Goal: Task Accomplishment & Management: Complete application form

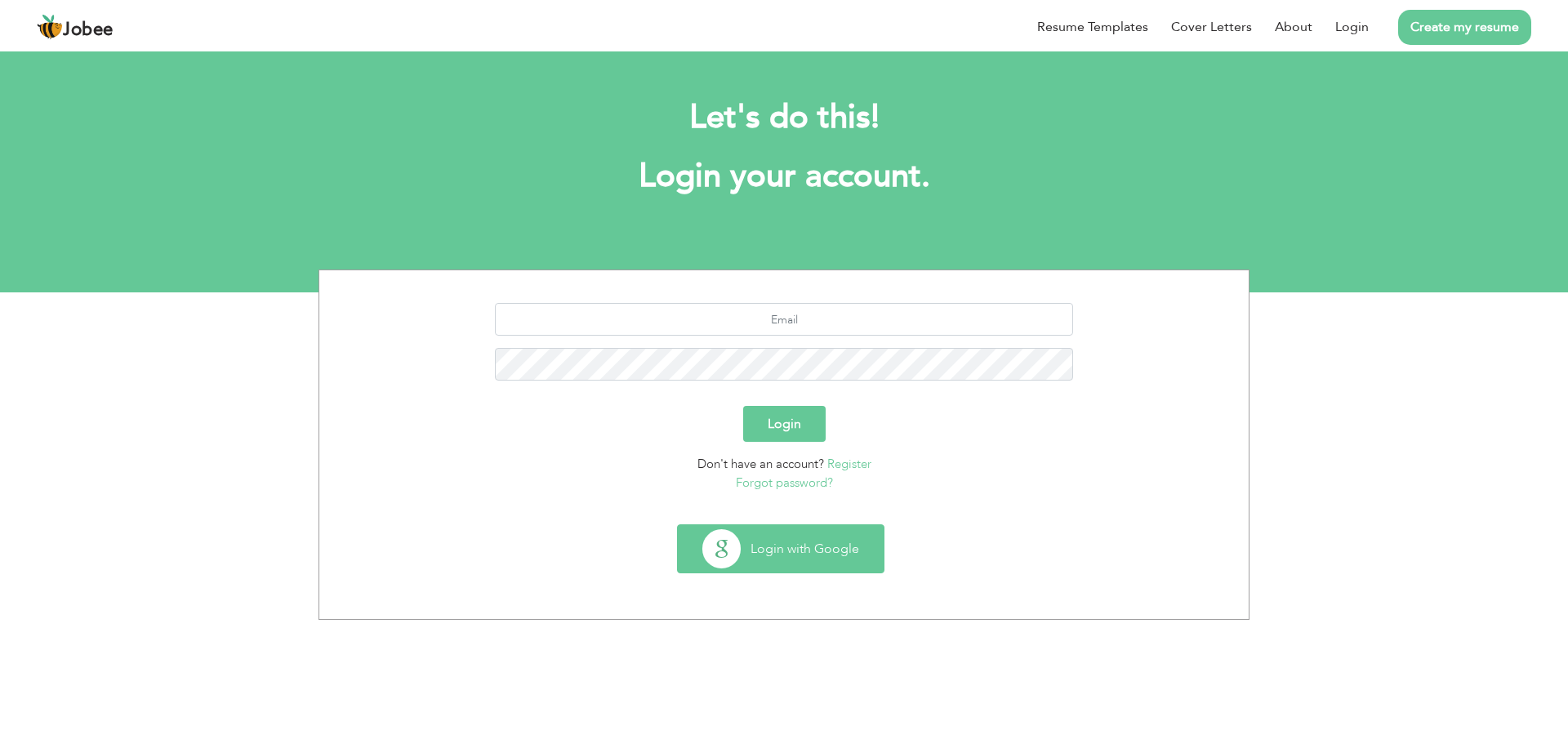
click at [840, 543] on button "Login with Google" at bounding box center [781, 549] width 206 height 47
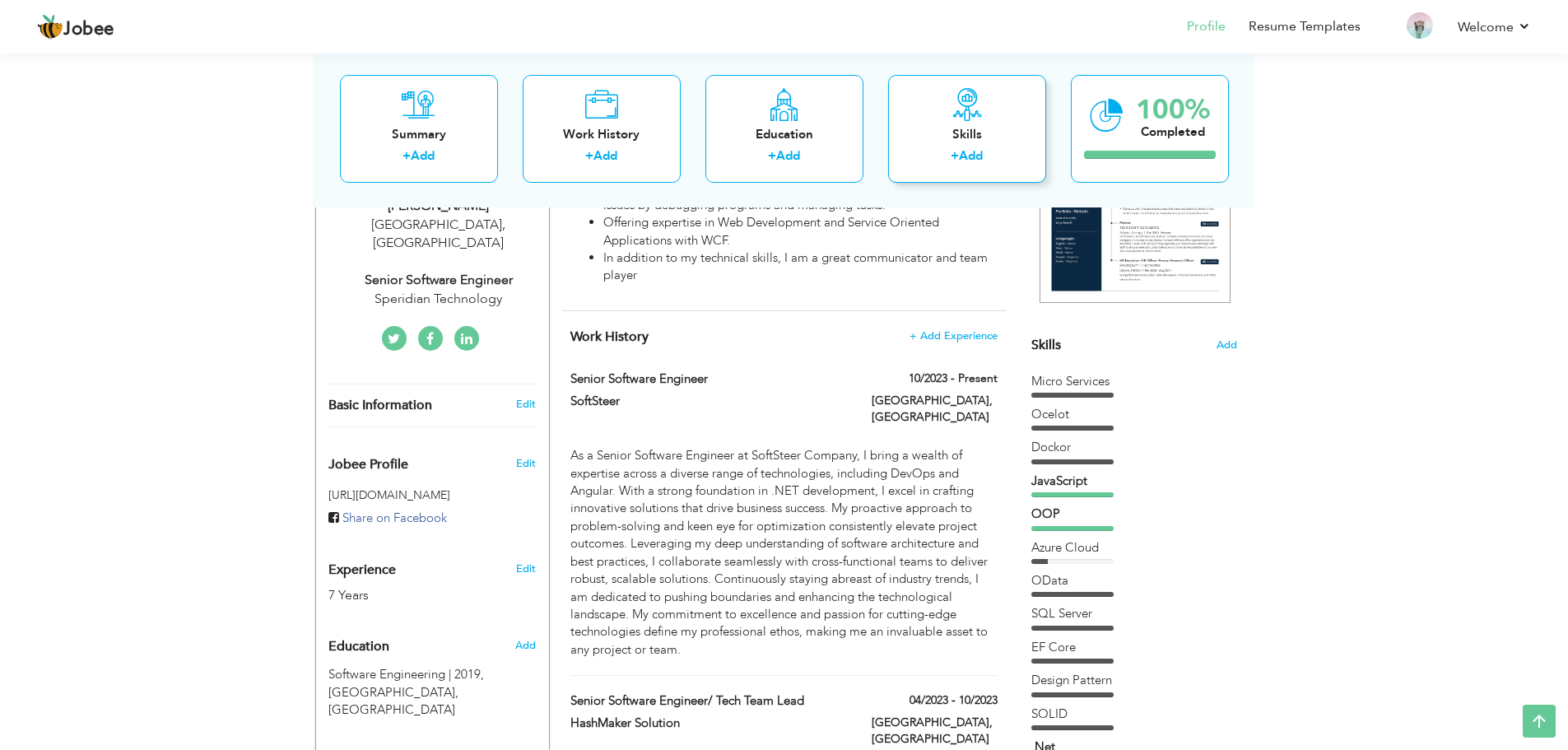
scroll to position [298, 0]
click at [961, 334] on span "+ Add Experience" at bounding box center [953, 335] width 89 height 11
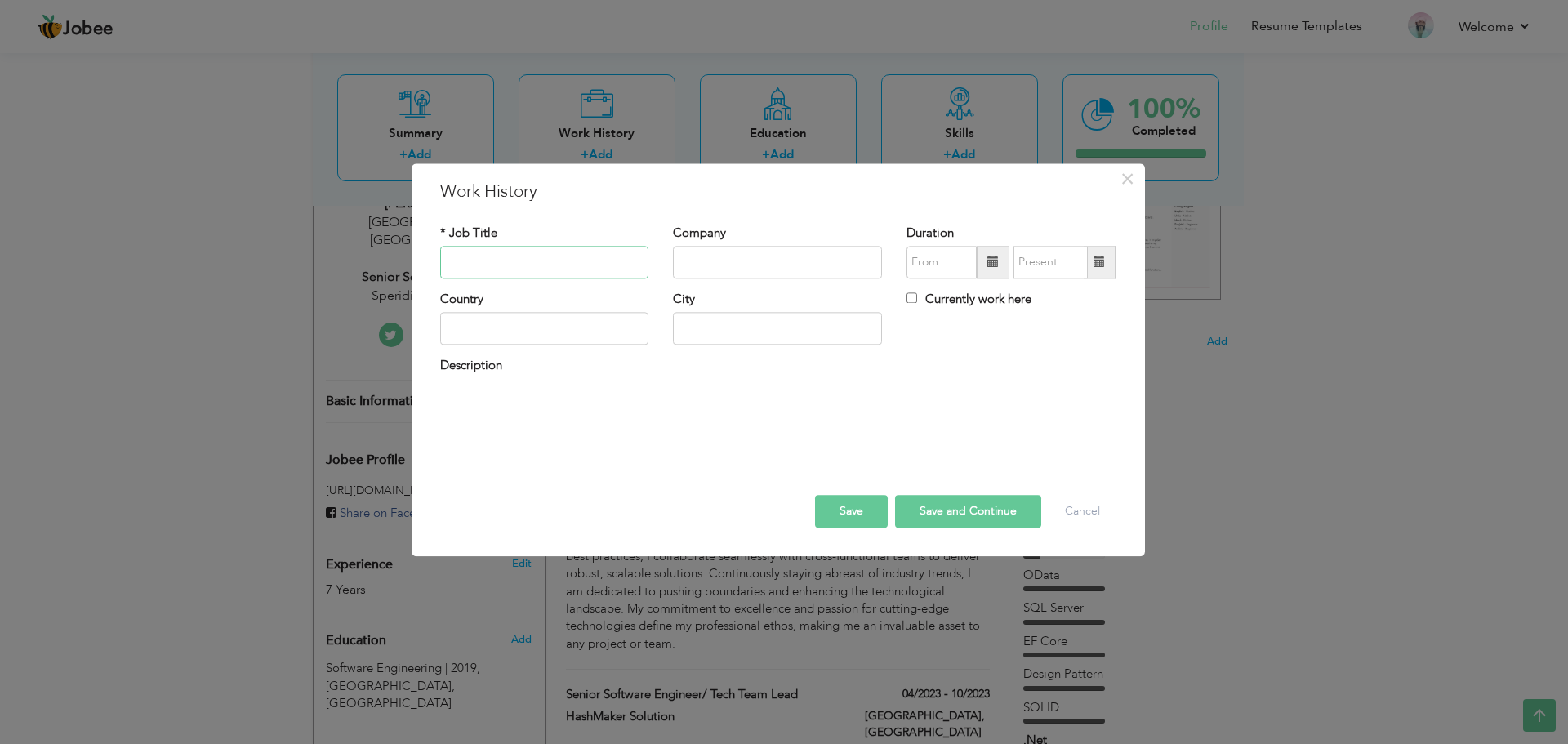
click at [589, 268] on input "text" at bounding box center [545, 262] width 209 height 33
type input "S"
type input "Senior Software Engineer"
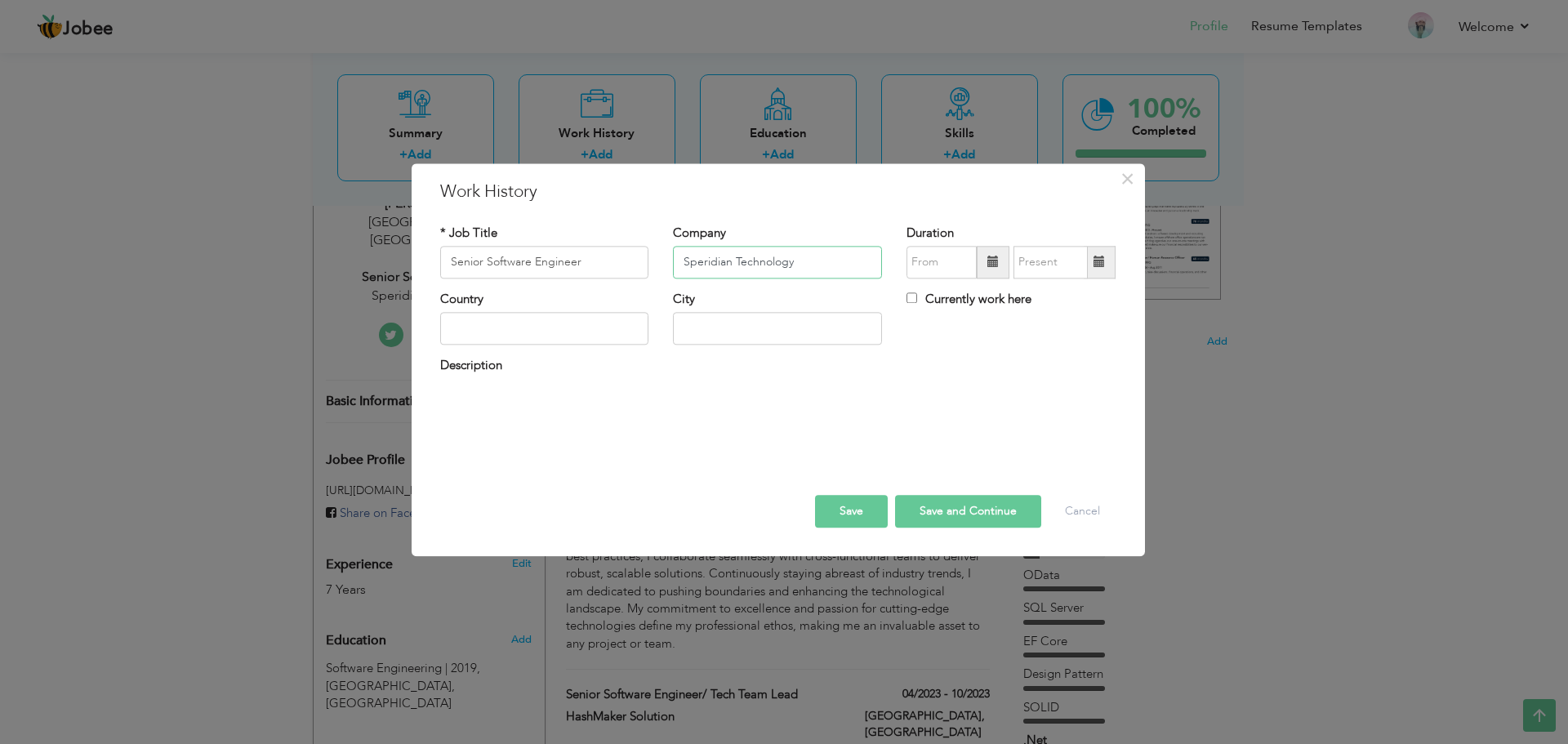
type input "Speridian Technology"
click at [936, 257] on input "09/2025" at bounding box center [941, 262] width 70 height 33
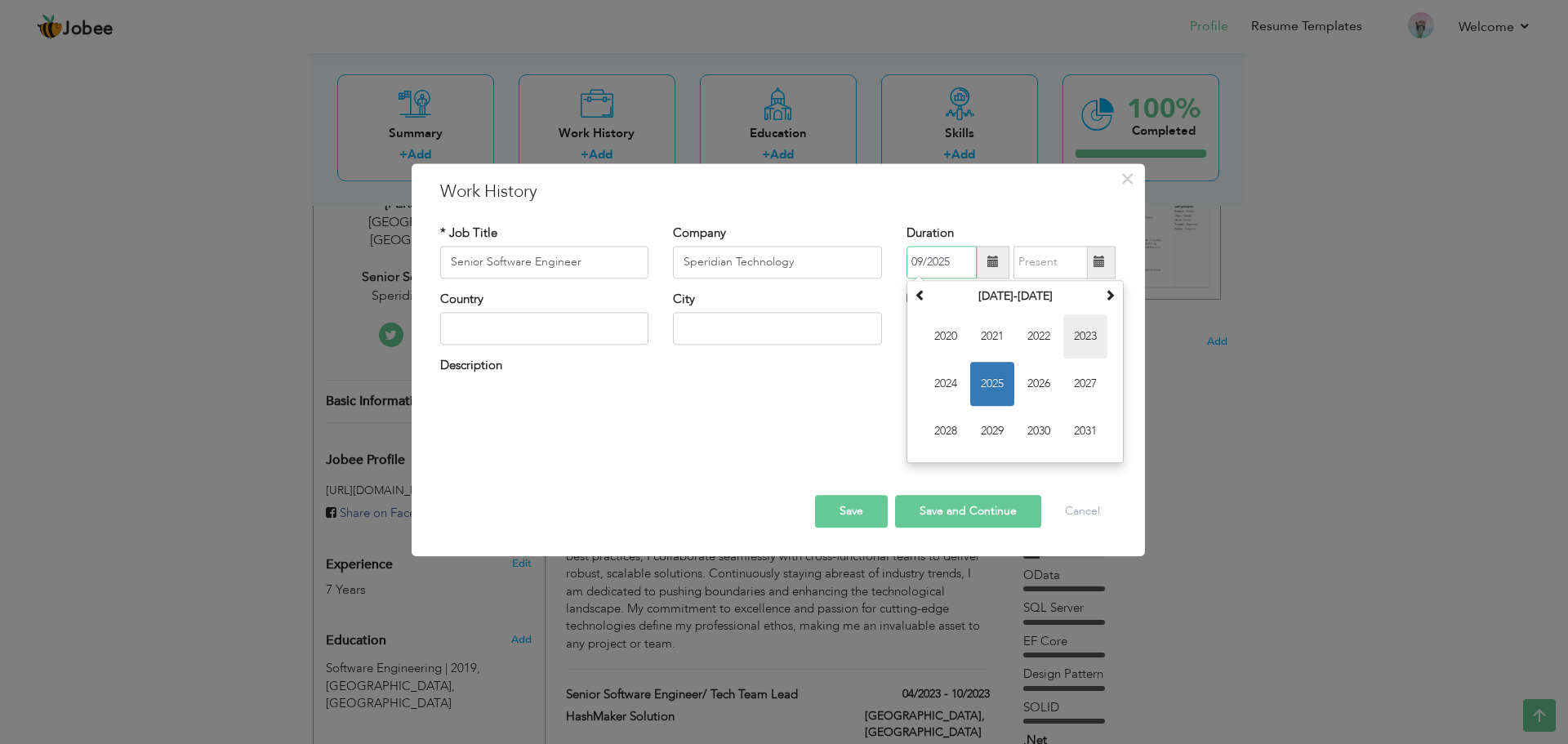
click at [1081, 343] on span "2023" at bounding box center [1085, 336] width 44 height 44
click at [949, 388] on span "May" at bounding box center [945, 384] width 44 height 44
type input "05/2023"
click at [520, 316] on input "text" at bounding box center [545, 329] width 209 height 33
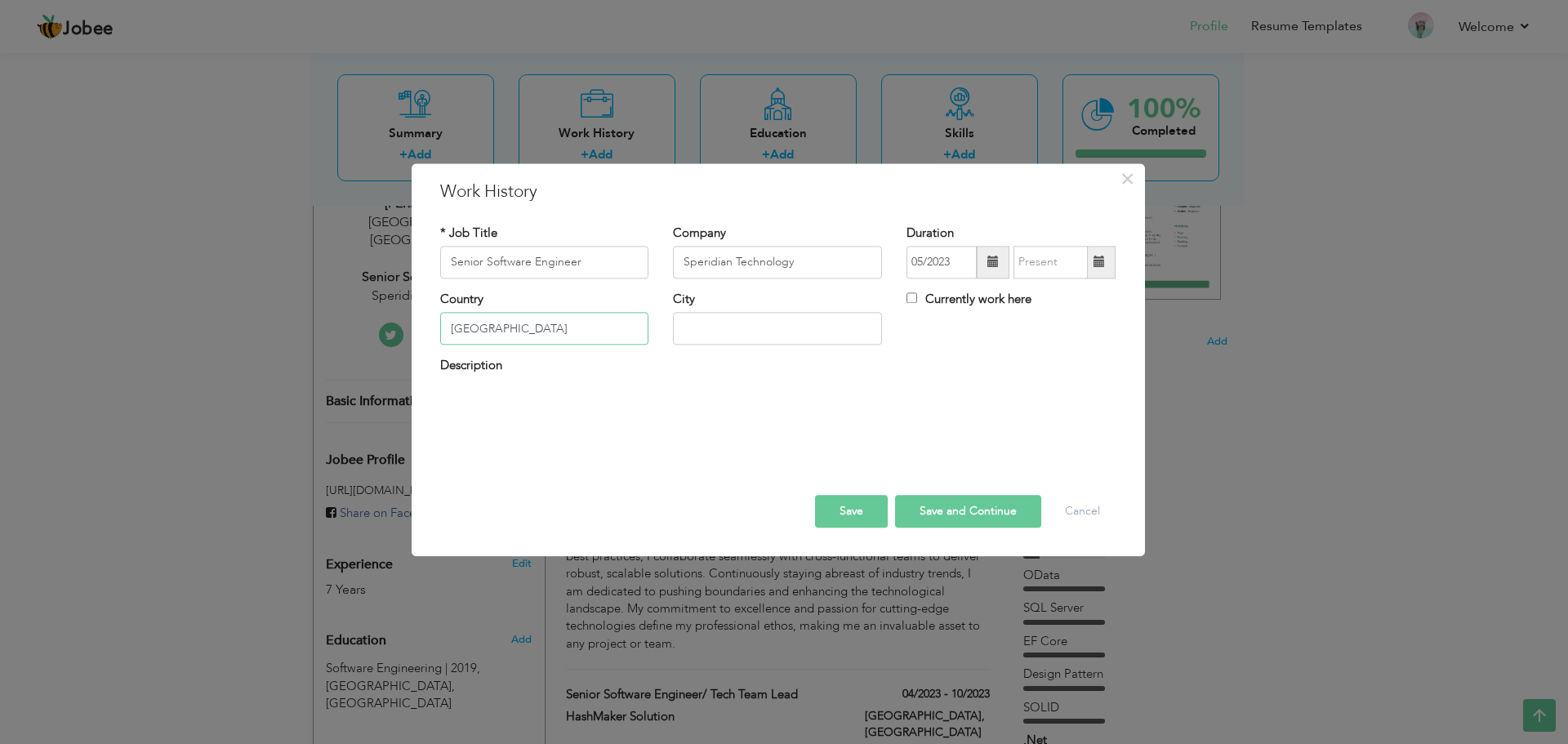
click at [520, 316] on input "Lahore" at bounding box center [545, 329] width 209 height 33
type input "Pakistan"
type input "Lahore"
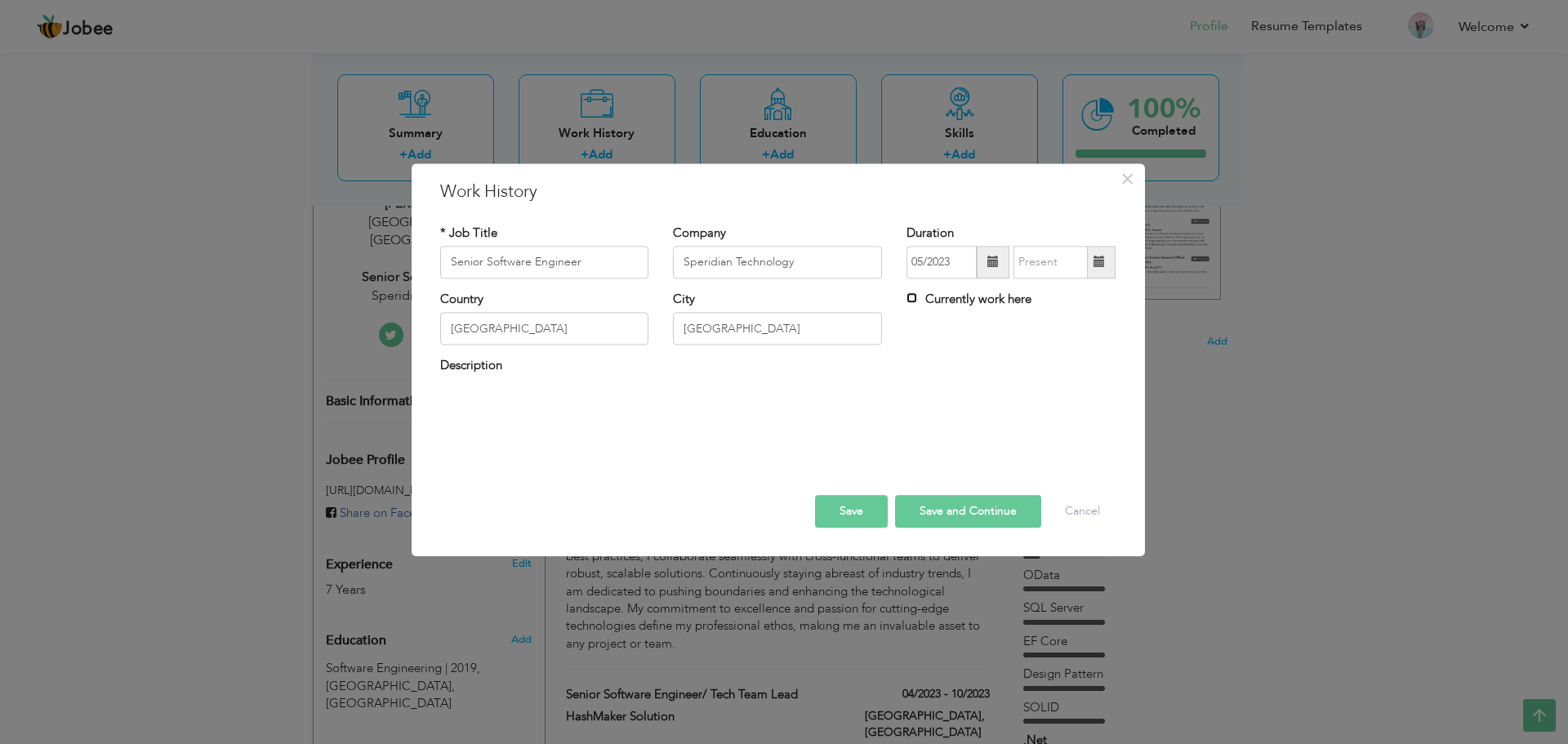
click at [911, 301] on input "Currently work here" at bounding box center [911, 297] width 10 height 10
checkbox input "true"
click at [602, 467] on div at bounding box center [778, 465] width 701 height 9
click at [486, 386] on div "Description" at bounding box center [778, 374] width 701 height 34
click at [496, 414] on div at bounding box center [778, 407] width 676 height 33
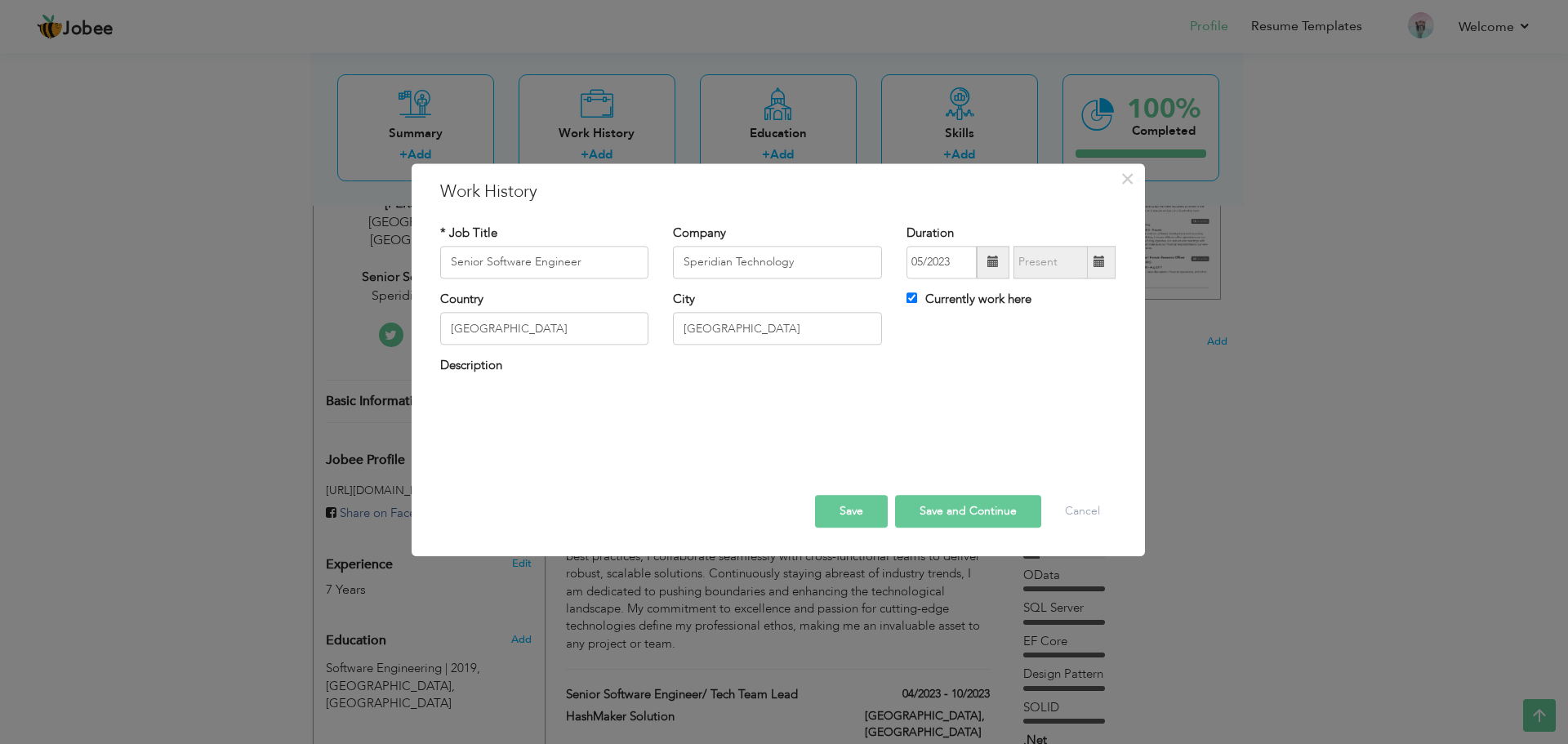
click at [496, 414] on div at bounding box center [778, 407] width 676 height 33
click at [843, 500] on button "Save" at bounding box center [850, 511] width 73 height 33
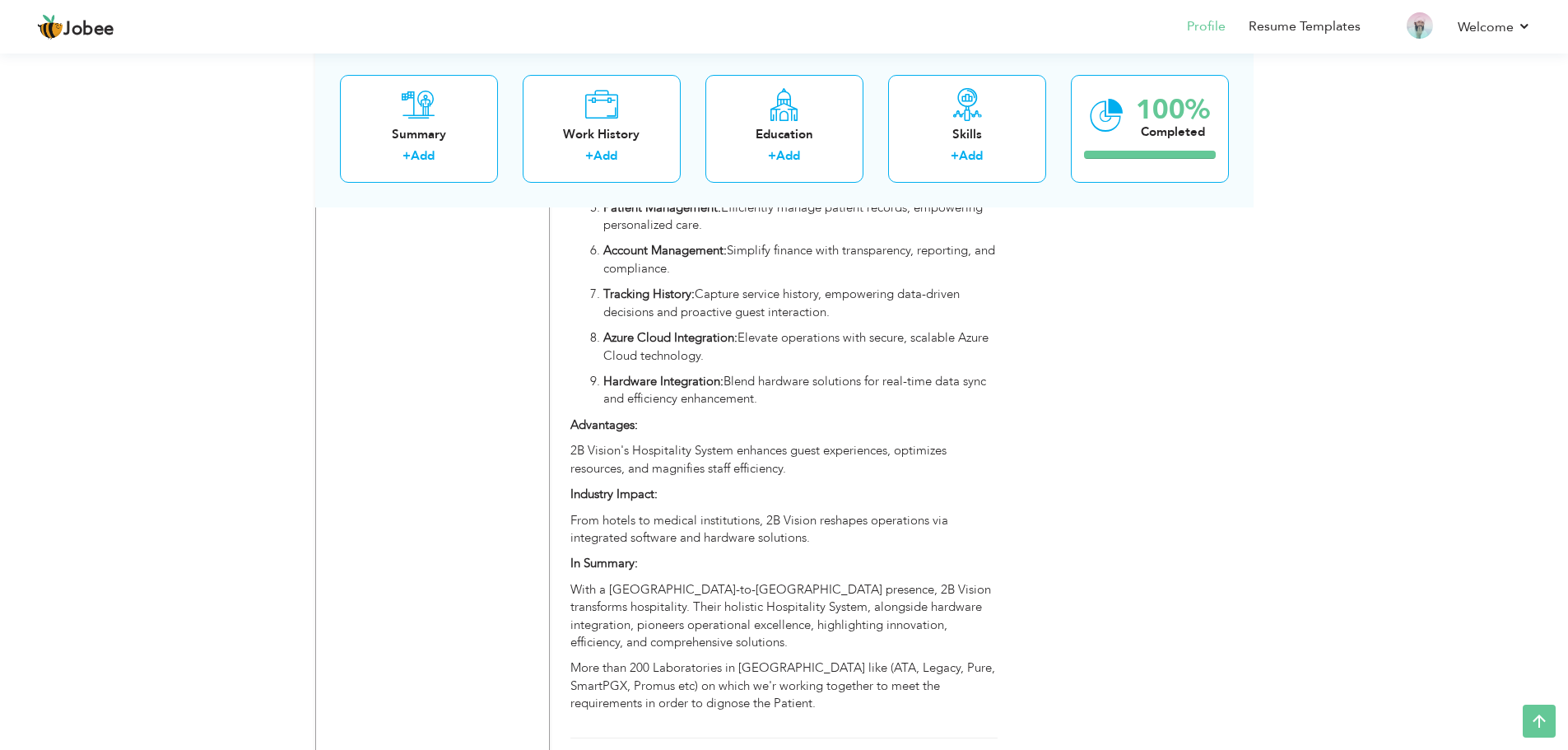
scroll to position [4866, 0]
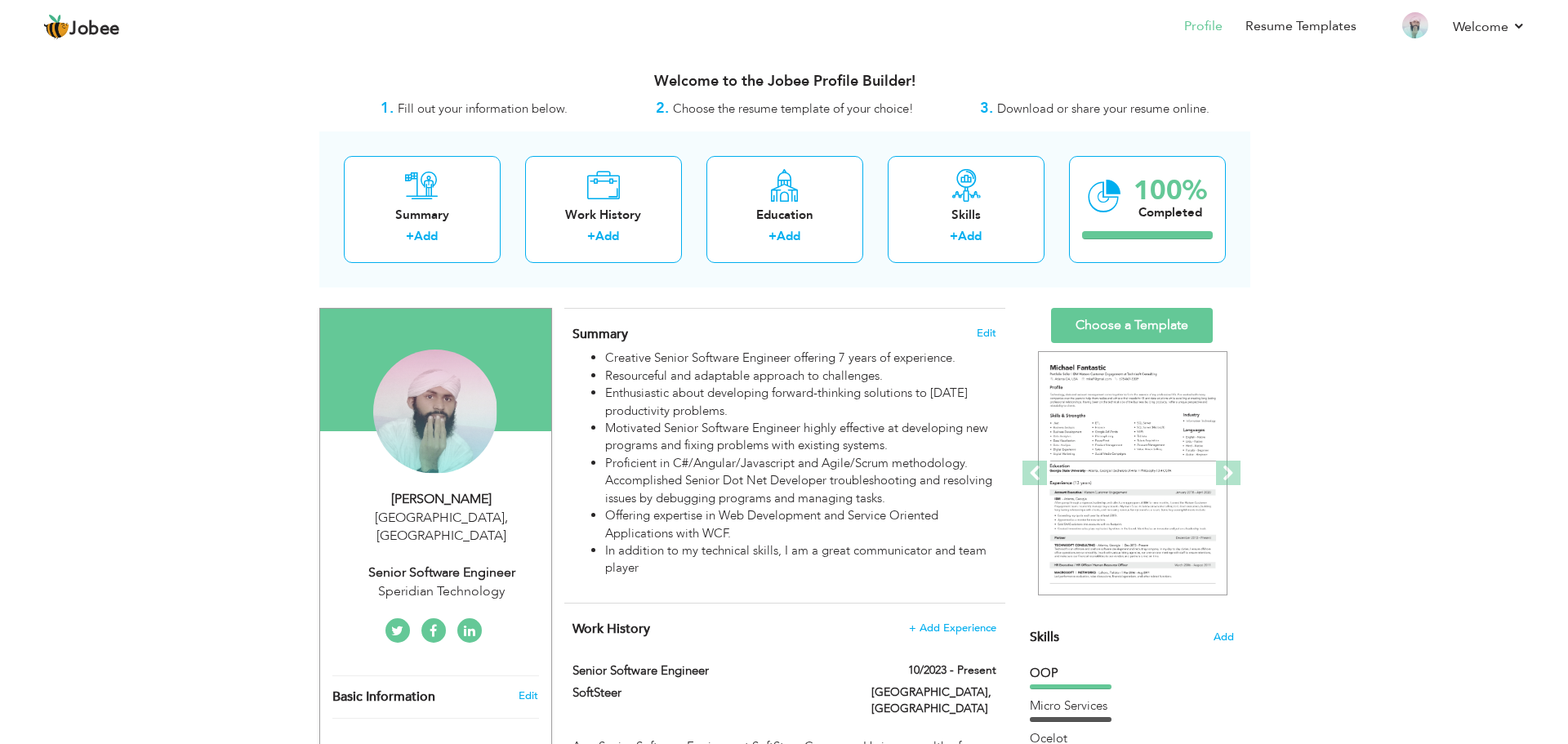
scroll to position [40, 0]
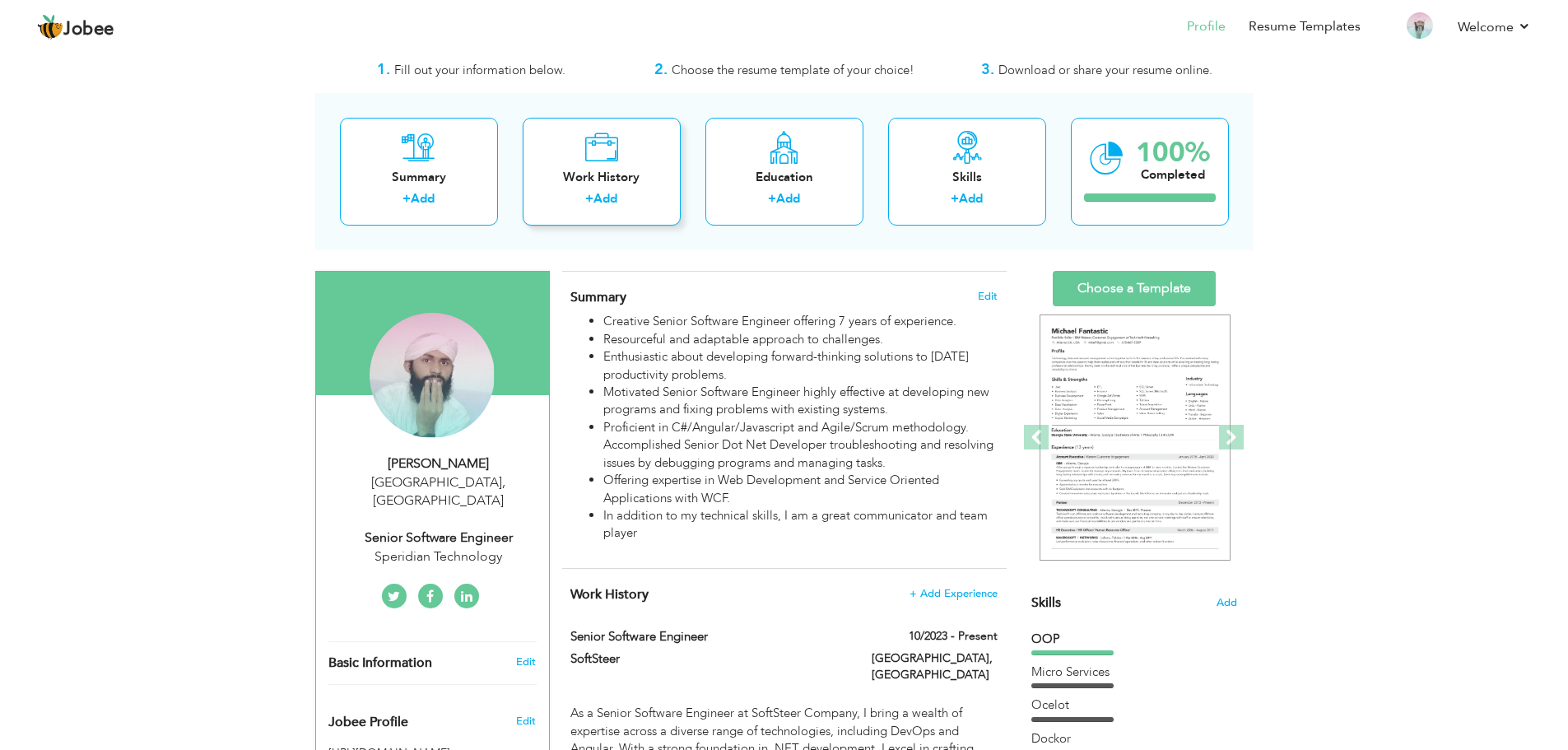
click at [616, 196] on link "Add" at bounding box center [604, 198] width 24 height 16
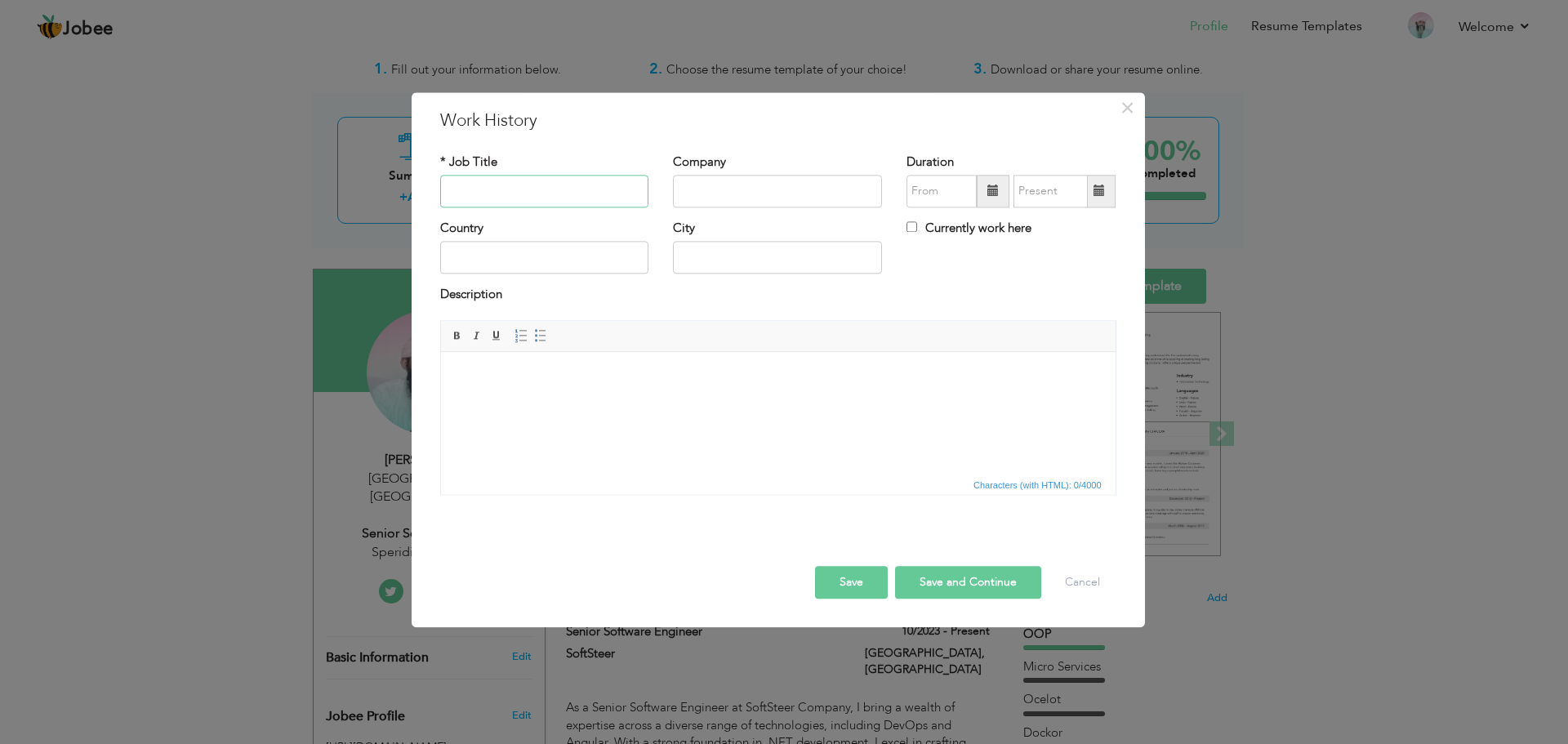
click at [552, 183] on input "text" at bounding box center [545, 190] width 209 height 33
type input "S"
type input "Senior Software Engineer"
type input "Speridian Technology"
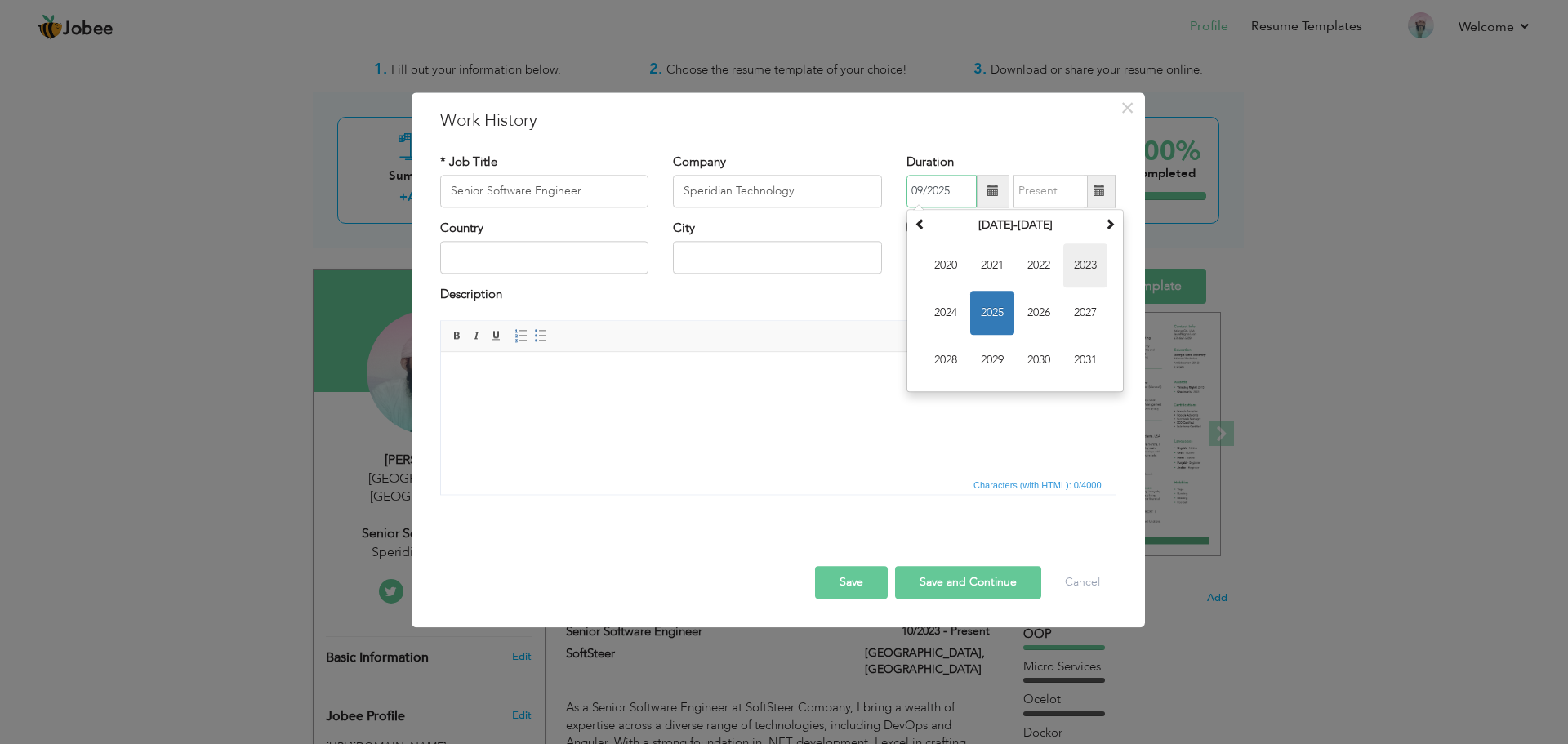
click at [1087, 267] on span "2023" at bounding box center [1085, 265] width 44 height 44
click at [927, 308] on span "May" at bounding box center [945, 312] width 44 height 44
type input "05/2023"
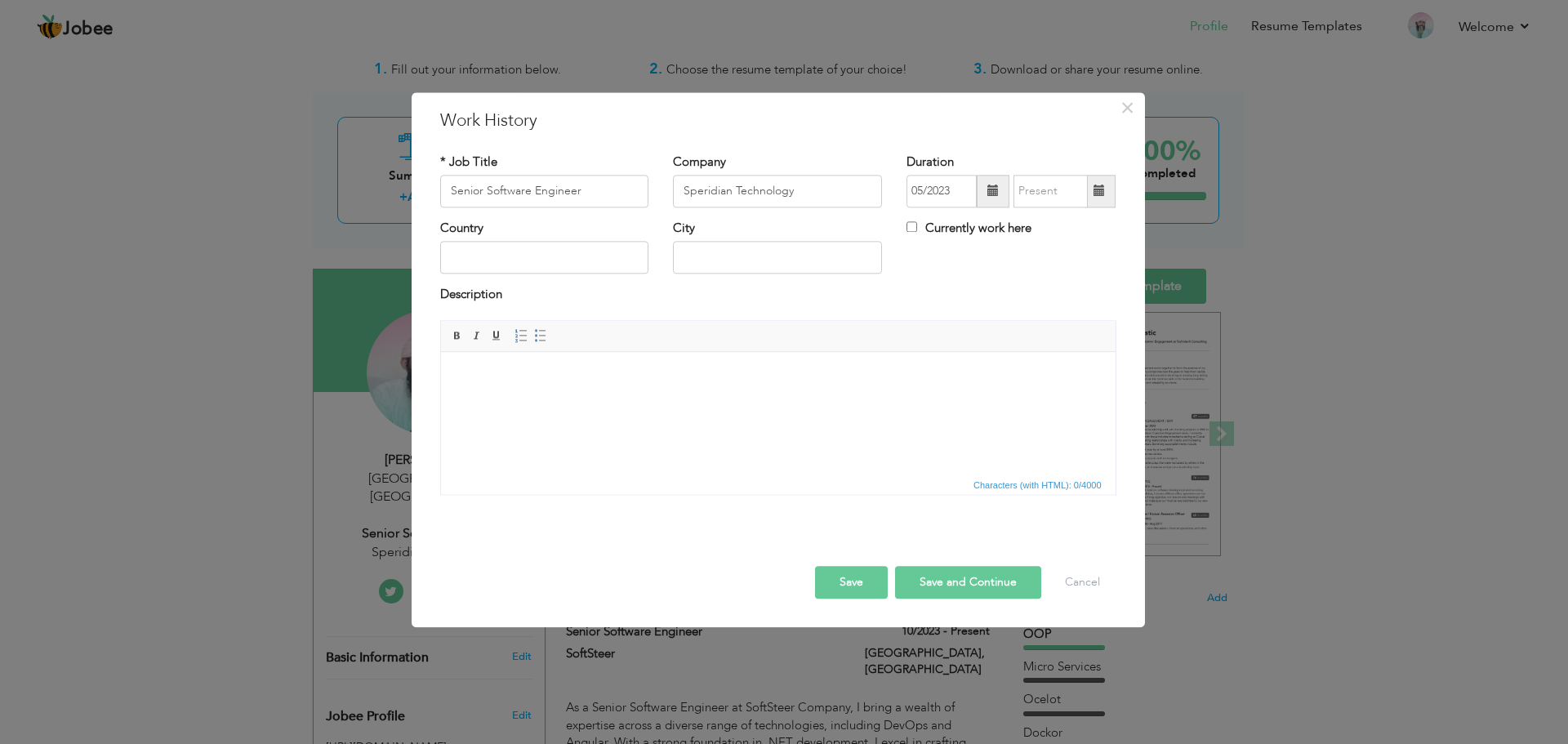
click at [991, 230] on label "Currently work here" at bounding box center [968, 228] width 125 height 17
click at [917, 230] on input "Currently work here" at bounding box center [911, 226] width 10 height 10
checkbox input "true"
click at [524, 259] on input "text" at bounding box center [545, 257] width 209 height 33
type input "L"
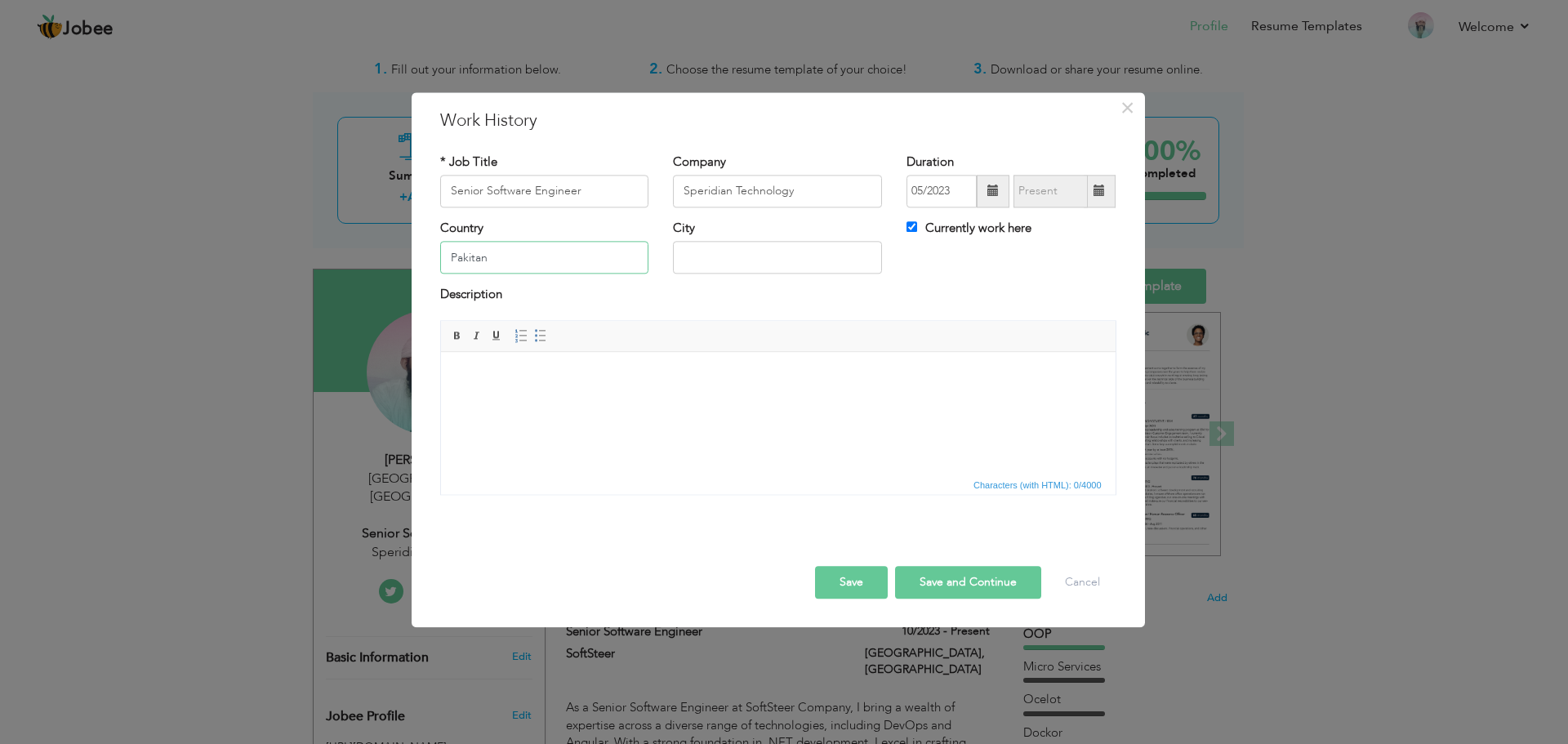
type input "Pakitan"
type input "[GEOGRAPHIC_DATA]"
click at [477, 382] on body at bounding box center [777, 377] width 642 height 17
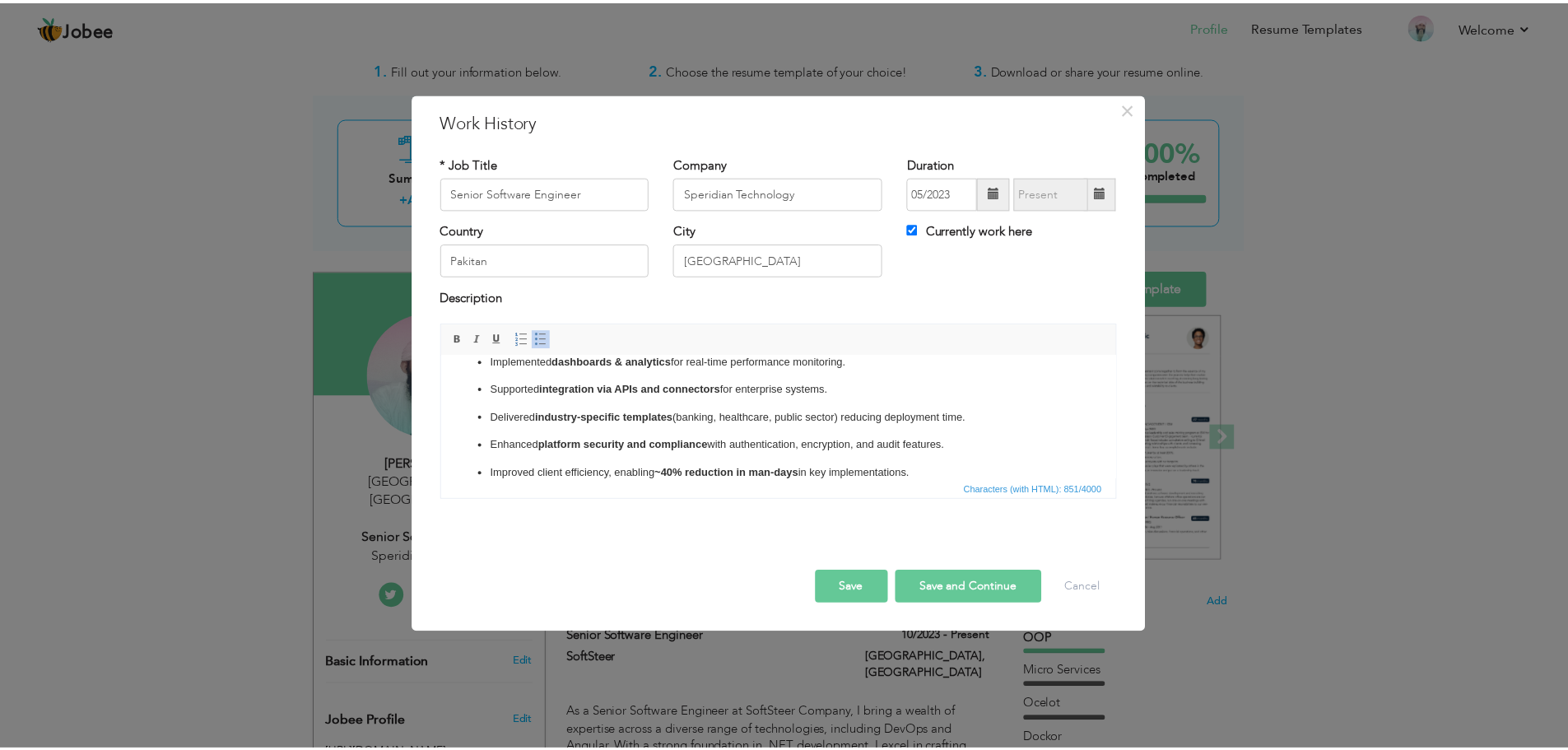
scroll to position [0, 0]
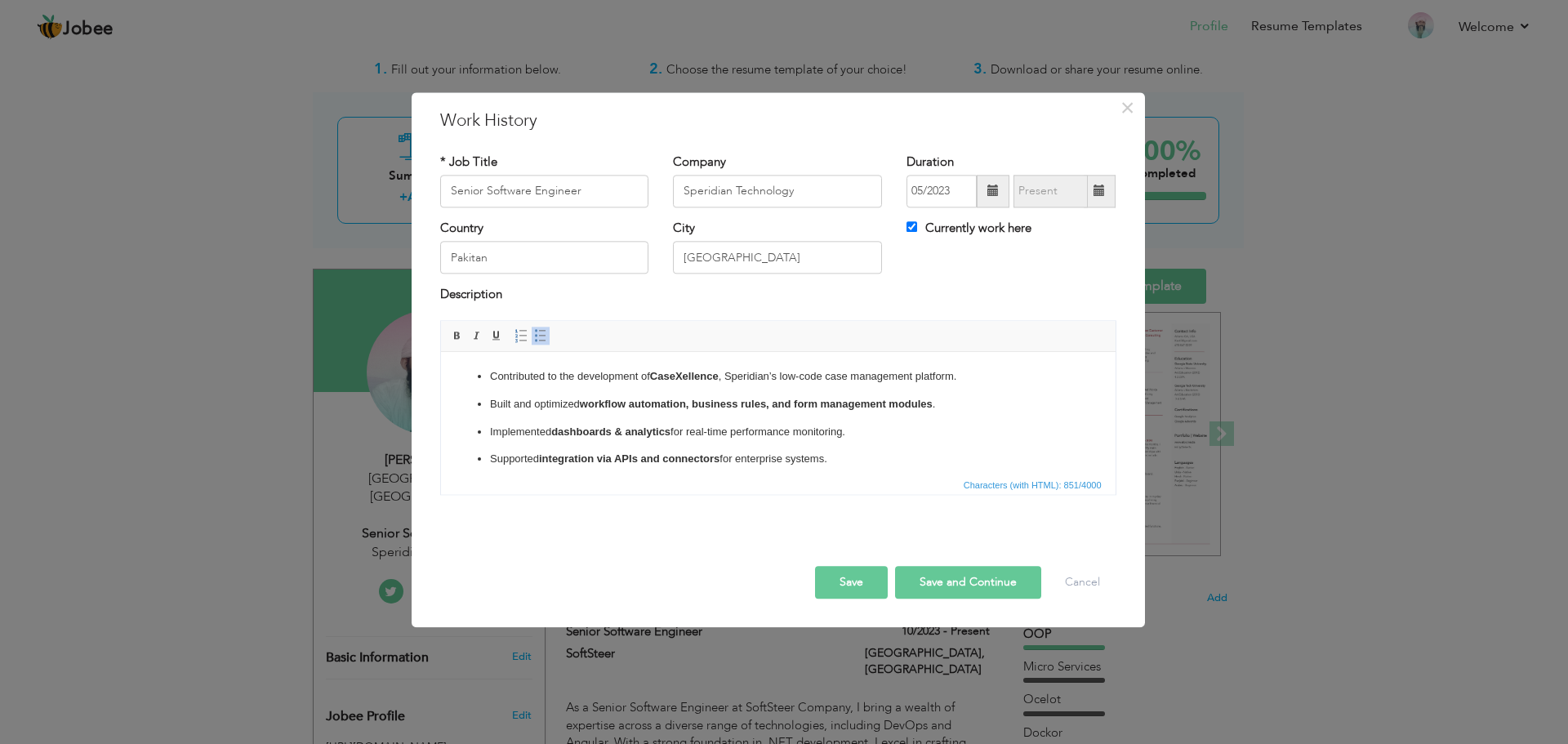
click at [960, 589] on button "Save and Continue" at bounding box center [967, 582] width 146 height 33
checkbox input "false"
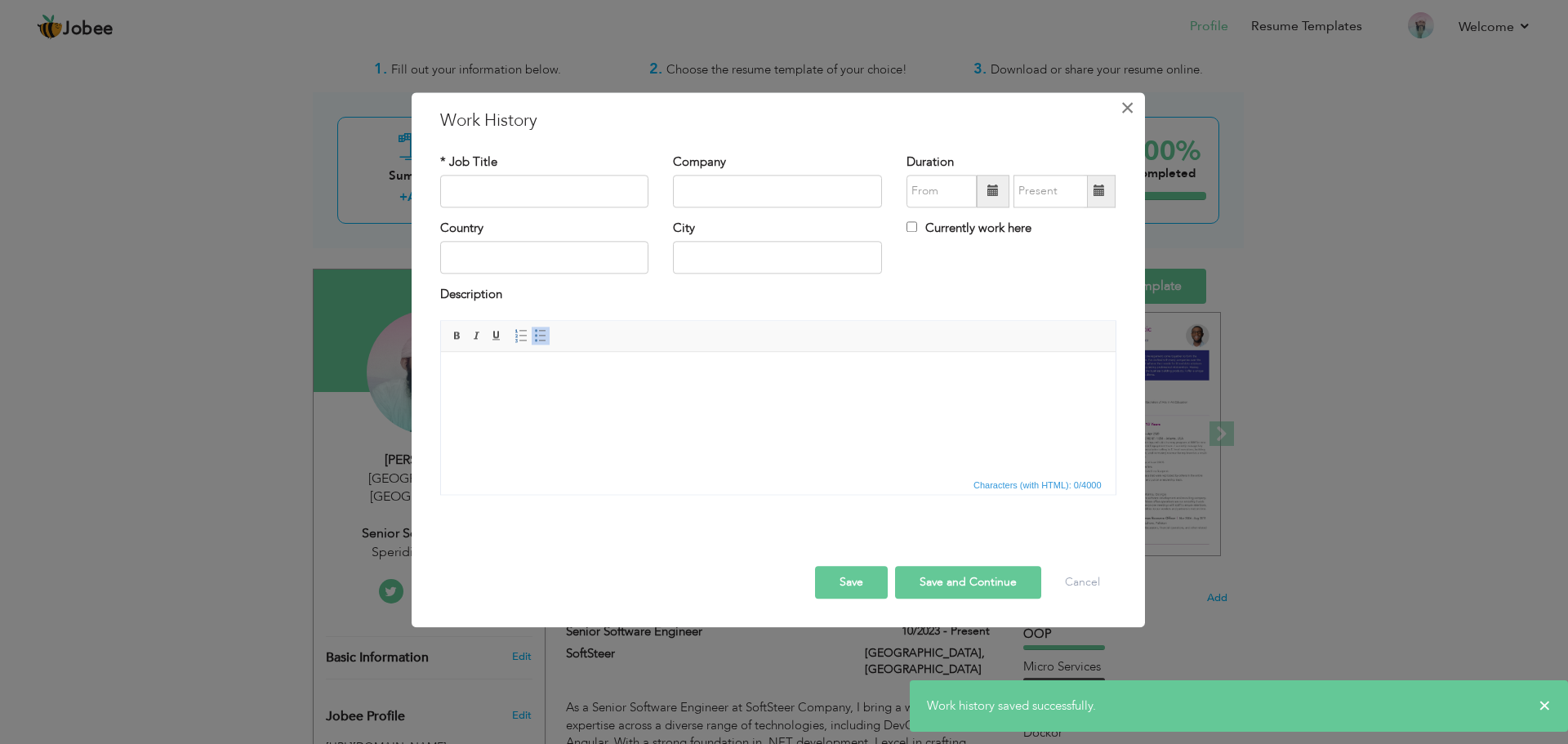
click at [1131, 104] on span "×" at bounding box center [1127, 107] width 14 height 29
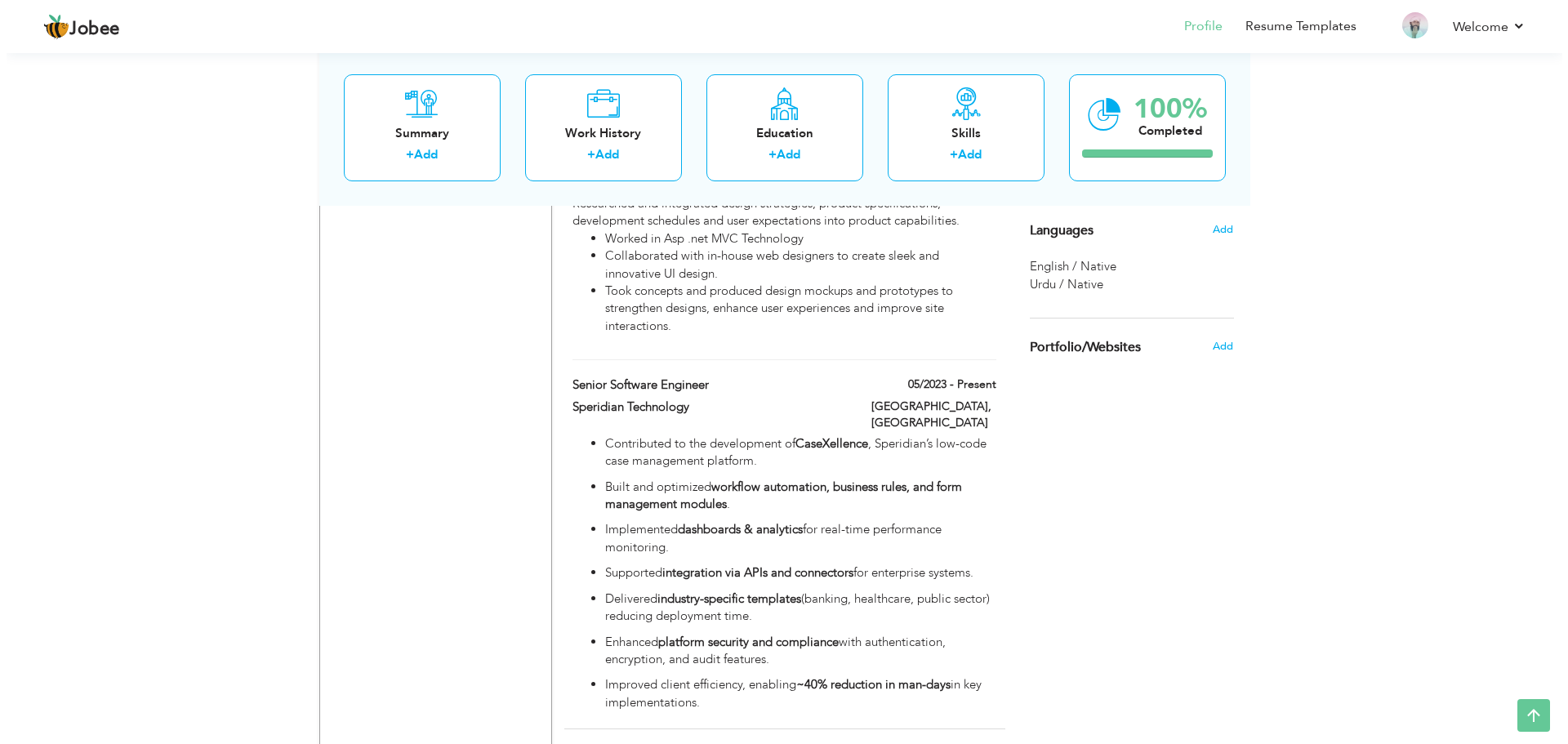
scroll to position [1806, 0]
click at [728, 475] on strong "workflow automation, business rules, and form management modules" at bounding box center [777, 492] width 356 height 34
type input "Senior Software Engineer"
type input "Speridian Technology"
type input "05/2023"
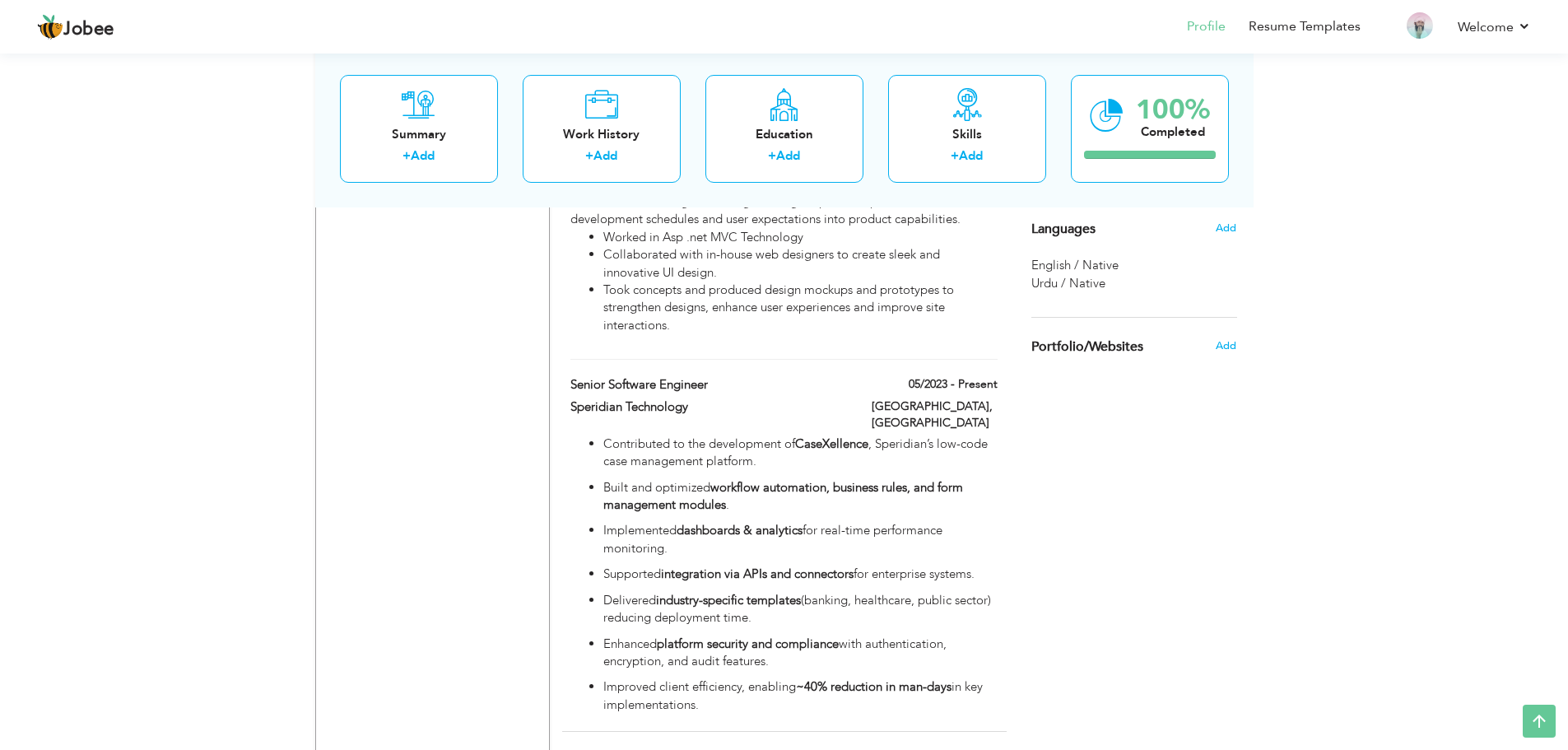
type input "Pakitan"
type input "[GEOGRAPHIC_DATA]"
checkbox input "true"
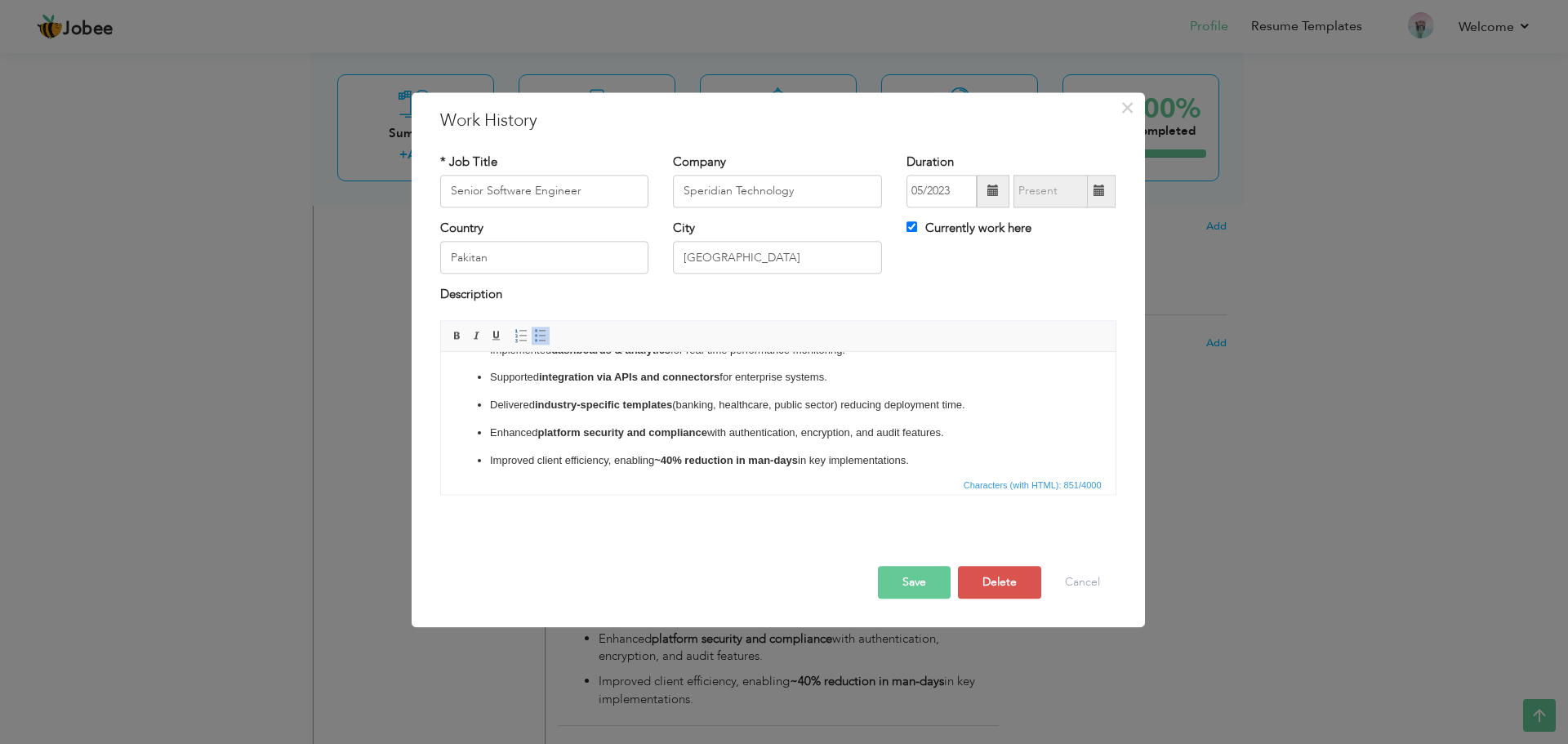
scroll to position [84, 0]
click at [1070, 575] on button "Cancel" at bounding box center [1082, 582] width 68 height 33
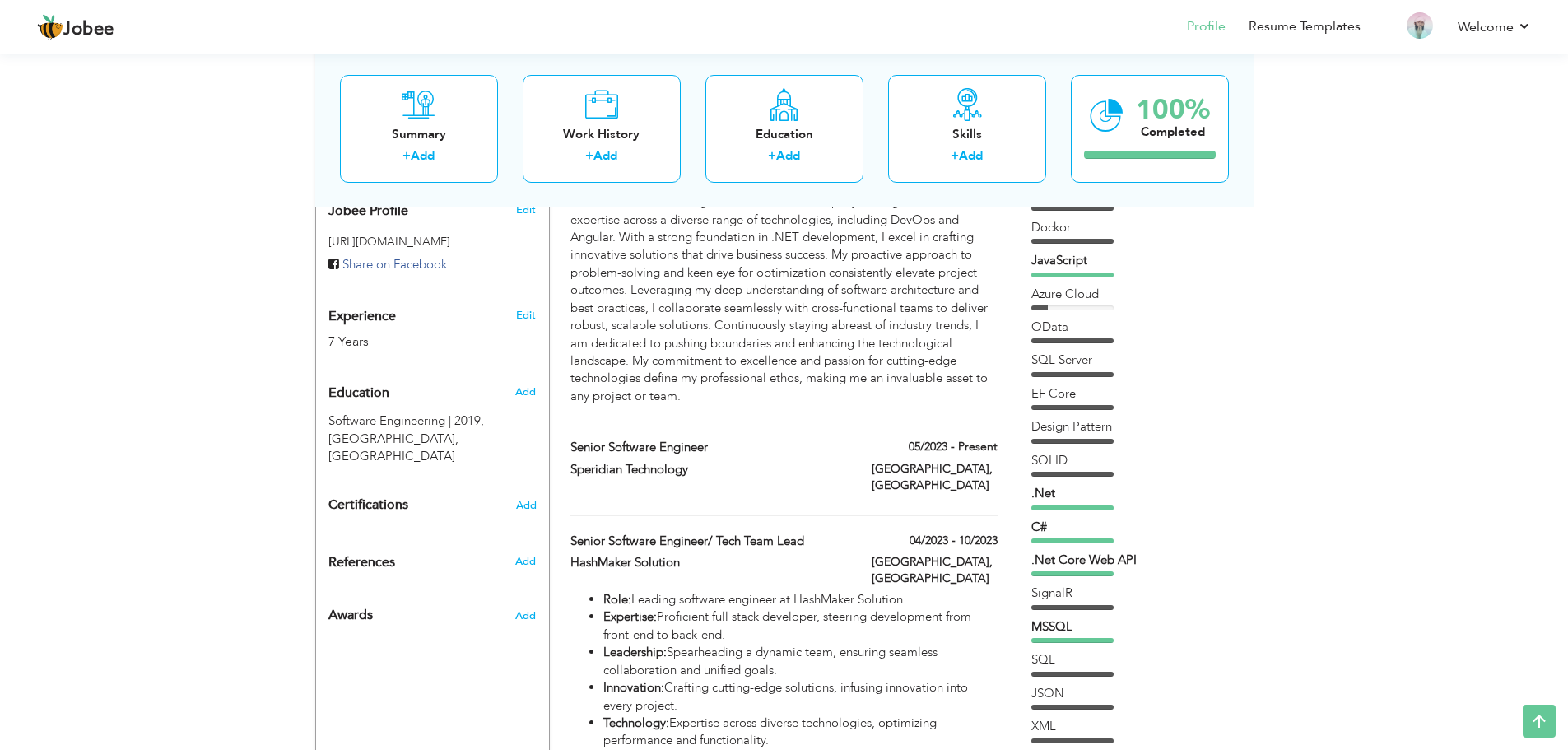
scroll to position [550, 0]
click at [986, 440] on span at bounding box center [992, 446] width 11 height 11
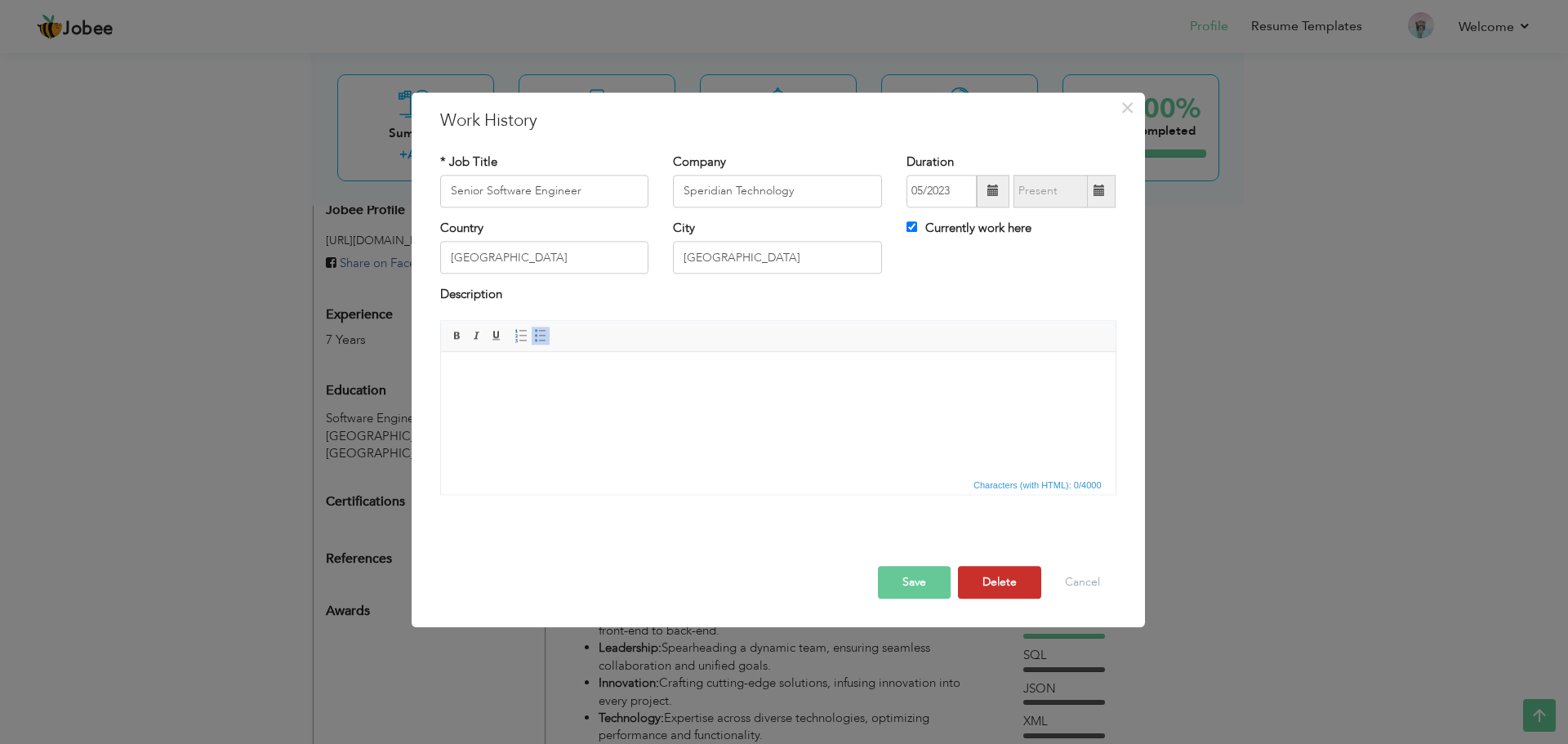
click at [1004, 585] on button "Delete" at bounding box center [999, 582] width 83 height 33
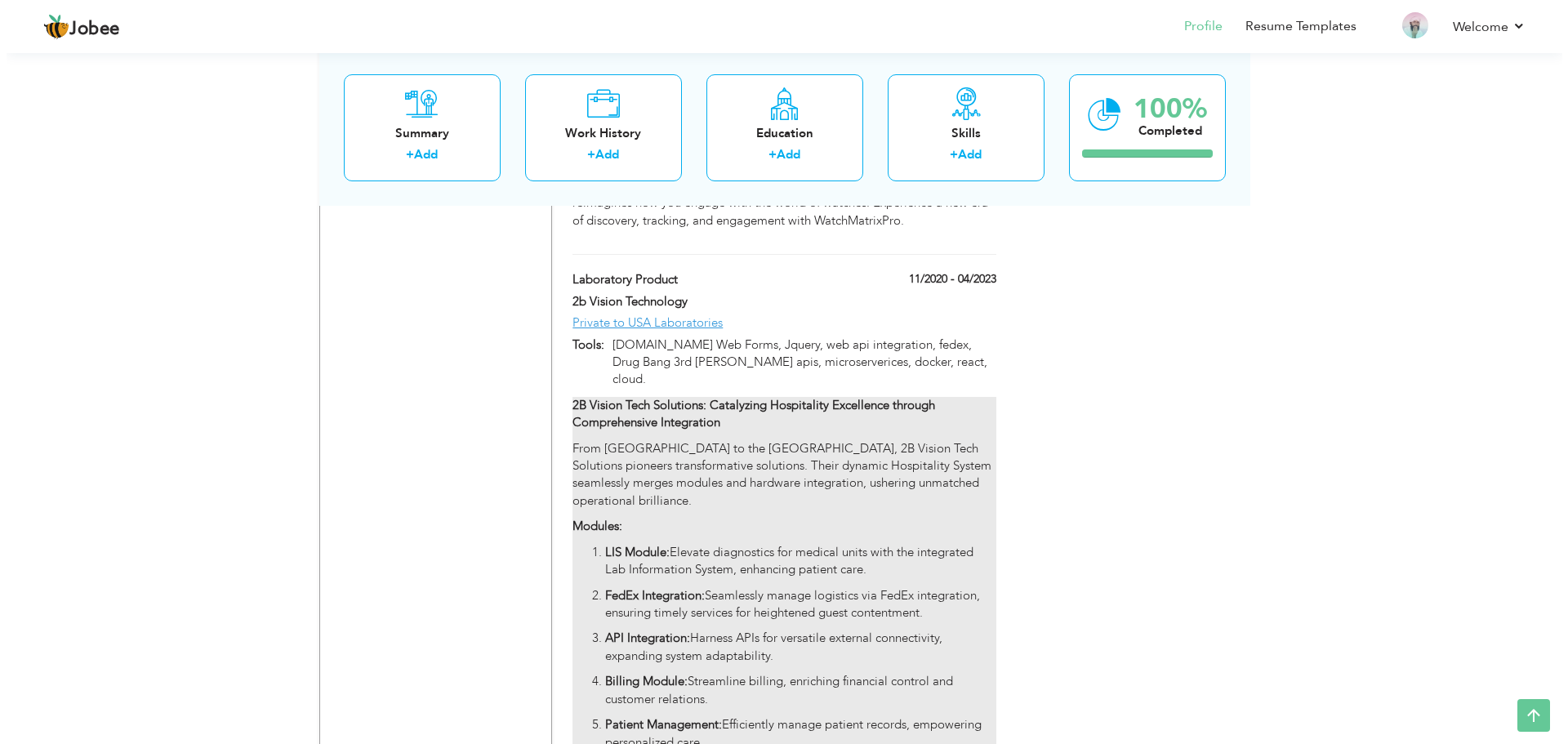
scroll to position [4580, 0]
click at [912, 398] on strong "2B Vision Tech Solutions: Catalyzing Hospitality Excellence through Comprehensi…" at bounding box center [747, 415] width 363 height 34
type input "Laboratory Product"
type input "2b Vision Technology"
type input "11/2020"
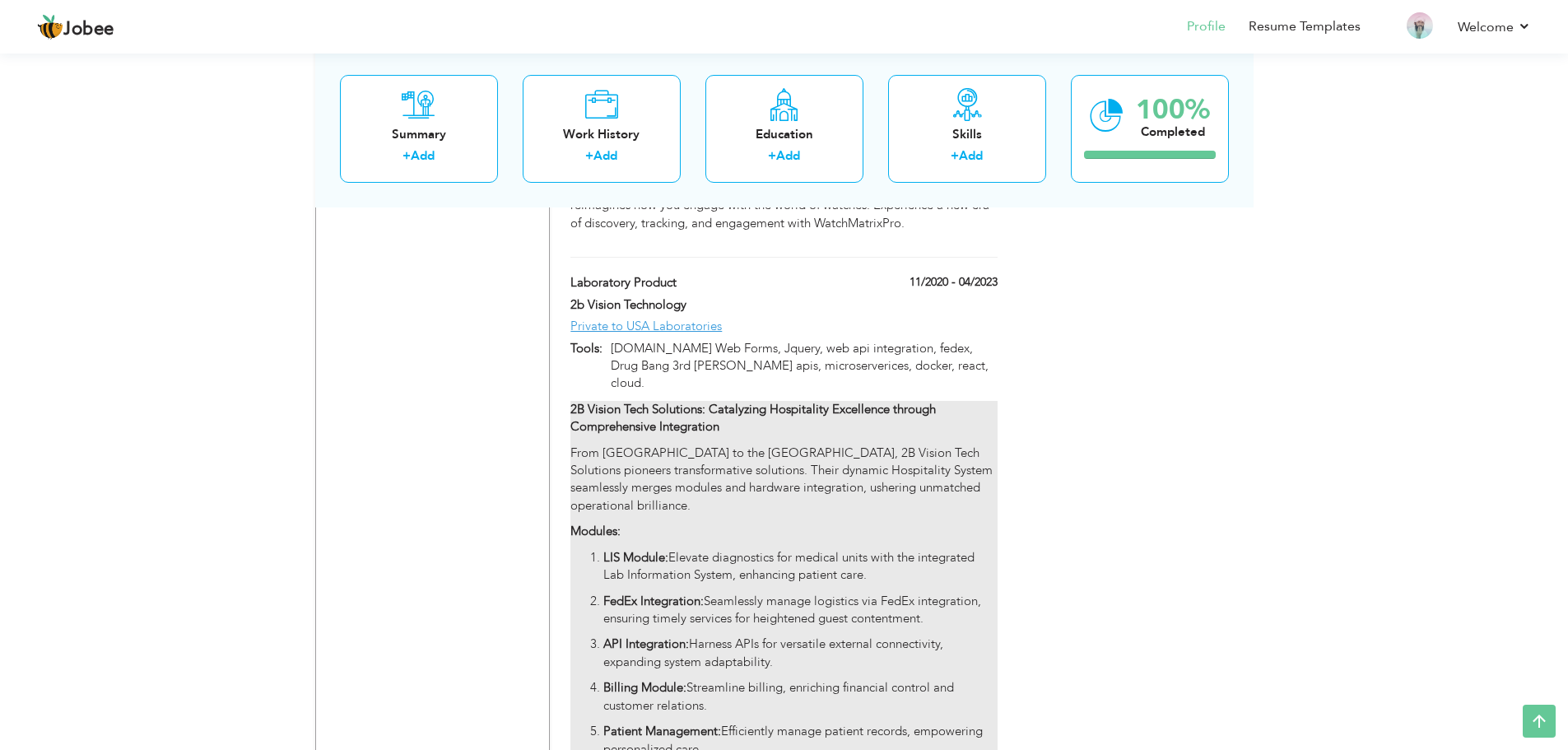
type input "04/2023"
type input "Private to USA Laboratories"
type input "[DOMAIN_NAME] Web Forms, Jquery, web api integration, fedex, Drug Bang 3rd [PER…"
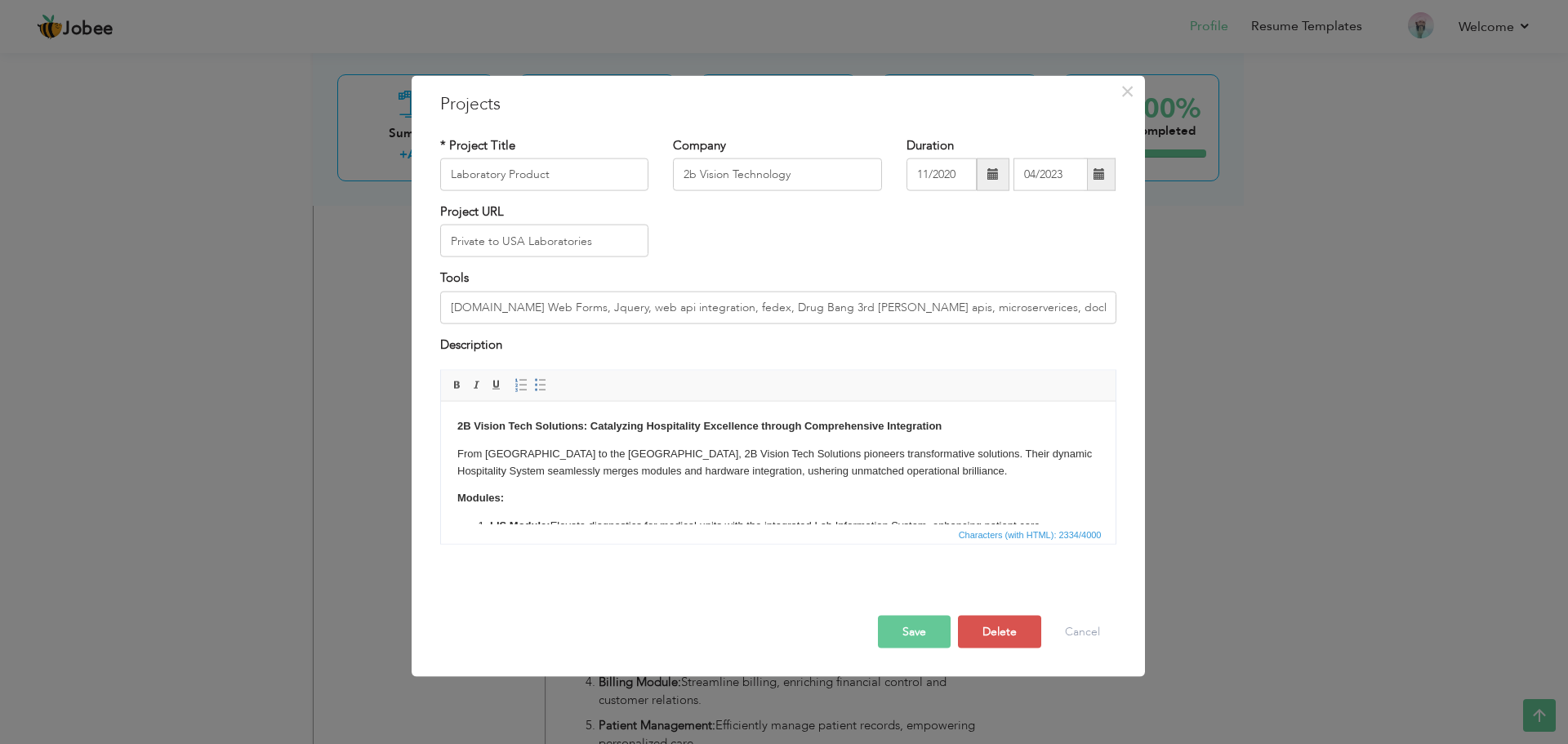
click at [630, 419] on strong "2B Vision Tech Solutions: Catalyzing Hospitality Excellence through Comprehensi…" at bounding box center [699, 424] width 485 height 12
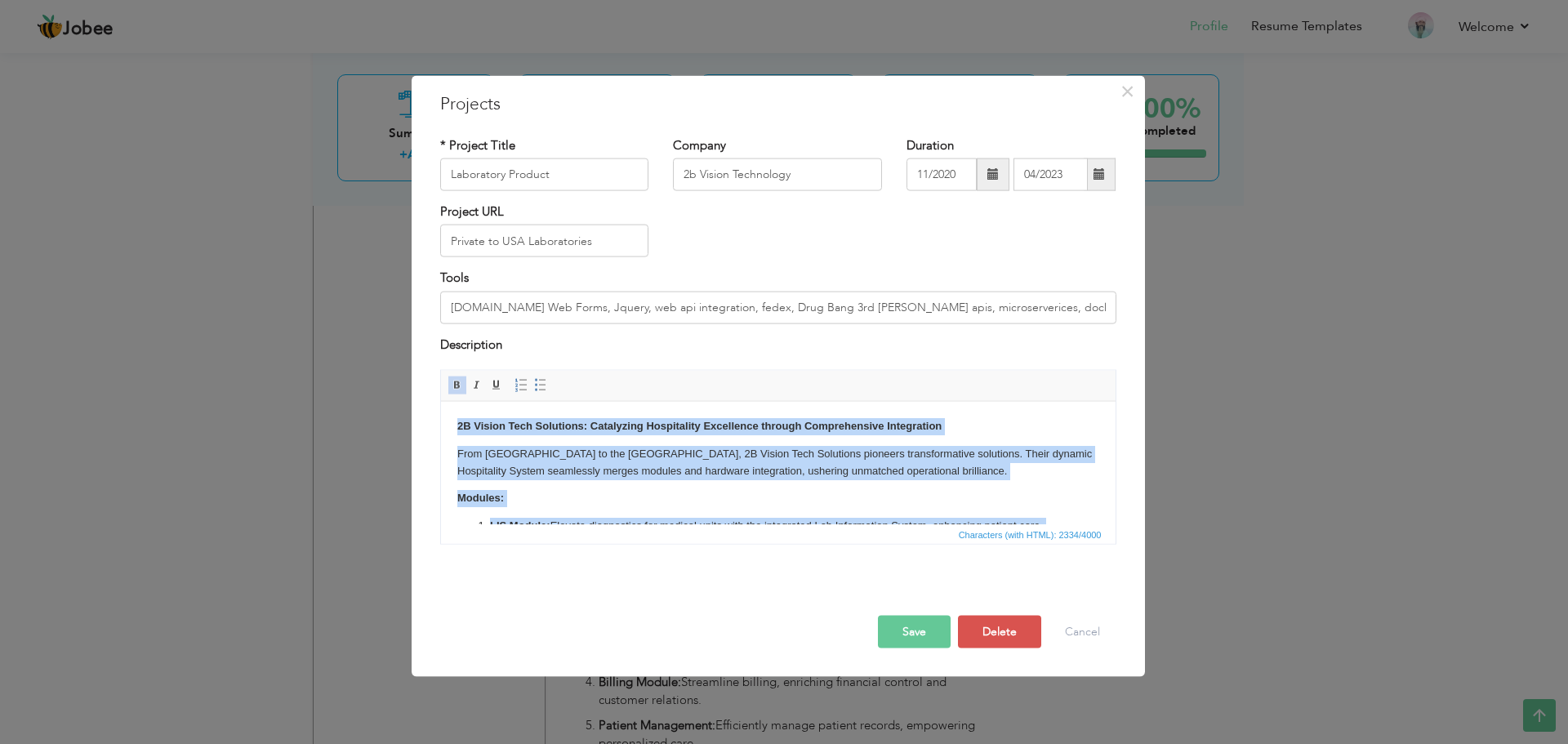
copy body "2B Vision Tech Solutions: Catalyzing Hospitality Excellence through Comprehensi…"
click at [764, 473] on p "From Lahore to the USA, 2B Vision Tech Solutions pioneers transformative soluti…" at bounding box center [777, 462] width 642 height 34
click at [706, 467] on p "From Lahore to the USA, 2B Vision Tech Solutions pioneers transformative soluti…" at bounding box center [777, 462] width 642 height 34
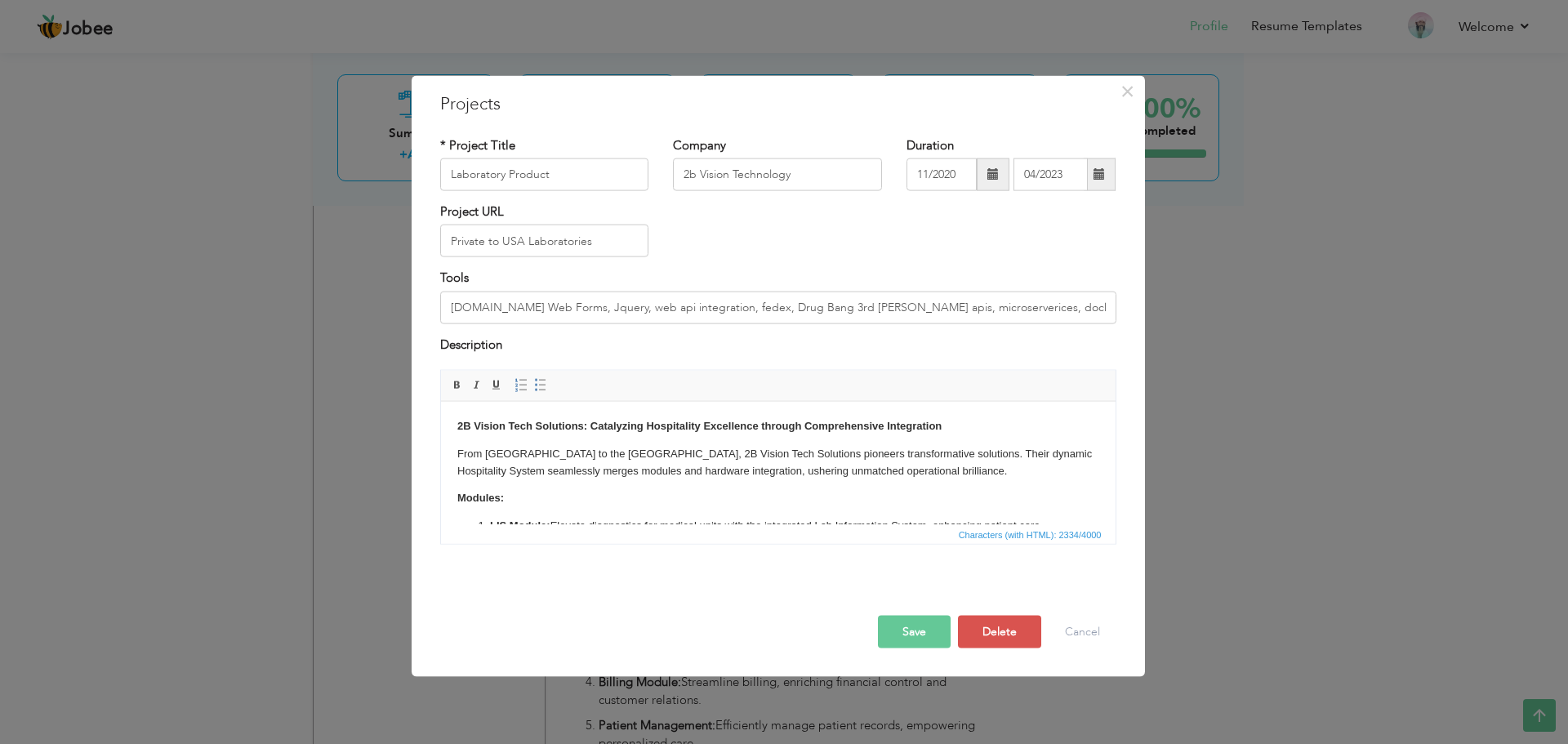
click at [734, 461] on p "From Lahore to the USA, 2B Vision Tech Solutions pioneers transformative soluti…" at bounding box center [777, 462] width 642 height 34
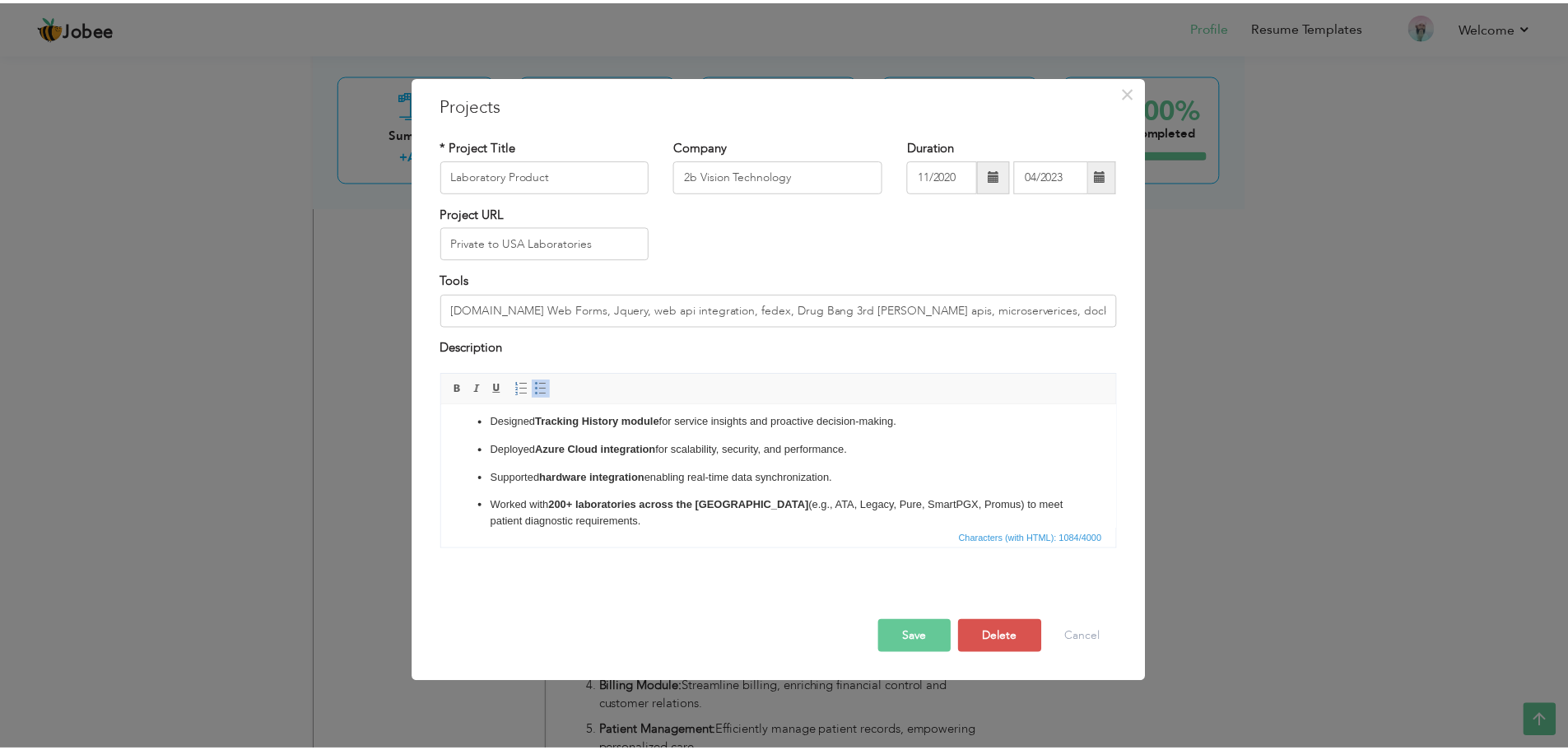
scroll to position [0, 0]
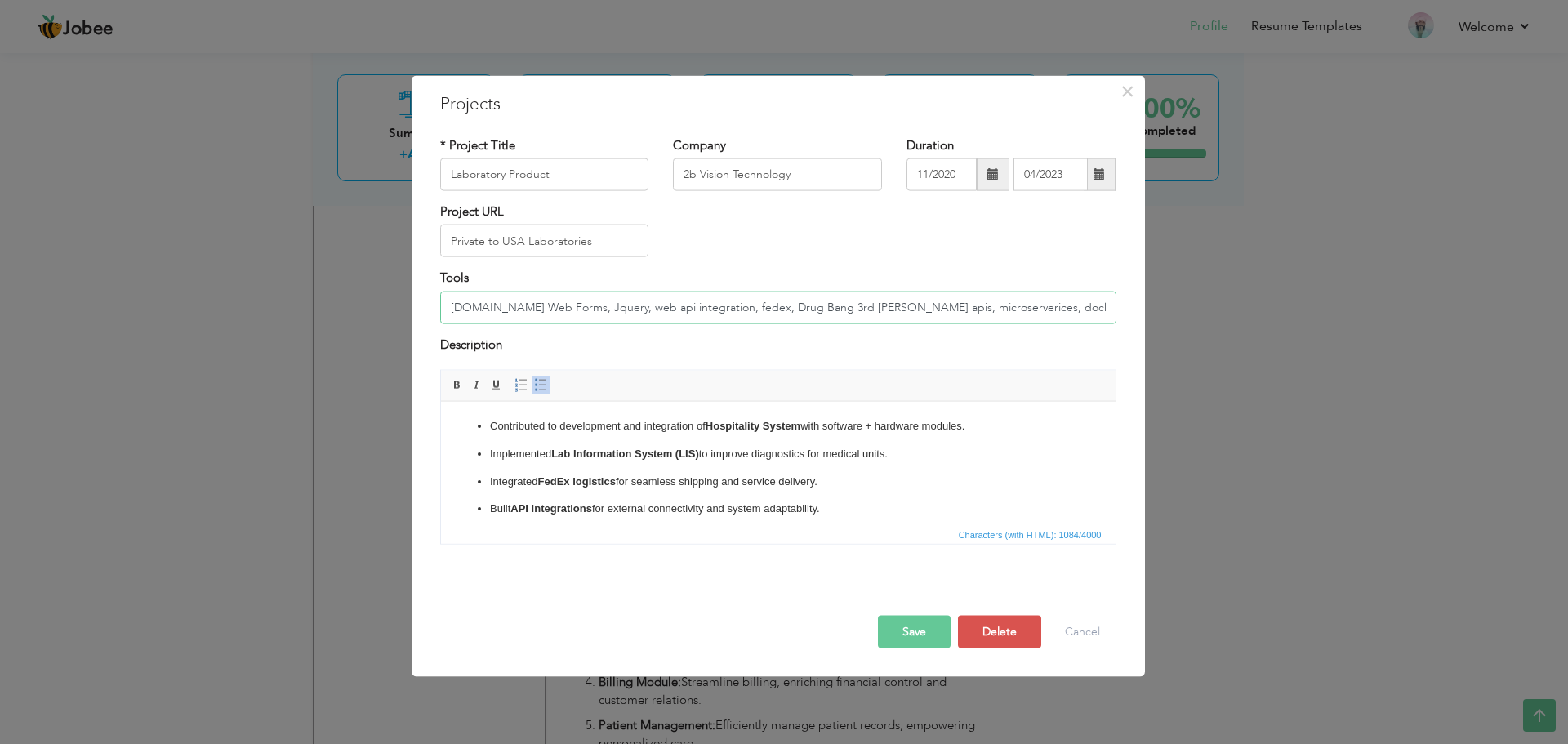
click at [616, 306] on input "[DOMAIN_NAME] Web Forms, Jquery, web api integration, fedex, Drug Bang 3rd [PER…" at bounding box center [778, 306] width 676 height 33
click at [935, 633] on button "Save" at bounding box center [914, 632] width 73 height 33
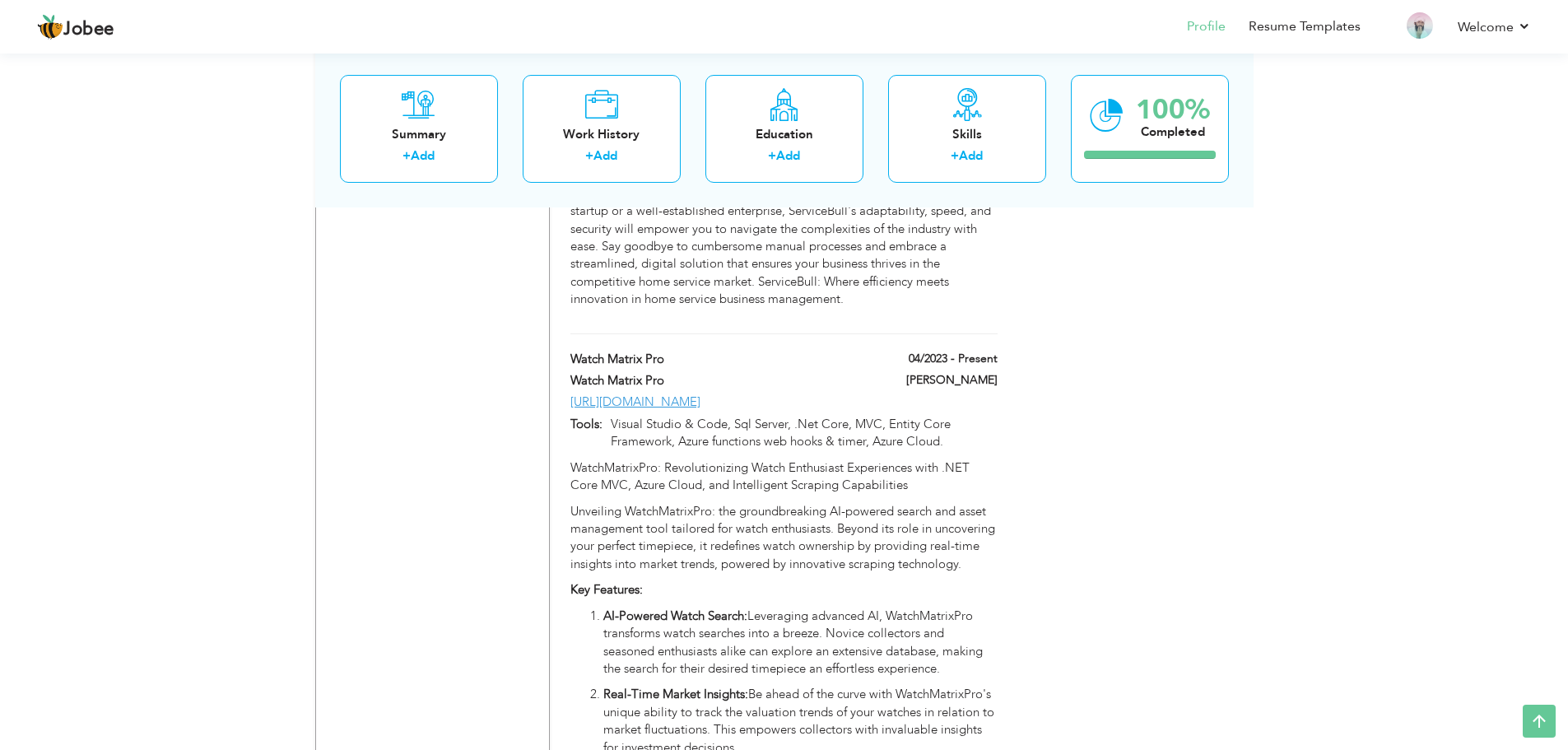
scroll to position [3375, 0]
click at [758, 416] on p "Visual Studio & Code, Sql Server, .Net Core, MVC, Entity Core Framework, Azure …" at bounding box center [799, 433] width 394 height 35
type input "Watch Matrix Pro"
type input "04/2023"
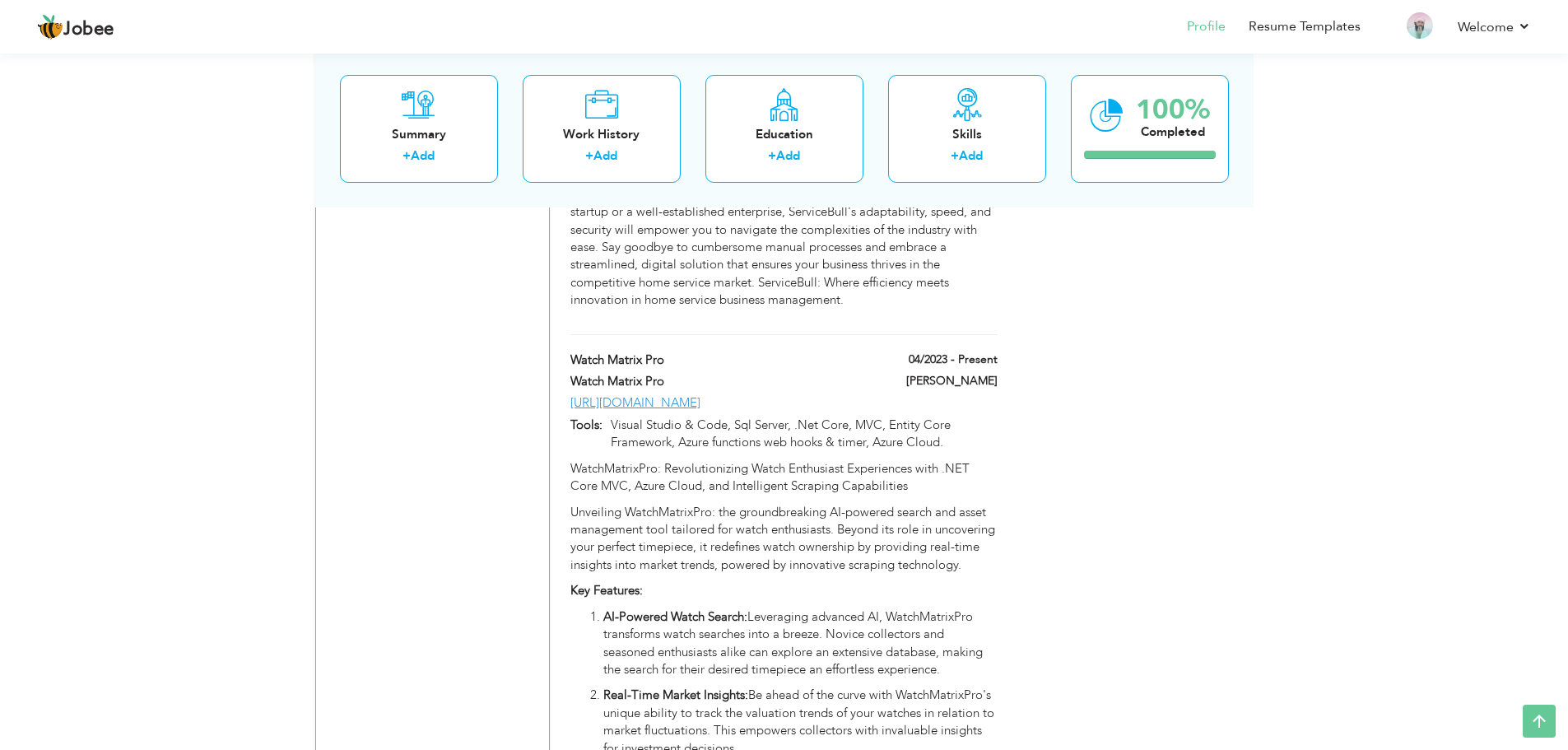
type input "https://www.watchmatrixpro.com/"
type input "Visual Studio & Code, Sql Server, .Net Core, MVC, Entity Core Framework, Azure …"
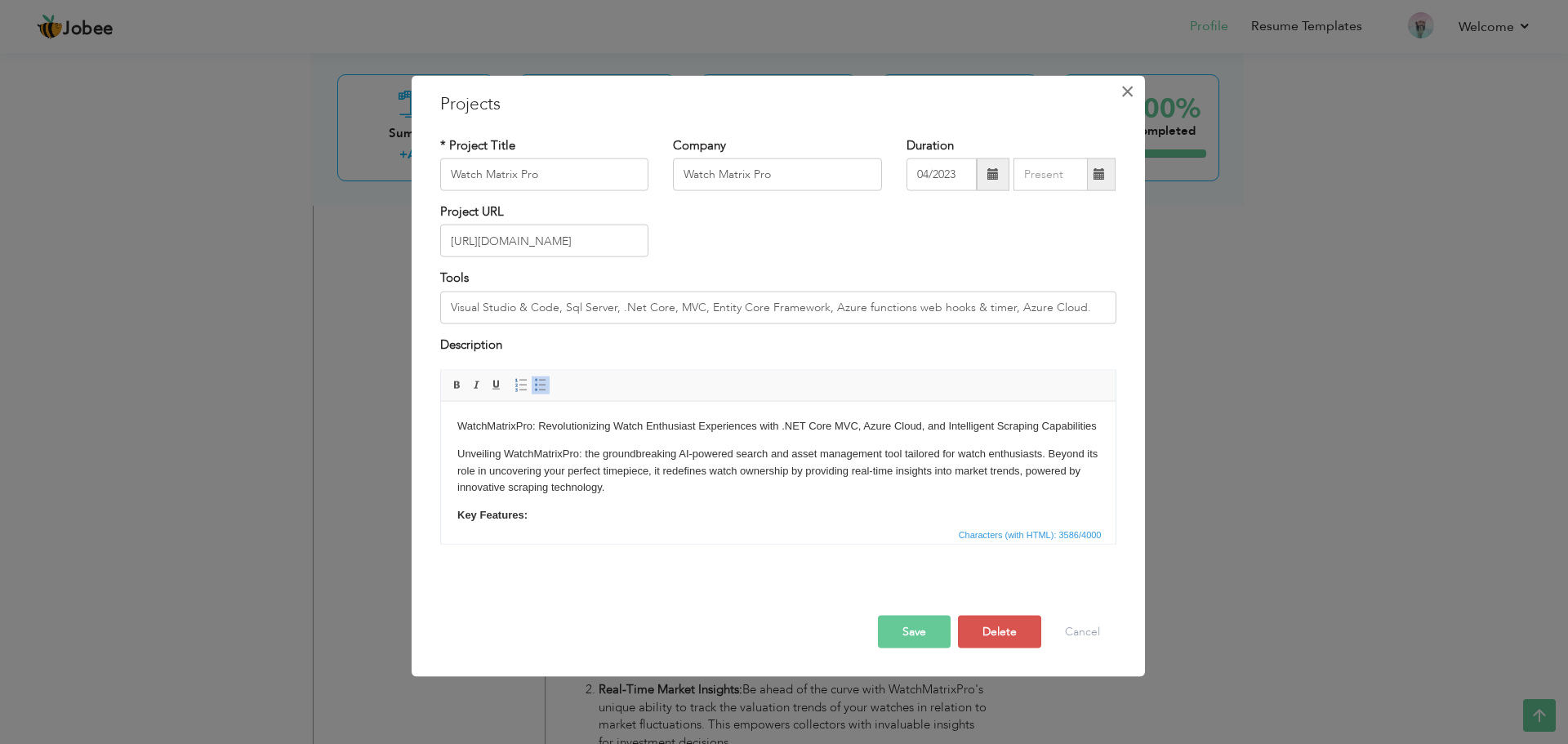
click at [1126, 87] on span "×" at bounding box center [1127, 91] width 14 height 29
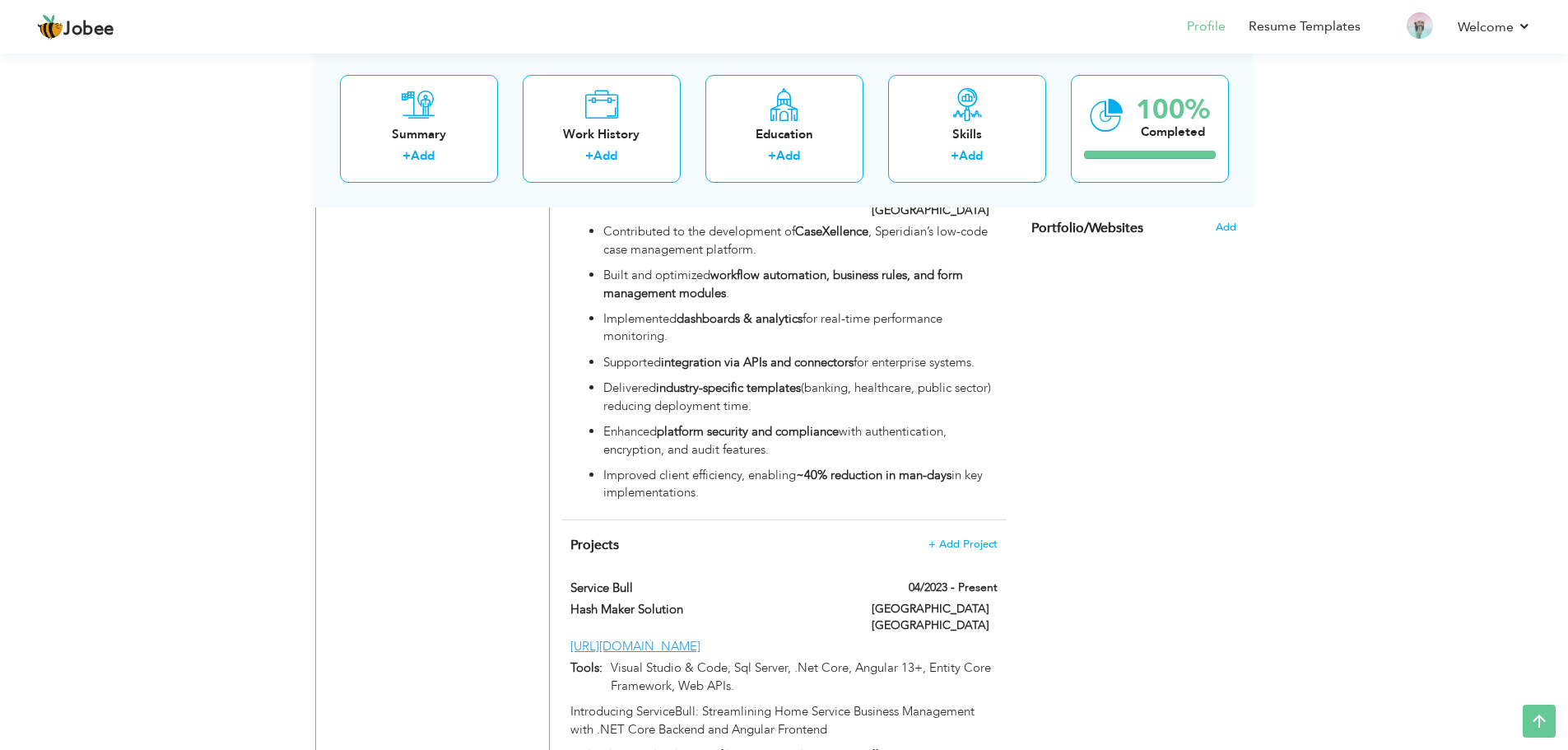
scroll to position [1938, 0]
click at [827, 385] on ul "Contributed to the development of CaseXellence , Speridian’s low-code case mana…" at bounding box center [783, 363] width 427 height 279
type input "Pakitan"
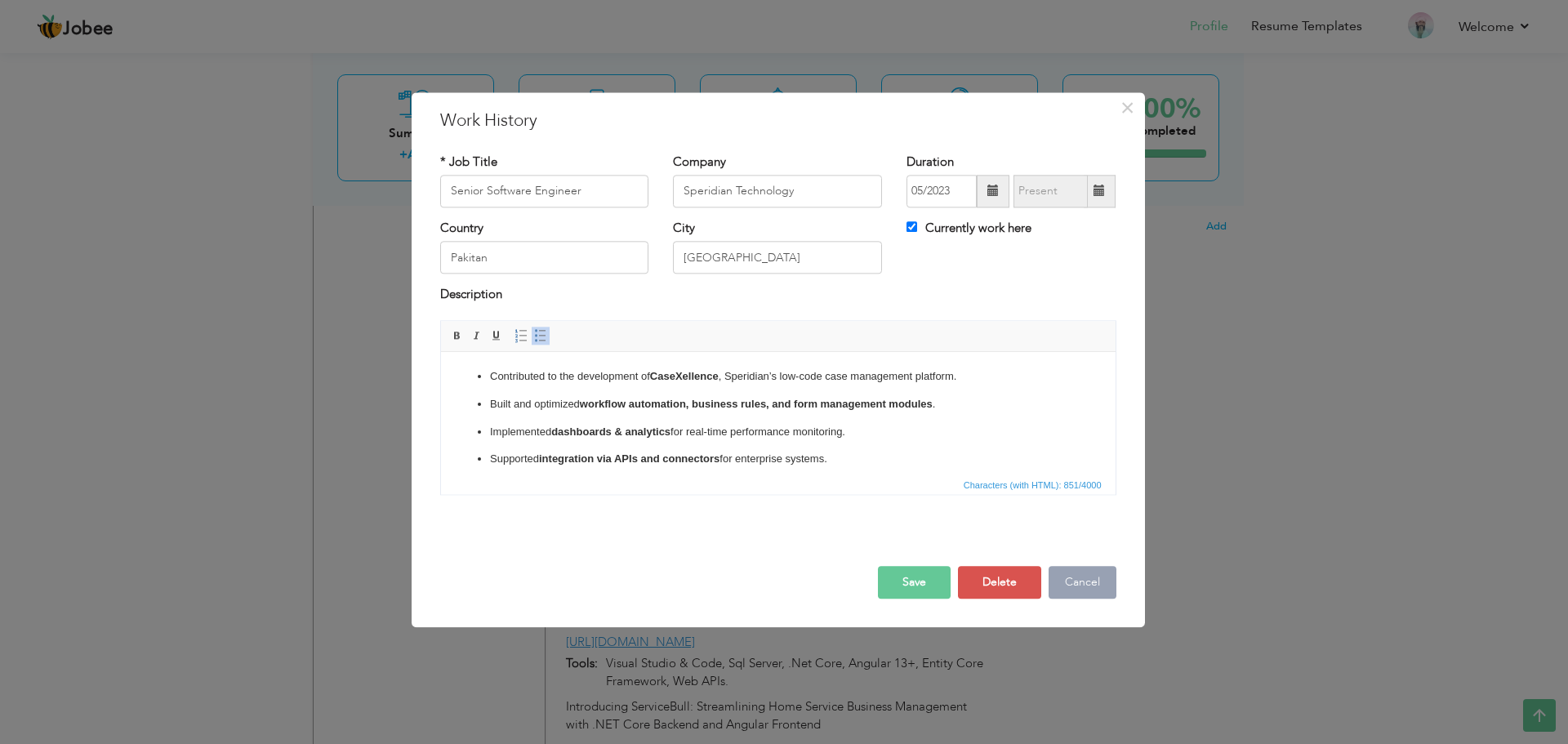
click at [1072, 592] on button "Cancel" at bounding box center [1082, 582] width 68 height 33
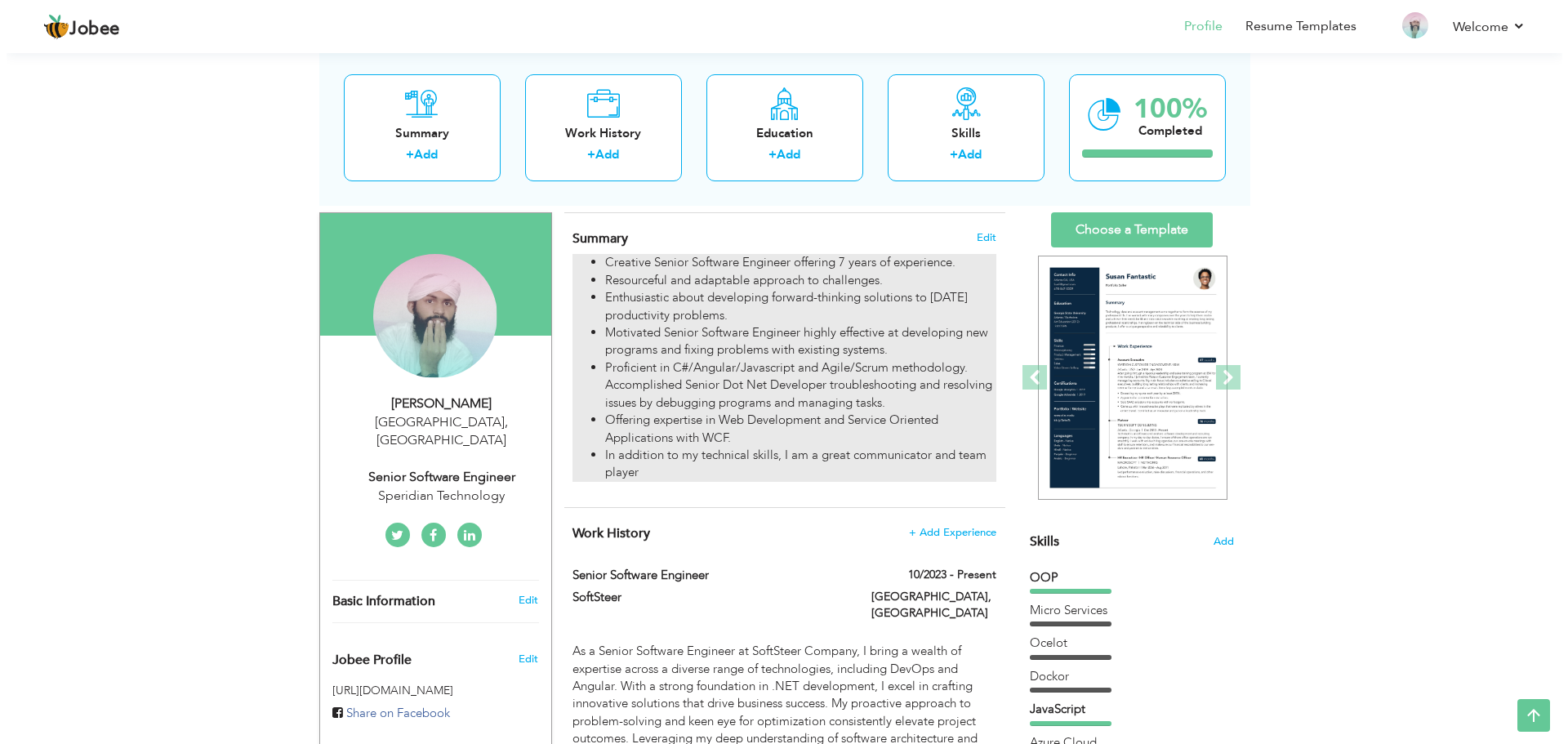
scroll to position [88, 0]
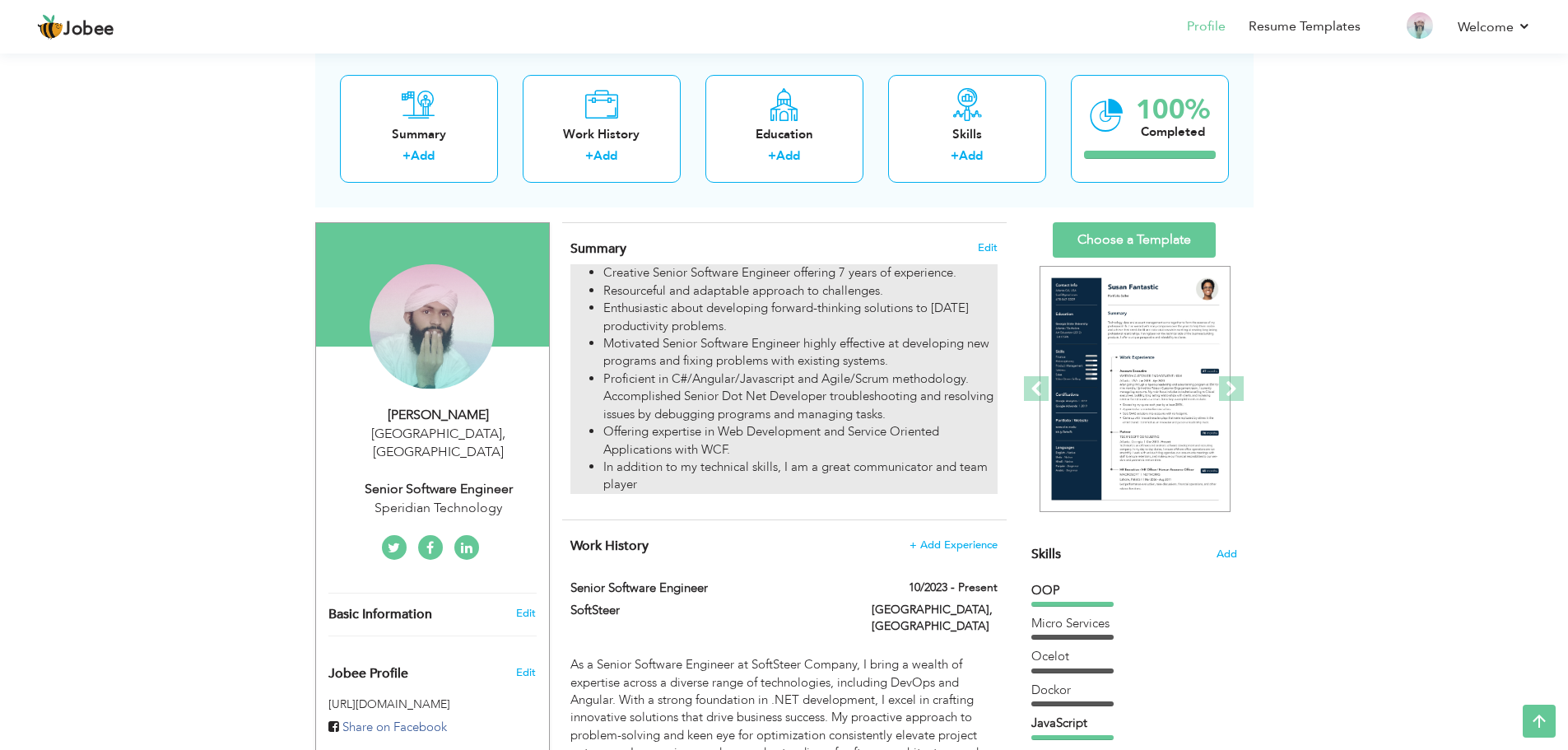
click at [703, 391] on li "Proficient in C#/Angular/Javascript and Agile/Scrum methodology. Accomplished S…" at bounding box center [800, 396] width 393 height 52
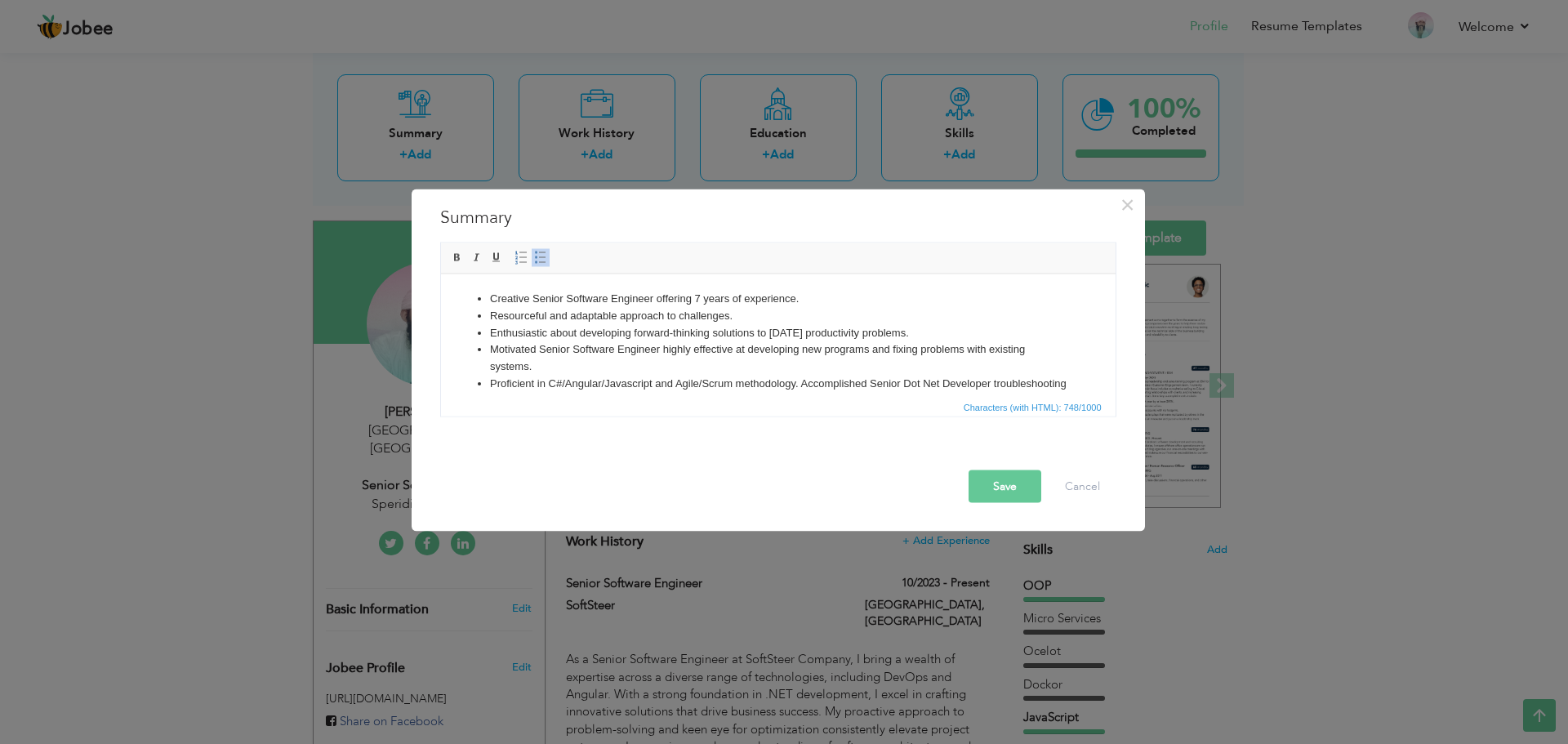
click at [747, 351] on li "Motivated Senior Software Engineer highly effective at developing new programs …" at bounding box center [777, 357] width 576 height 34
click at [569, 349] on li "Motivated Senior Software Engineer highly effective at developing new programs …" at bounding box center [777, 357] width 576 height 34
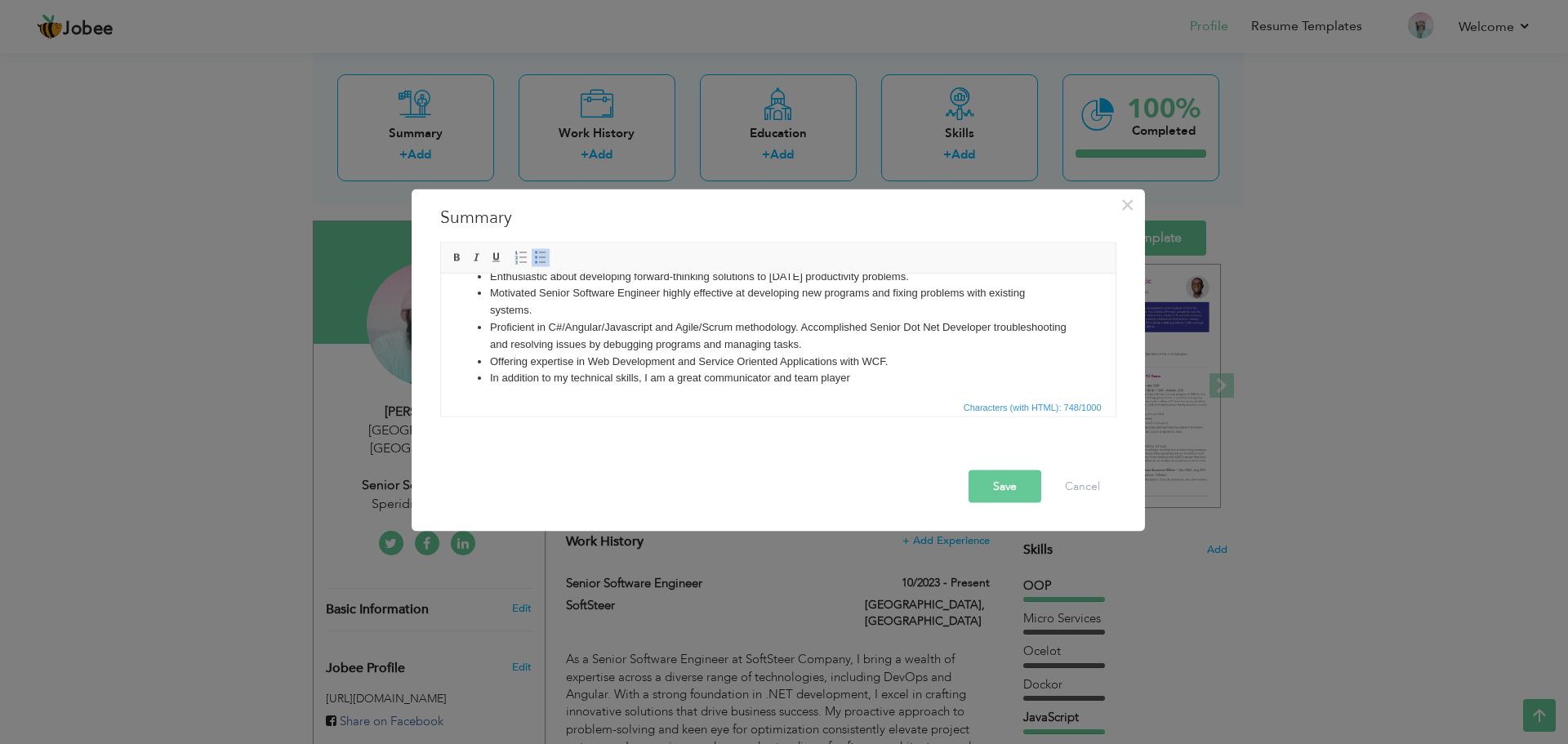
scroll to position [63, 0]
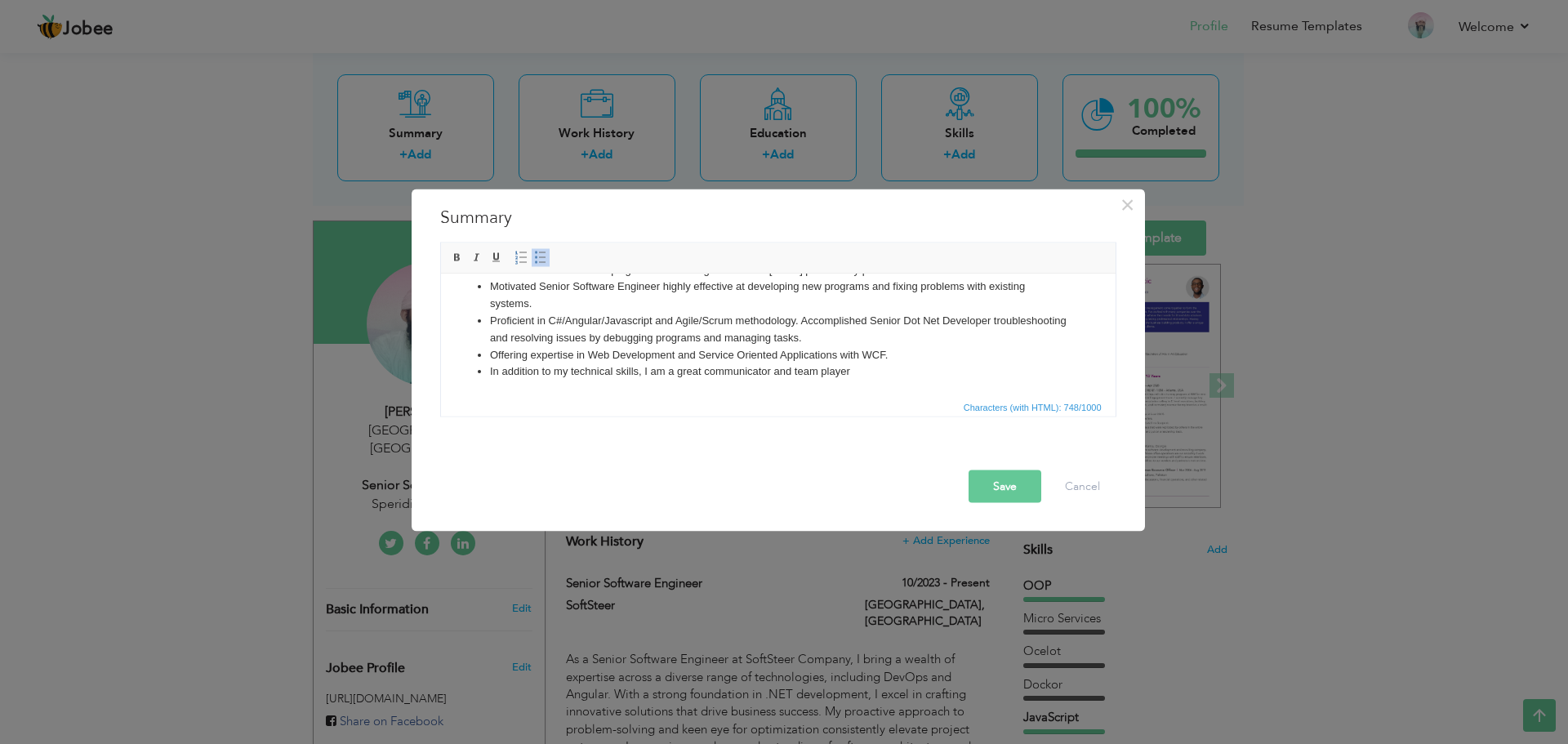
click at [899, 376] on li "In addition to my technical skills, I am a great communicator and team player" at bounding box center [777, 372] width 576 height 17
click at [1076, 478] on button "Cancel" at bounding box center [1082, 486] width 68 height 33
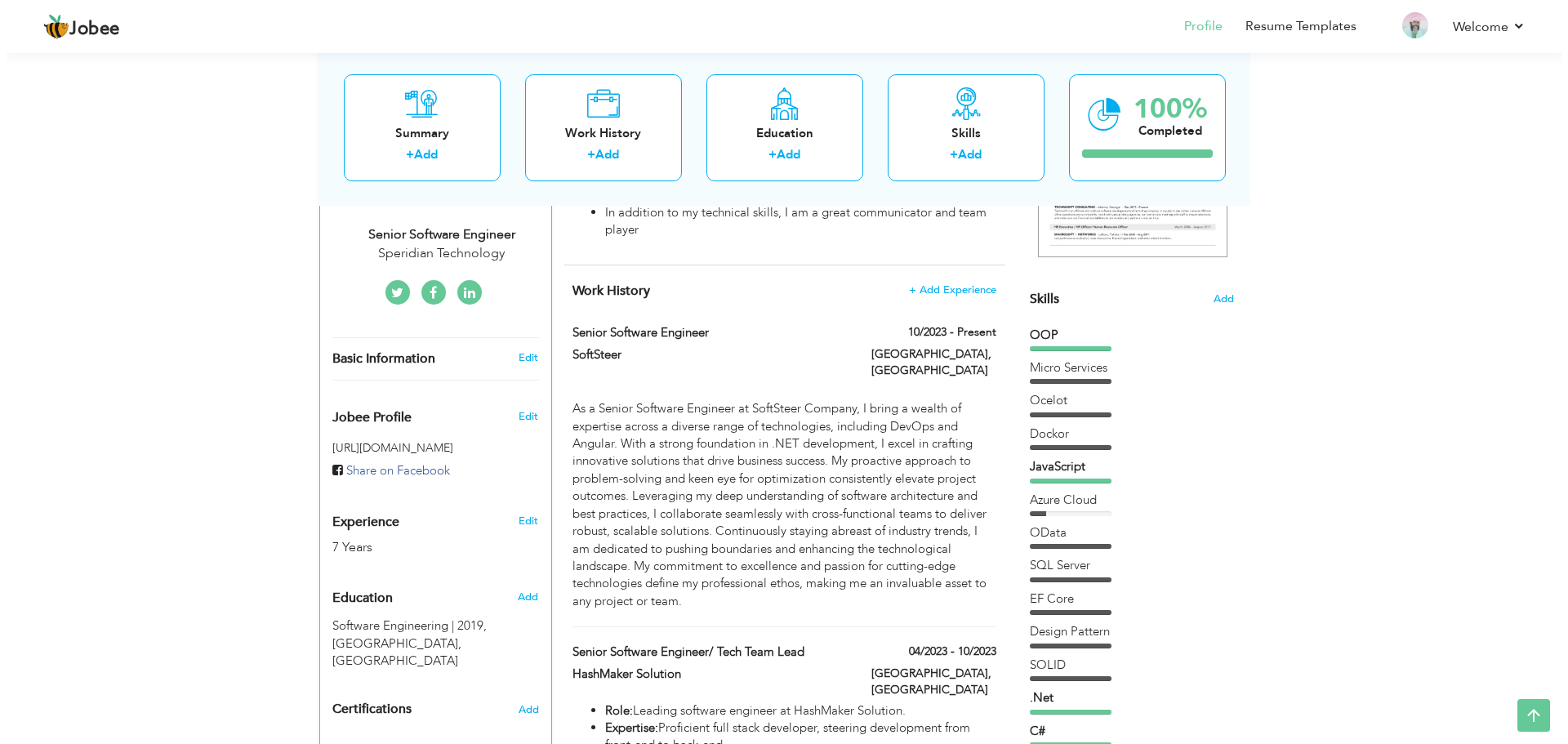
scroll to position [339, 0]
click at [510, 349] on div "Edit" at bounding box center [524, 356] width 39 height 15
type input "[PERSON_NAME]"
type input "[PHONE_NUMBER]"
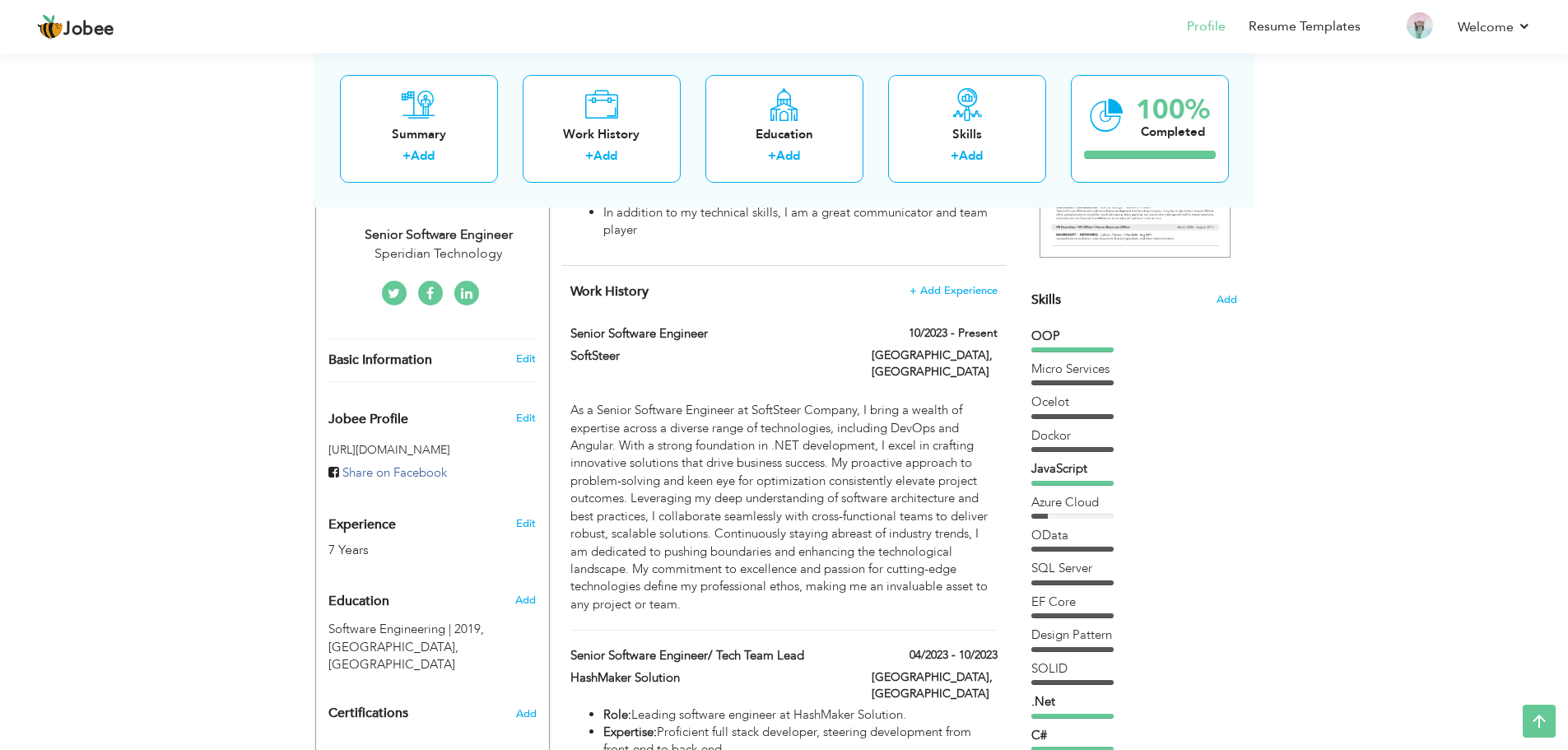
select select "number:166"
type input "[GEOGRAPHIC_DATA]"
select select "number:9"
type input "Speridian Technology"
type input "Senior Software Engineer"
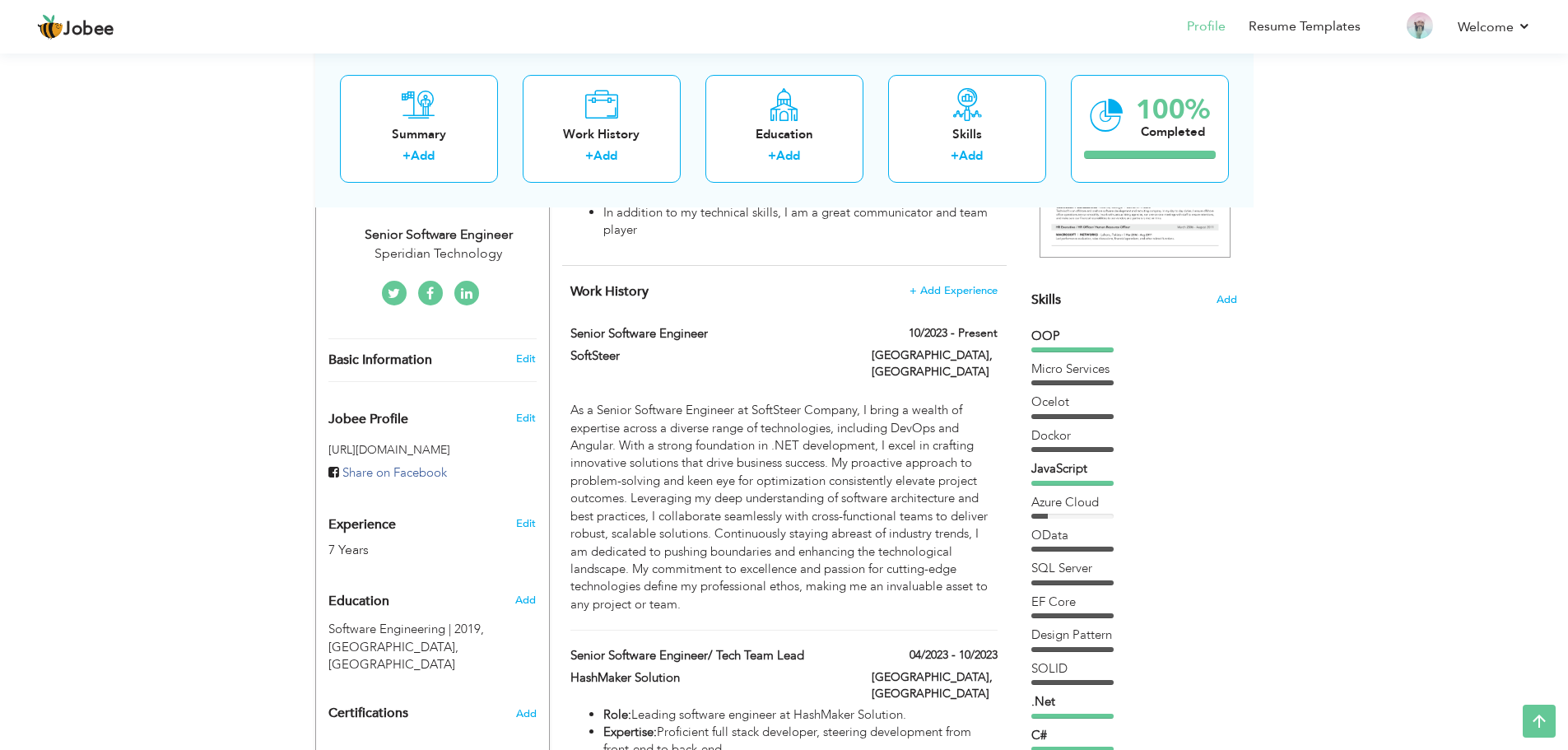
type input "[URL][DOMAIN_NAME][PERSON_NAME]"
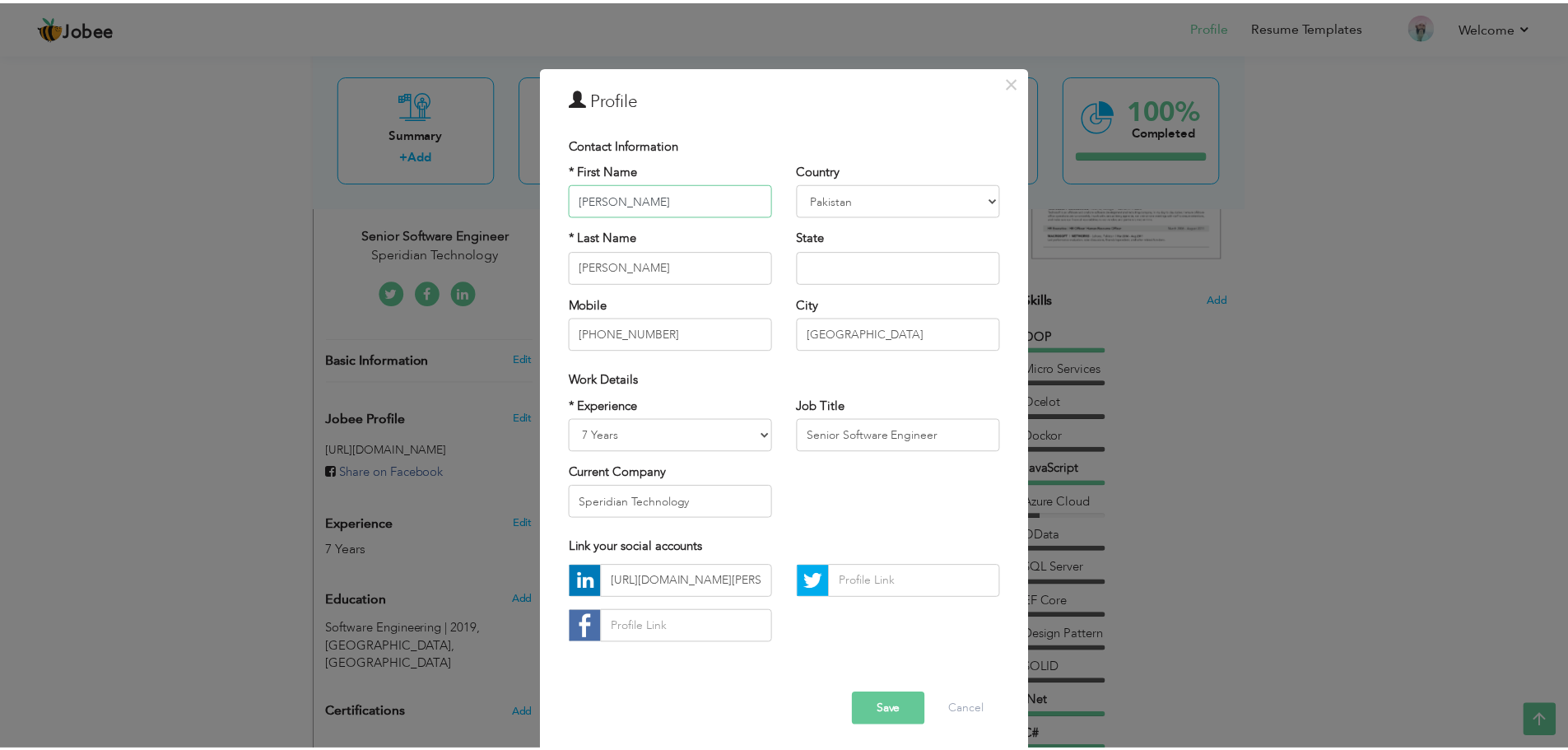
scroll to position [15, 0]
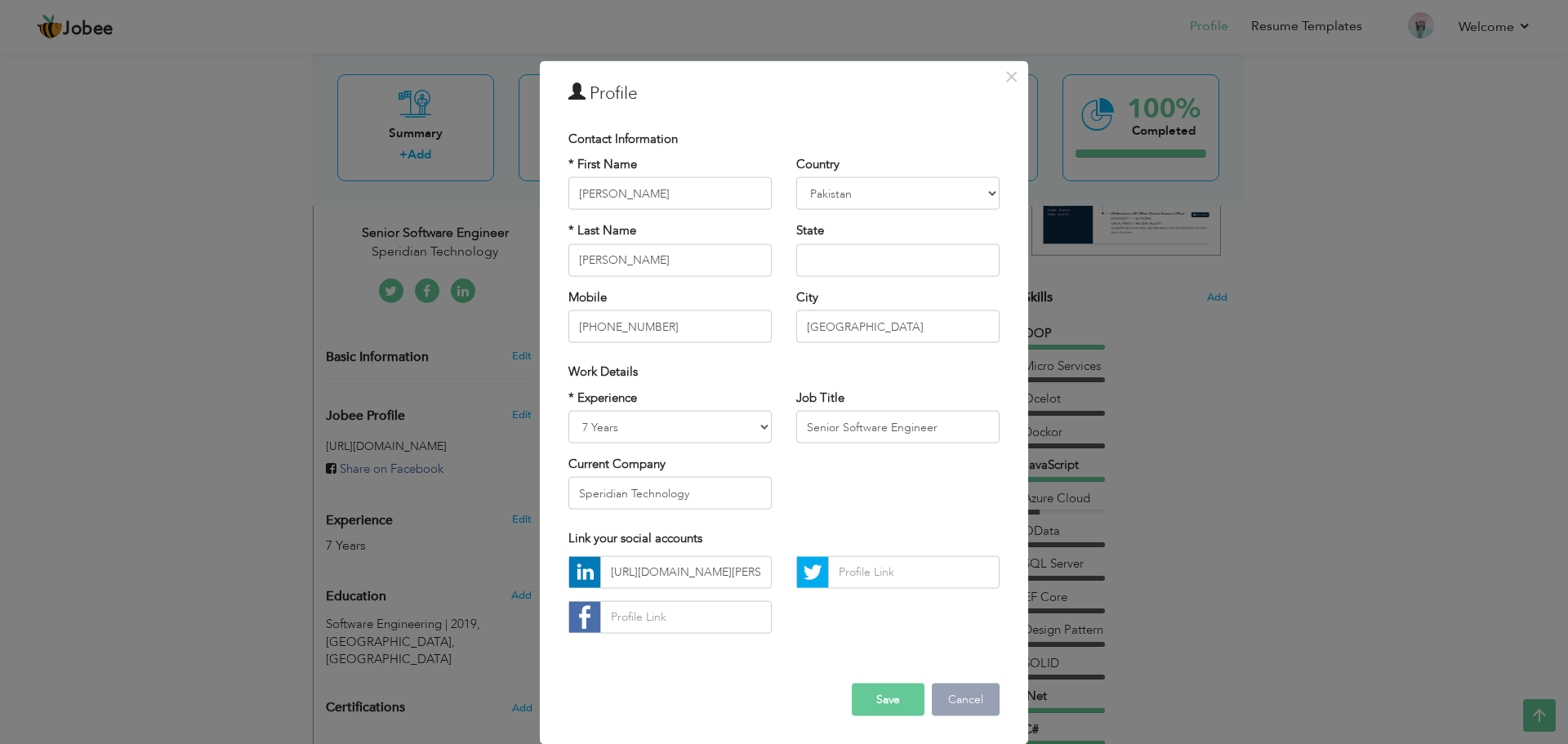
click at [948, 703] on button "Cancel" at bounding box center [966, 699] width 68 height 33
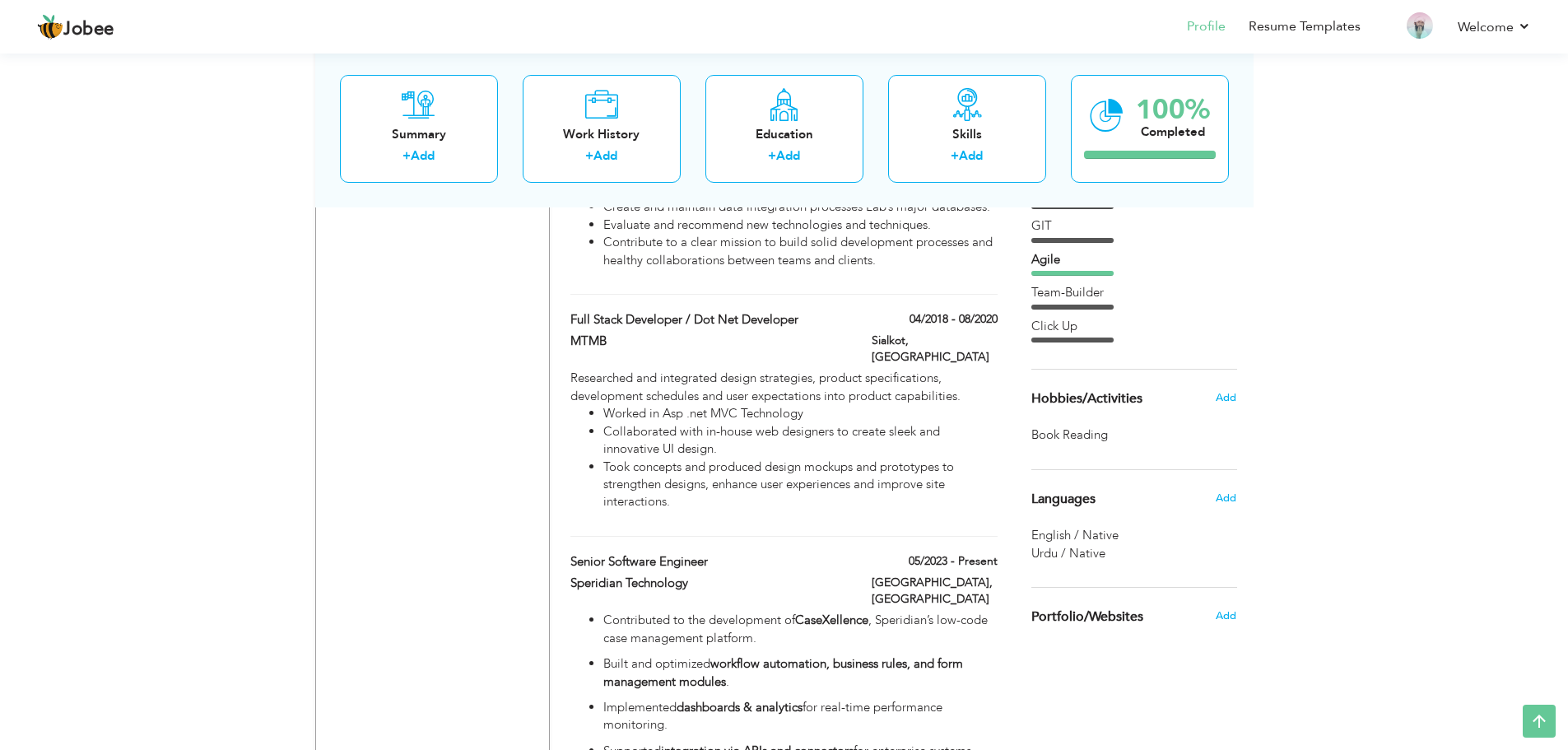
scroll to position [1577, 0]
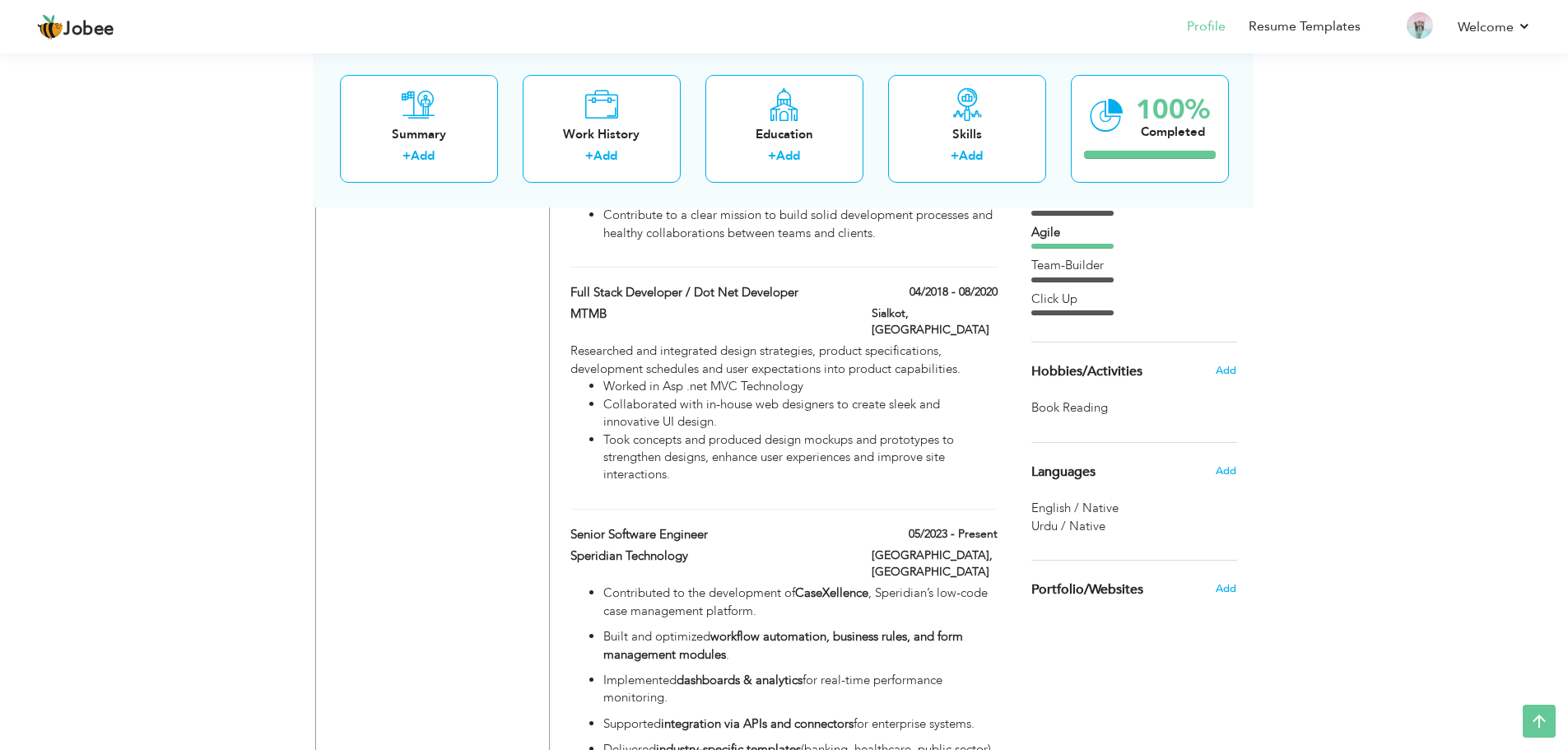
click at [1081, 525] on span "Urdu / Native" at bounding box center [1068, 526] width 74 height 16
drag, startPoint x: 1104, startPoint y: 501, endPoint x: 1241, endPoint y: 463, distance: 142.2
click at [1237, 463] on div "Languages Add English / Native Urdu / Native" at bounding box center [1134, 489] width 206 height 93
click at [1227, 471] on span "Add" at bounding box center [1225, 471] width 22 height 15
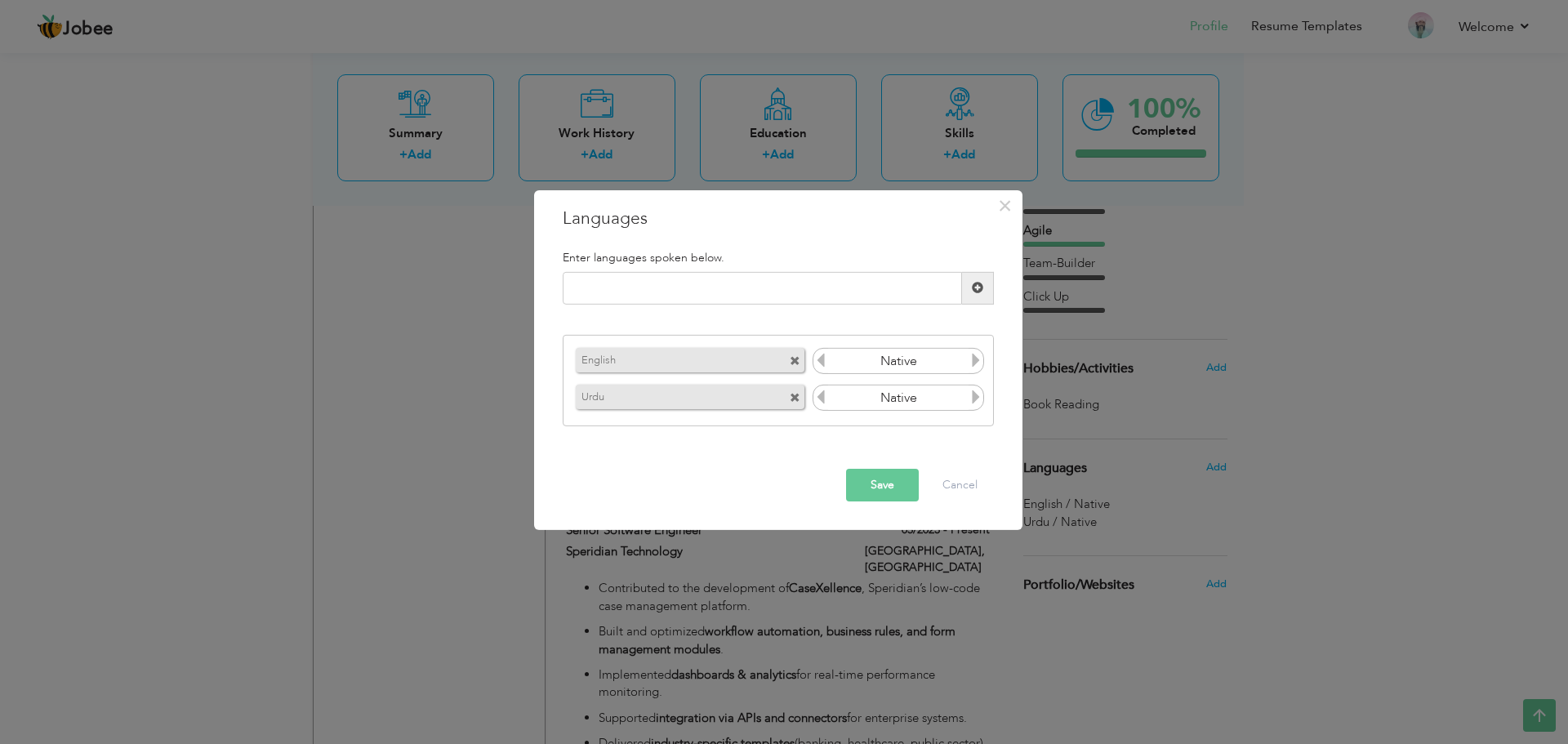
click at [979, 368] on icon at bounding box center [976, 360] width 15 height 15
click at [821, 362] on icon at bounding box center [821, 360] width 15 height 15
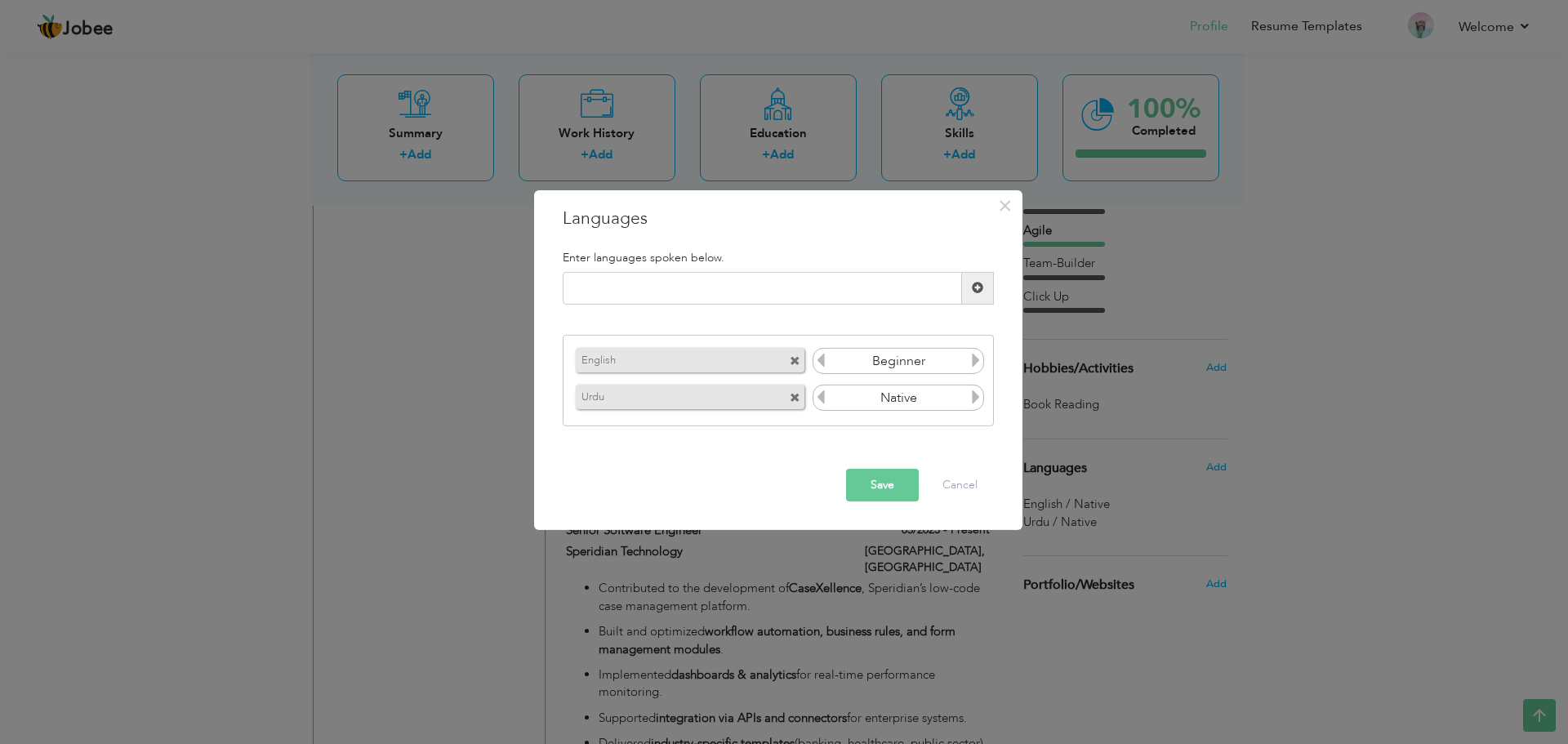
click at [975, 355] on icon at bounding box center [976, 360] width 15 height 15
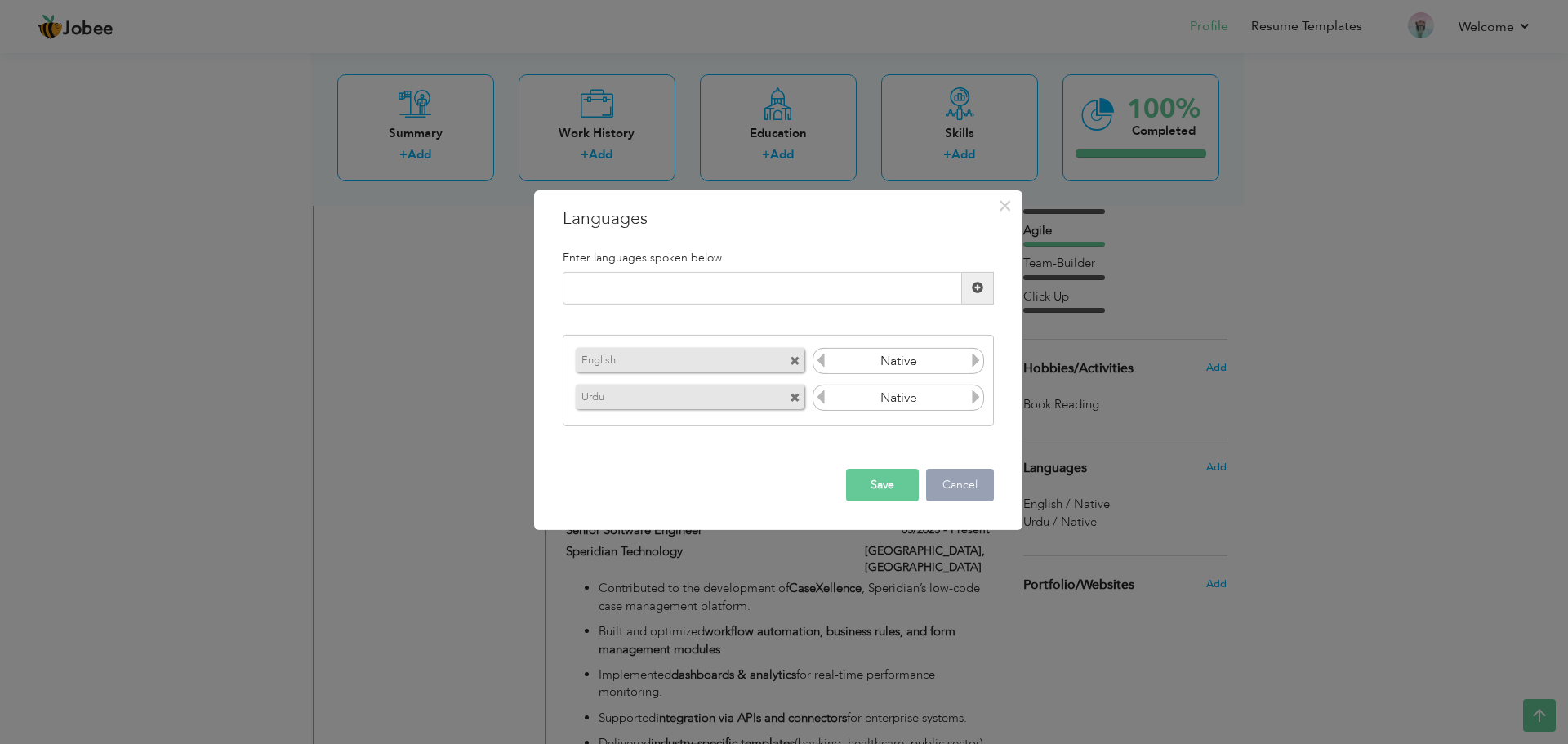
click at [955, 474] on button "Cancel" at bounding box center [960, 485] width 68 height 33
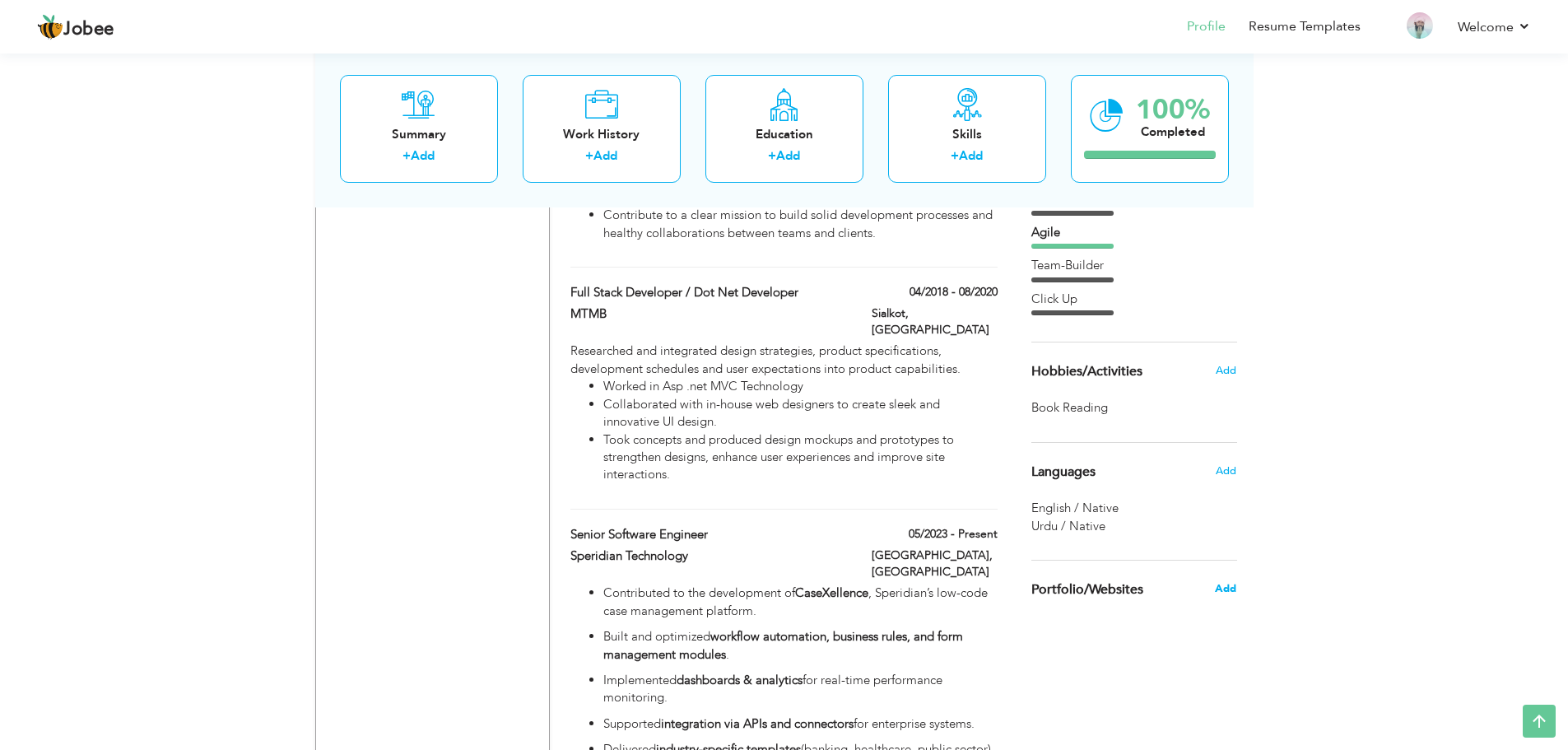
click at [1233, 591] on span "Add" at bounding box center [1225, 588] width 22 height 15
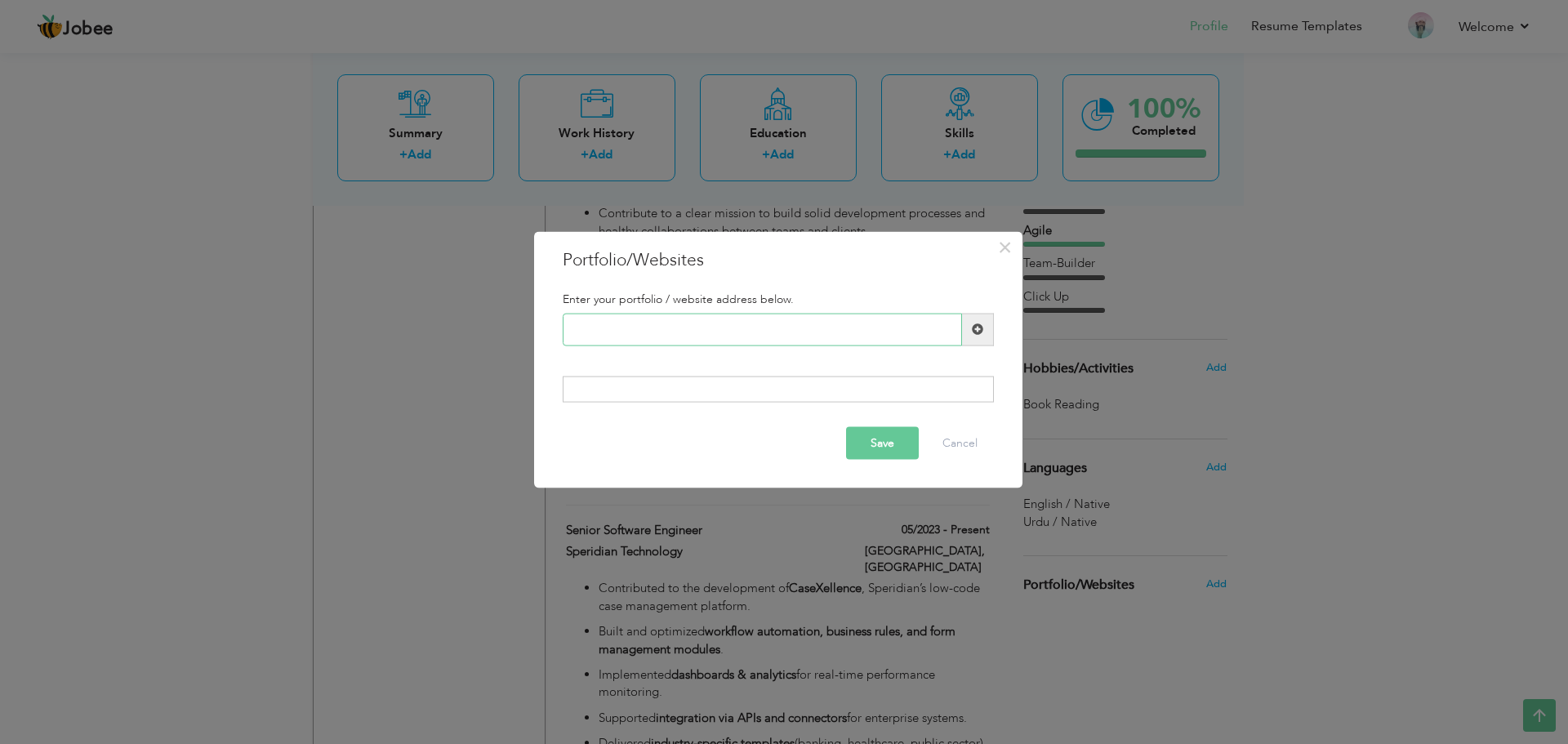
click at [740, 344] on input "text" at bounding box center [762, 329] width 399 height 33
type input "findjobnow.pk"
click at [964, 456] on button "Cancel" at bounding box center [960, 443] width 68 height 33
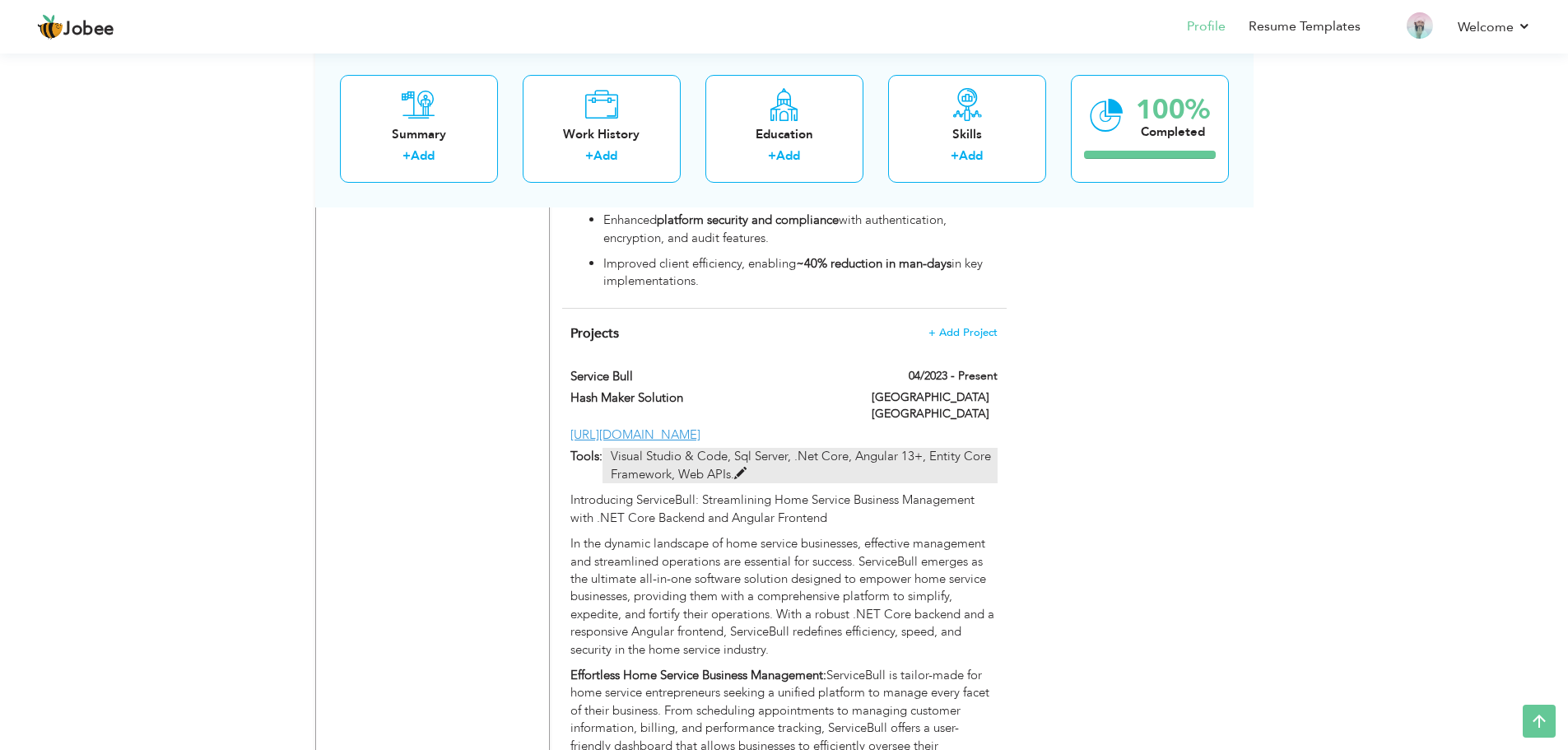
scroll to position [2151, 0]
click at [741, 467] on span at bounding box center [740, 472] width 12 height 12
type input "Service Bull"
type input "Hash Maker Solution"
type input "https://www.servicebull.com/"
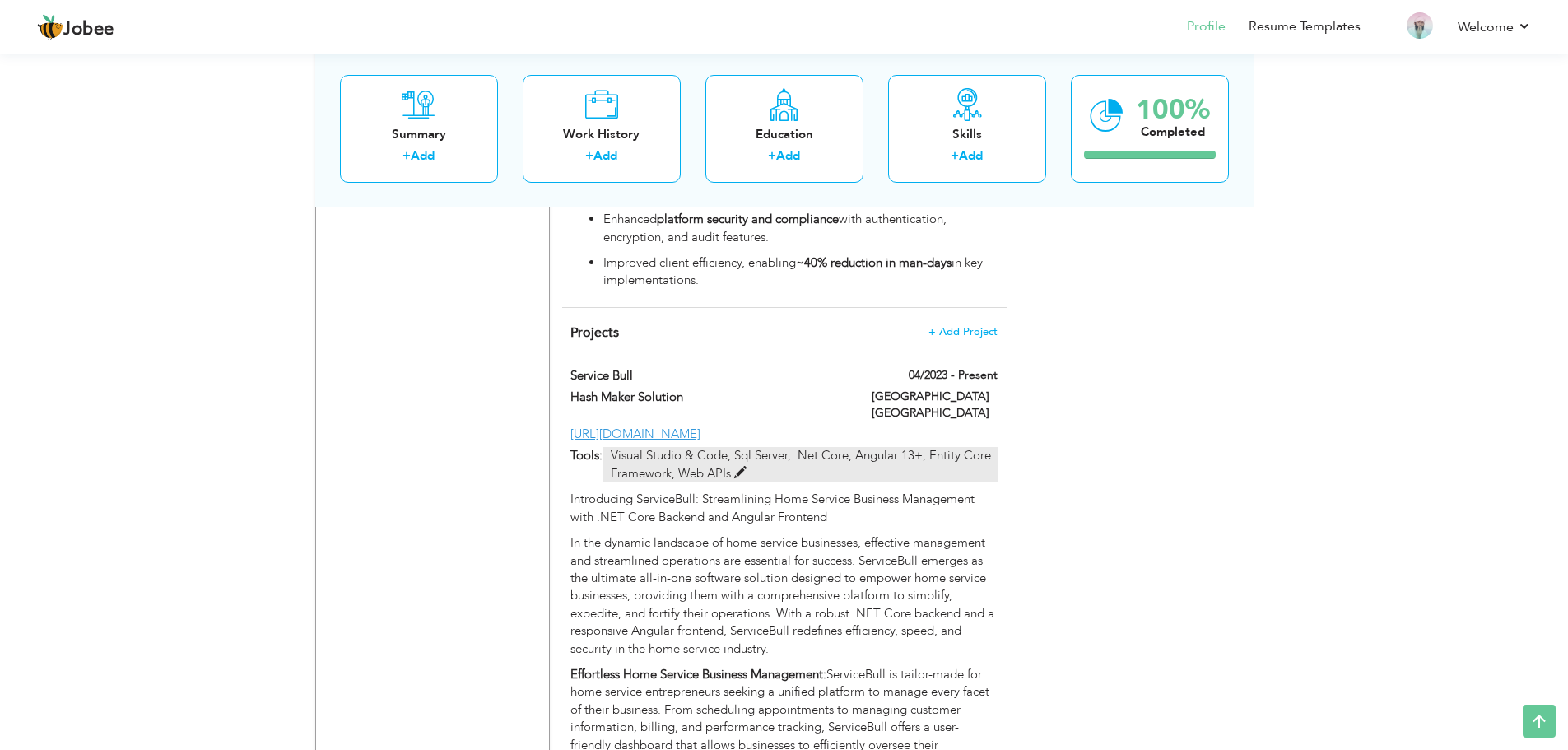
type input "Visual Studio & Code, Sql Server, .Net Core, Angular 13+, Entity Core Framework…"
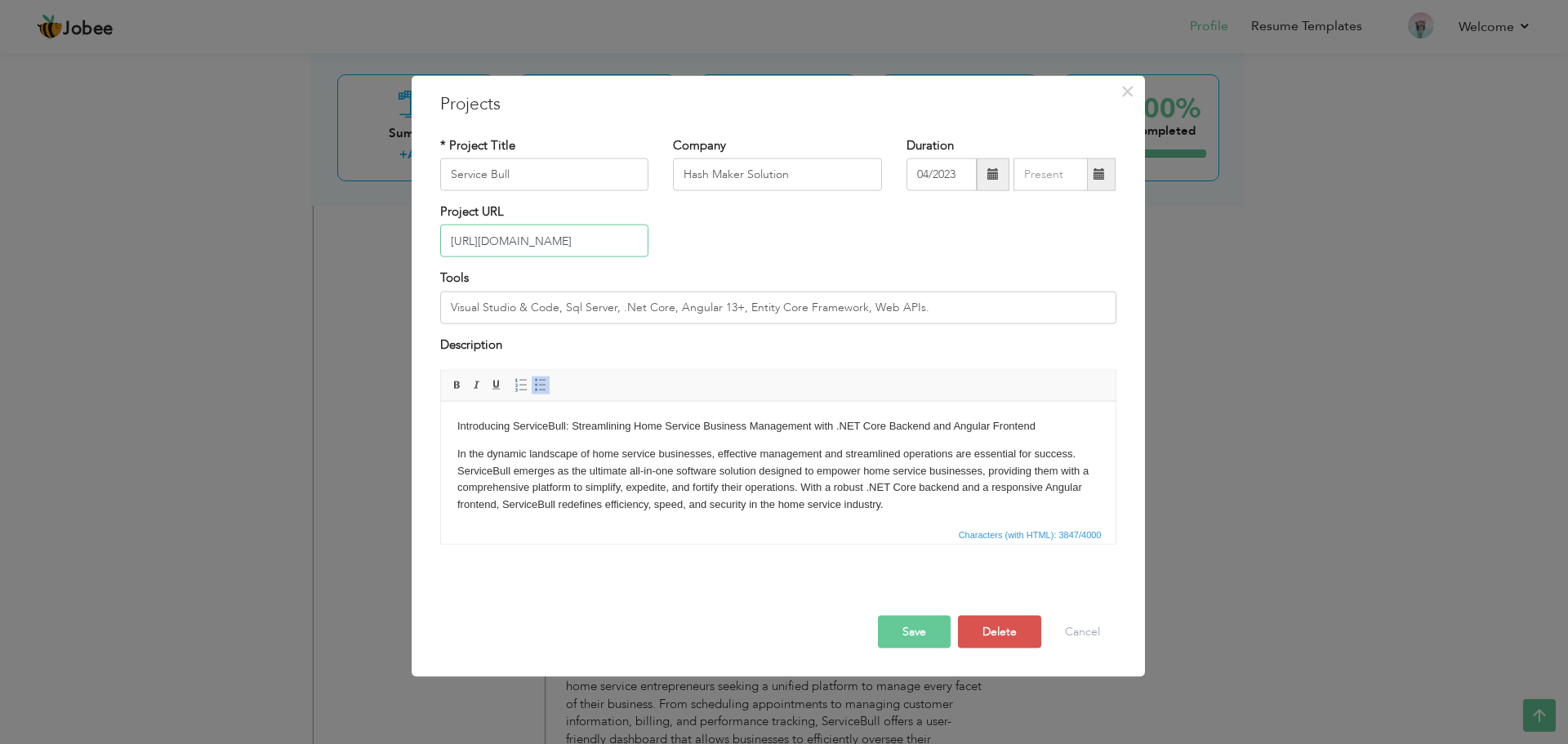
drag, startPoint x: 613, startPoint y: 242, endPoint x: 341, endPoint y: 259, distance: 272.5
click at [341, 259] on div "× Projects * Project Title Service Bull Company Hash Maker Solution Tools" at bounding box center [784, 372] width 1568 height 744
click at [912, 630] on button "Save" at bounding box center [914, 632] width 73 height 33
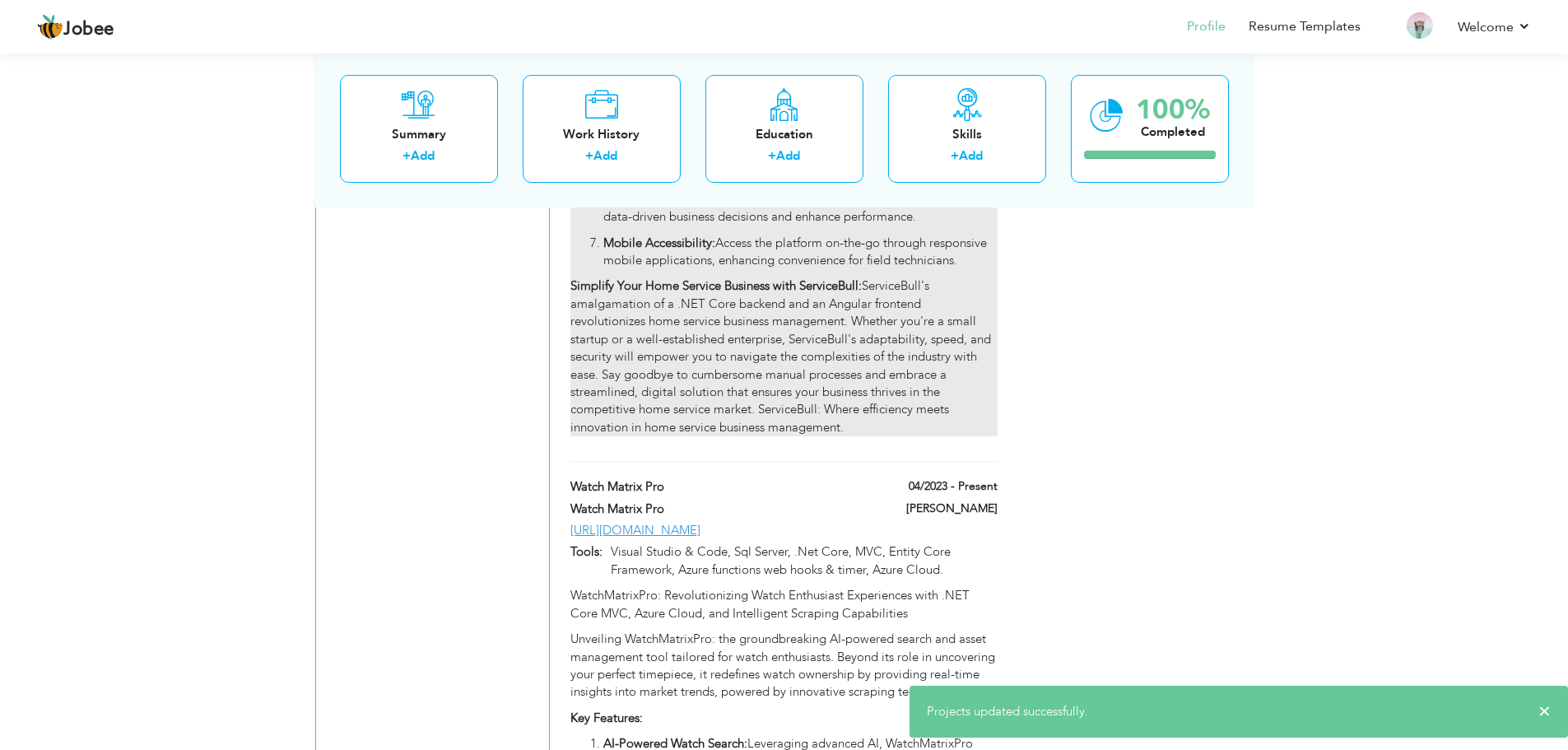
scroll to position [3240, 0]
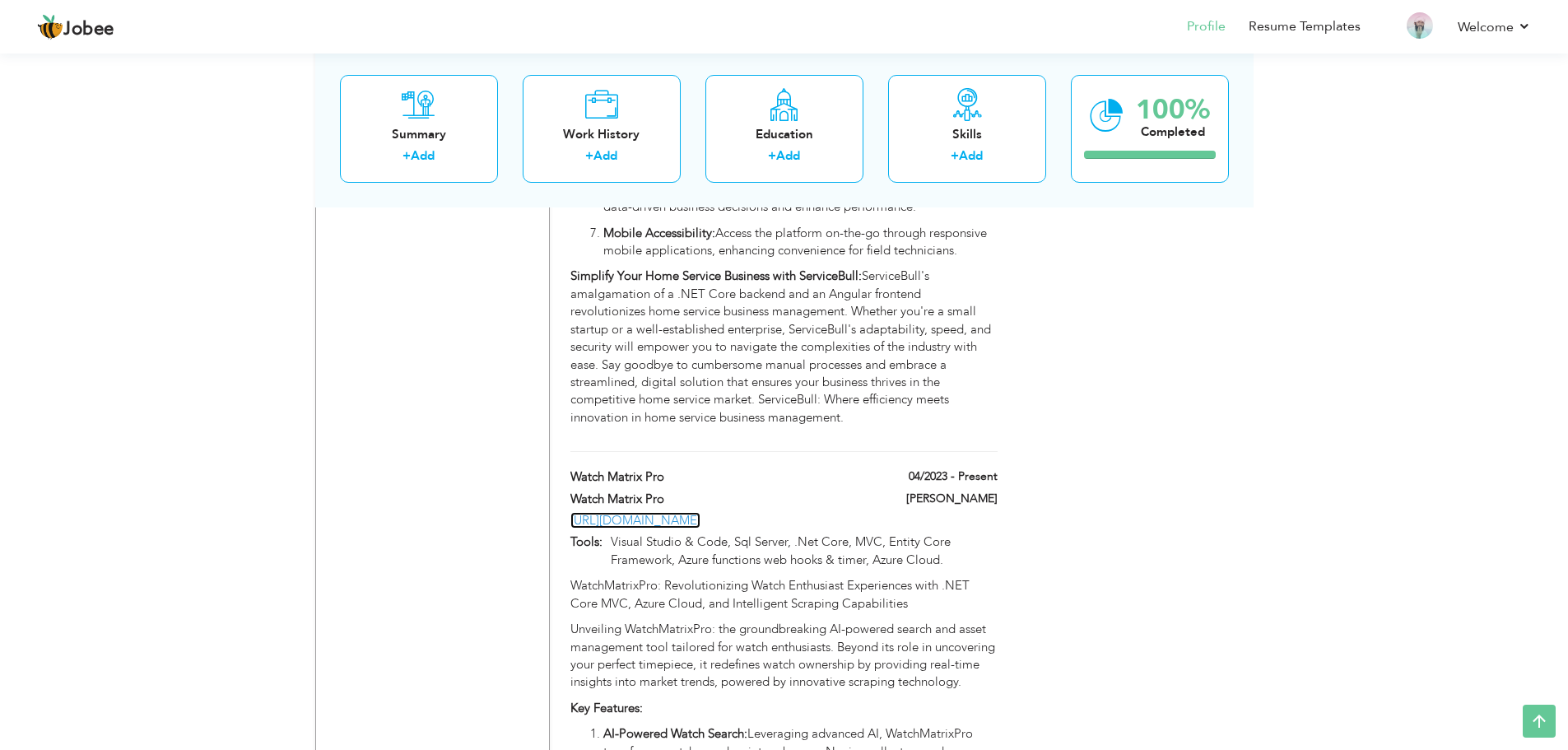
click at [700, 512] on link "https://www.watchmatrixpro.com/" at bounding box center [635, 520] width 130 height 16
click at [795, 490] on label "Watch Matrix Pro" at bounding box center [708, 499] width 277 height 17
type input "Watch Matrix Pro"
type input "https://www.watchmatrixpro.com/"
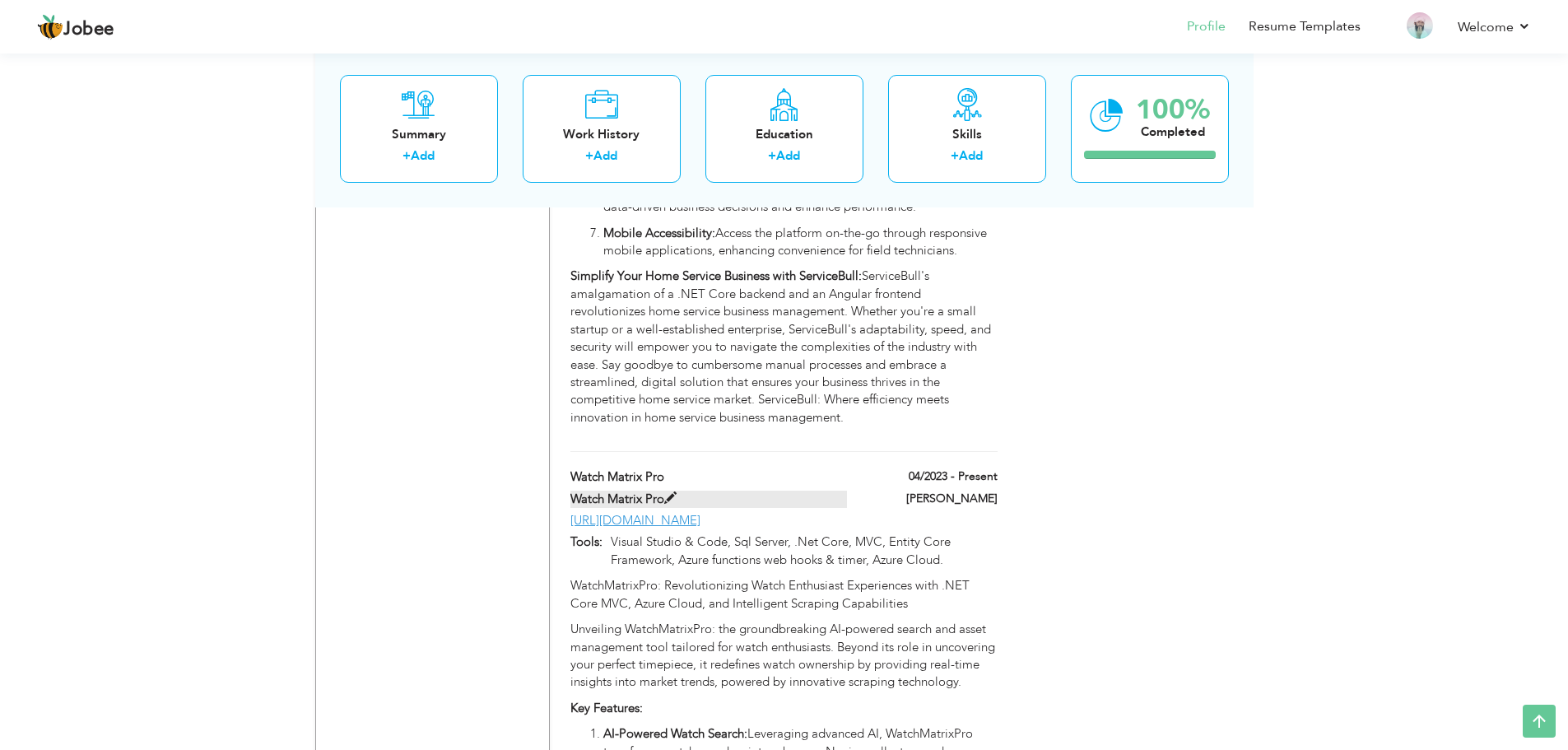
type input "Visual Studio & Code, Sql Server, .Net Core, MVC, Entity Core Framework, Azure …"
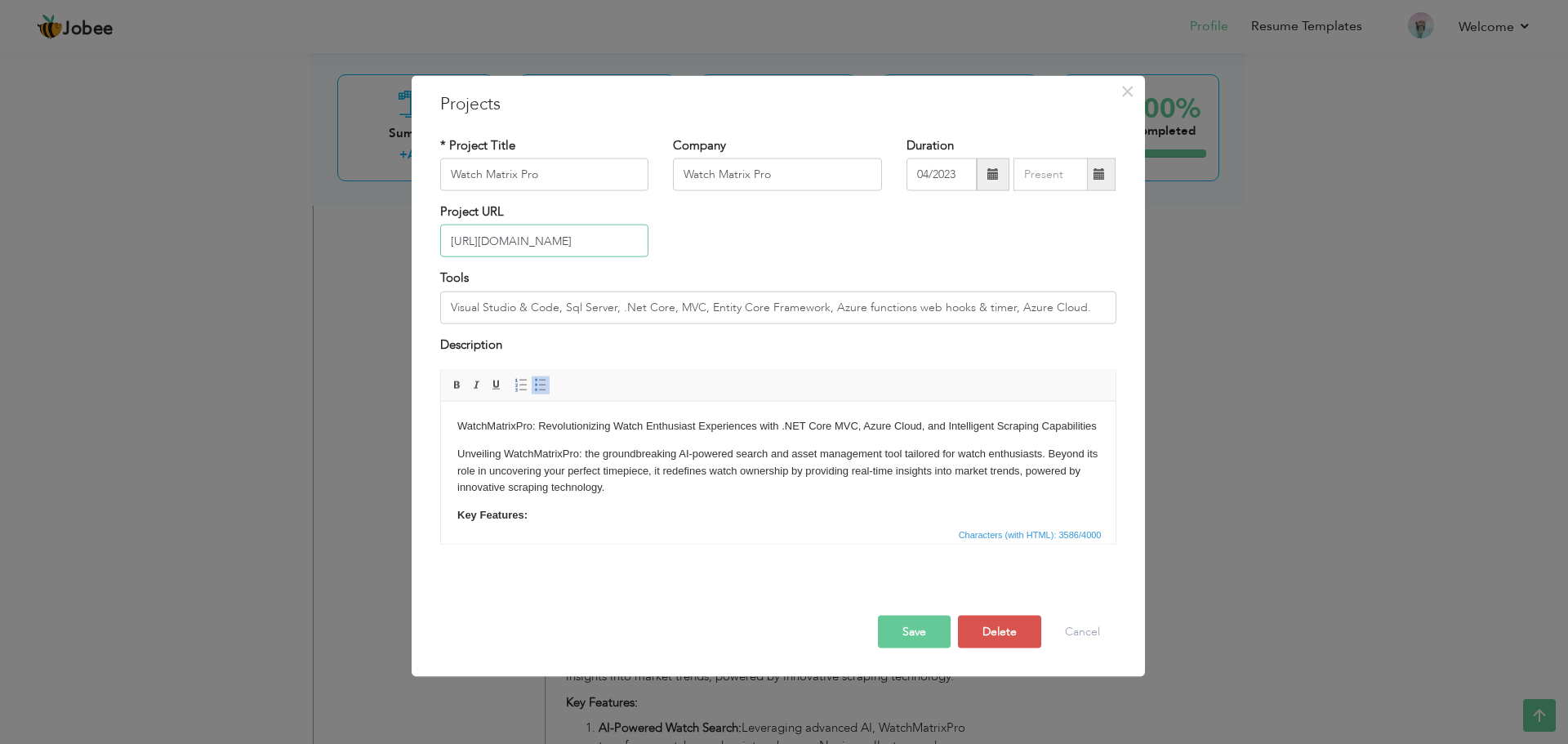
drag, startPoint x: 636, startPoint y: 250, endPoint x: 278, endPoint y: 265, distance: 358.3
click at [278, 265] on div "× Projects * Project Title Watch Matrix Pro Company Watch Matrix Pro" at bounding box center [784, 372] width 1568 height 744
click at [915, 639] on button "Save" at bounding box center [914, 632] width 73 height 33
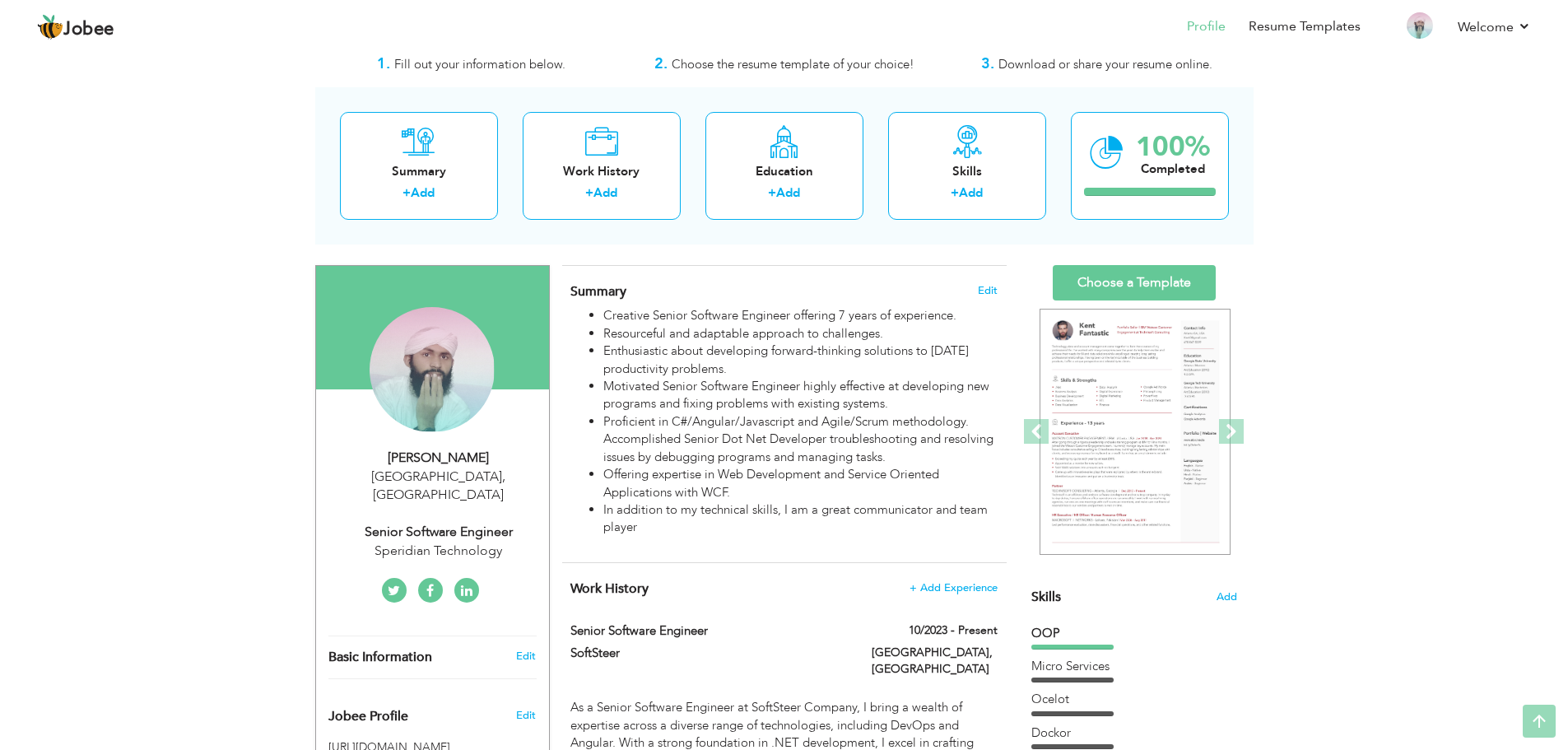
scroll to position [0, 0]
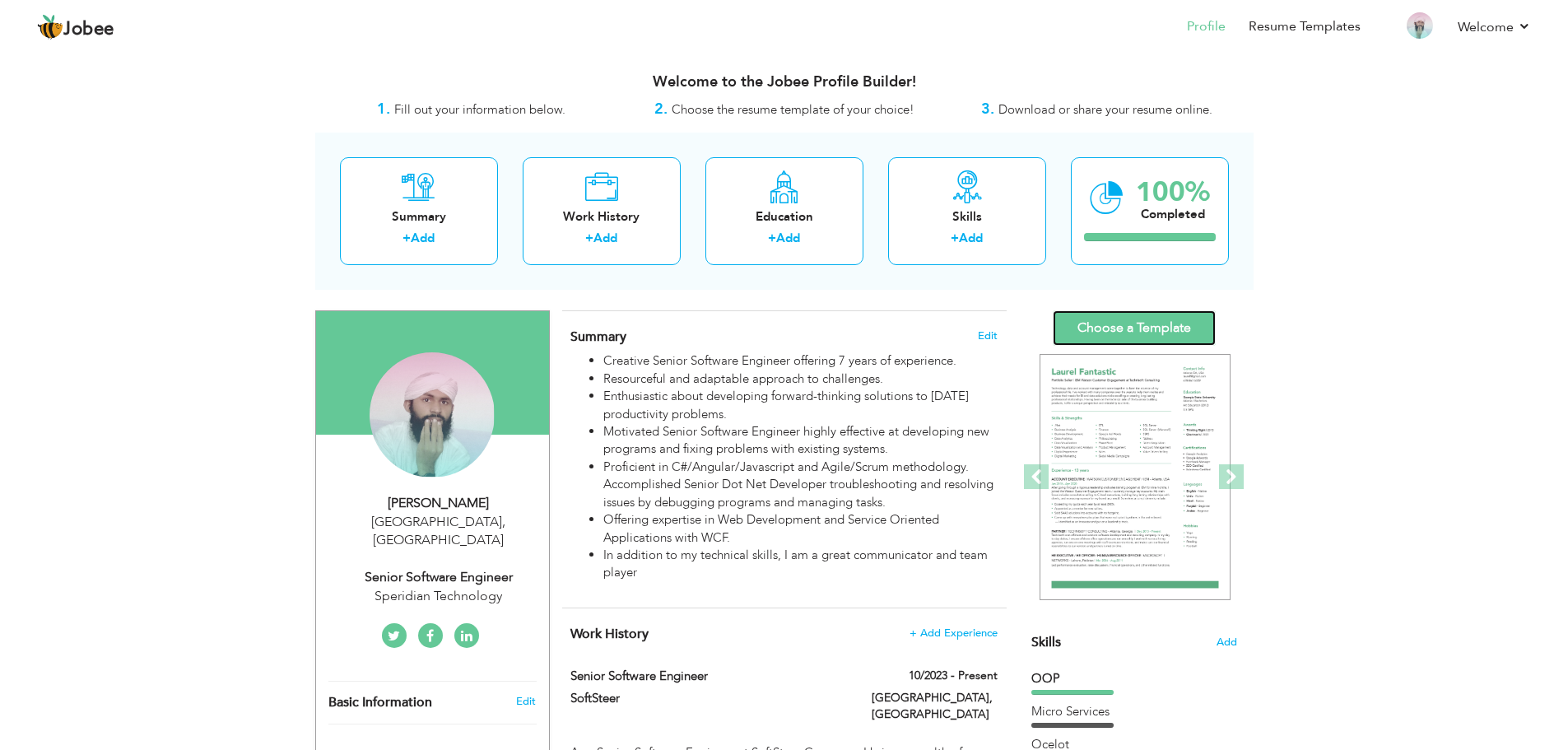
click at [1139, 328] on link "Choose a Template" at bounding box center [1134, 327] width 163 height 35
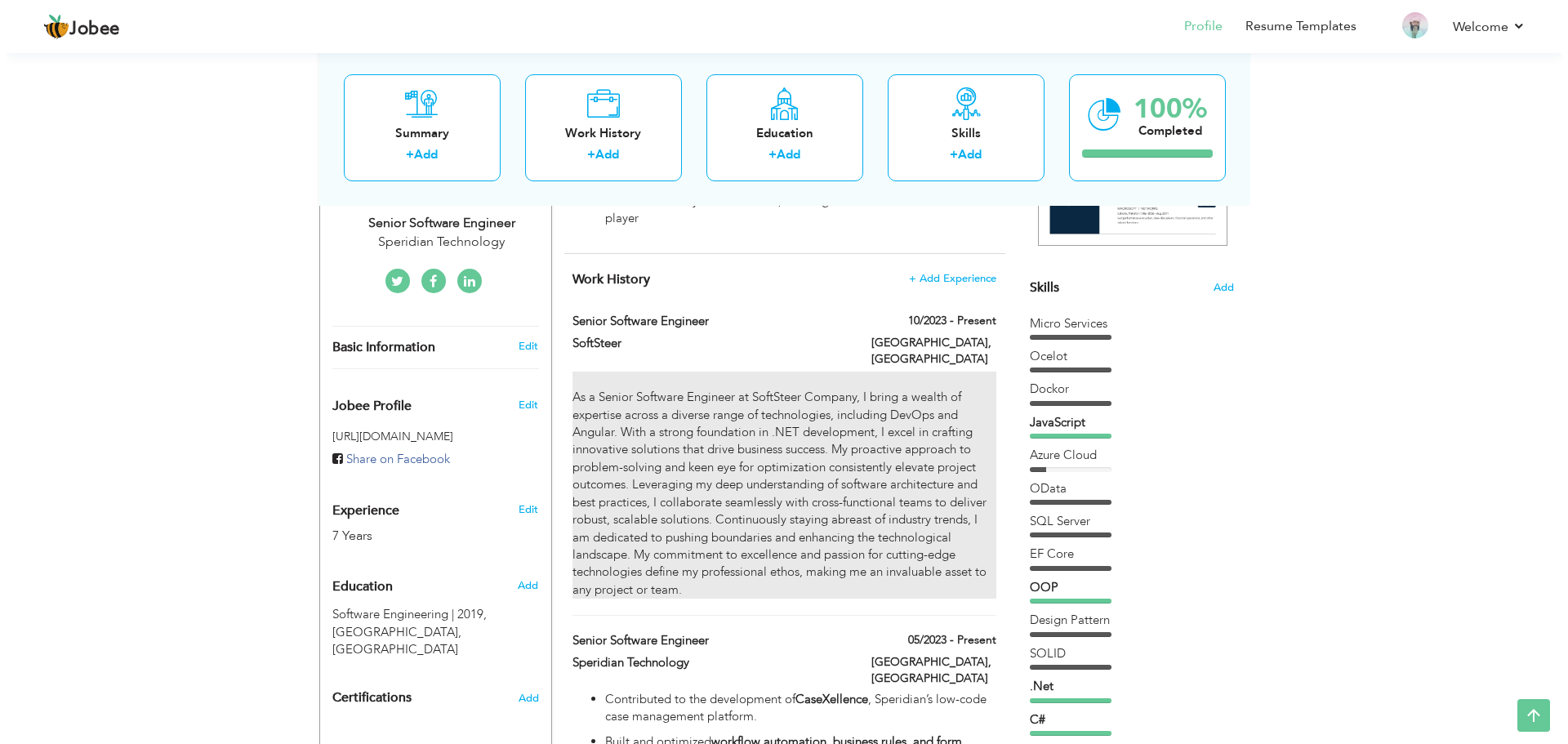
scroll to position [349, 0]
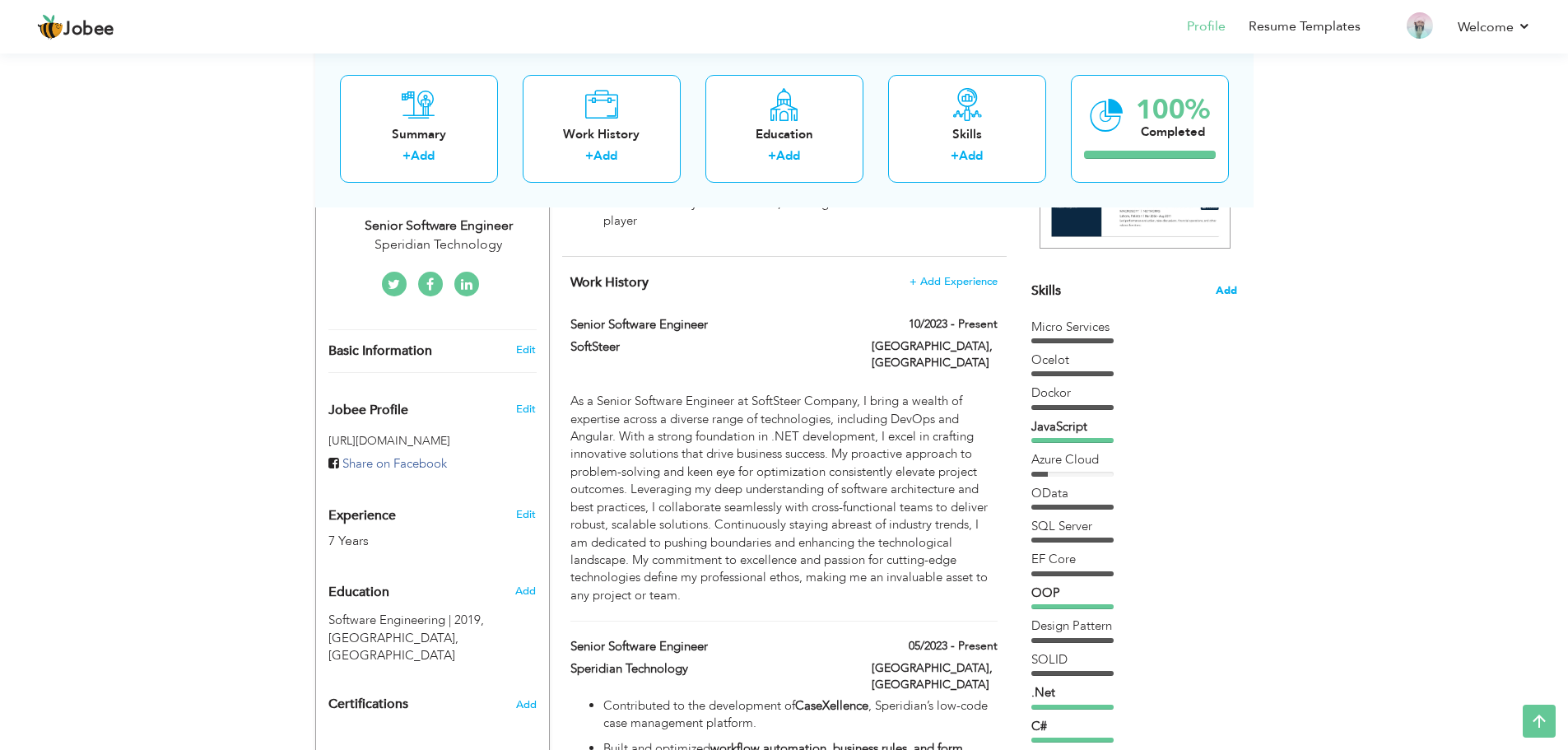
click at [1219, 294] on span "Add" at bounding box center [1226, 291] width 22 height 15
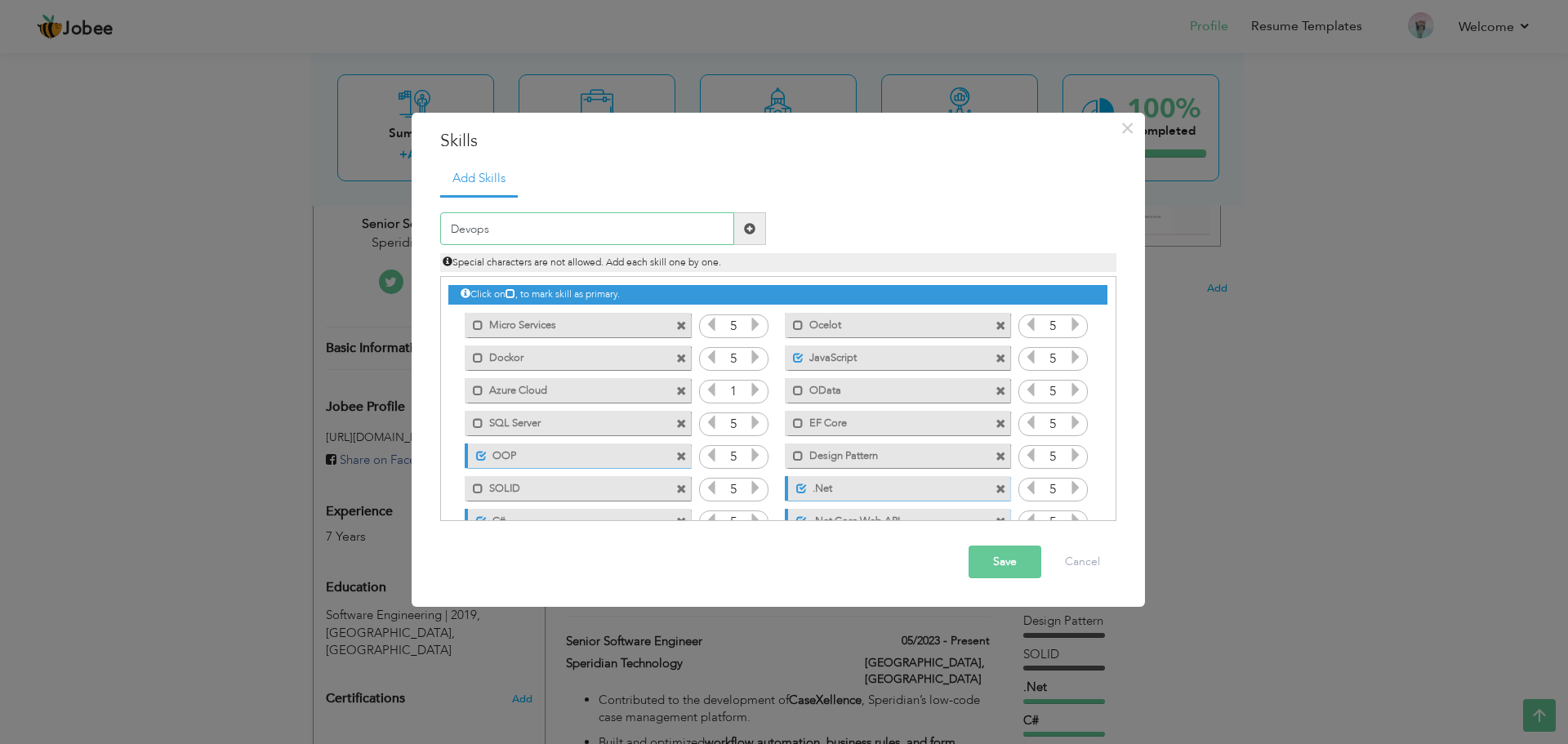
type input "Devops"
click at [759, 238] on span at bounding box center [751, 228] width 32 height 33
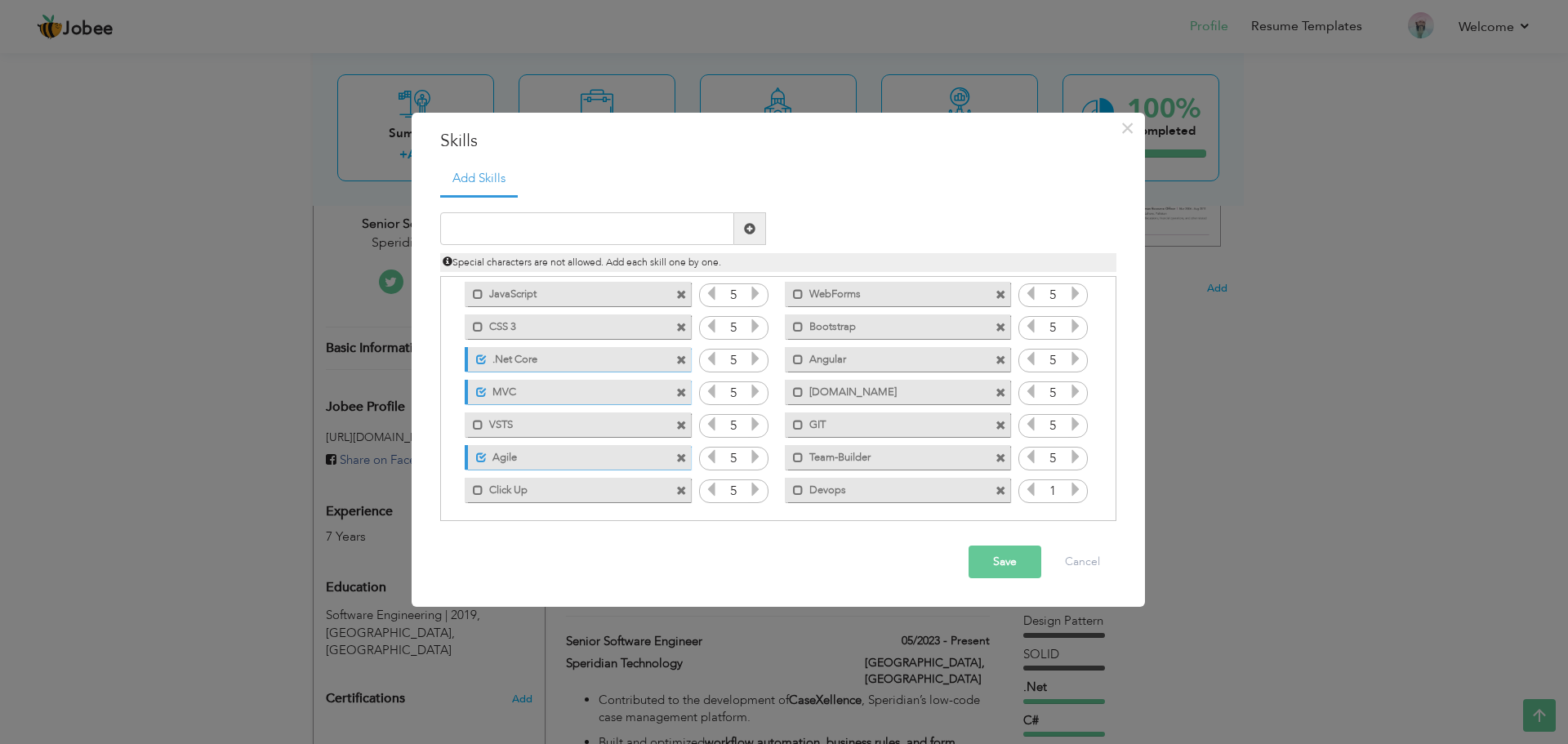
scroll to position [429, 0]
click at [1068, 481] on icon at bounding box center [1076, 484] width 15 height 15
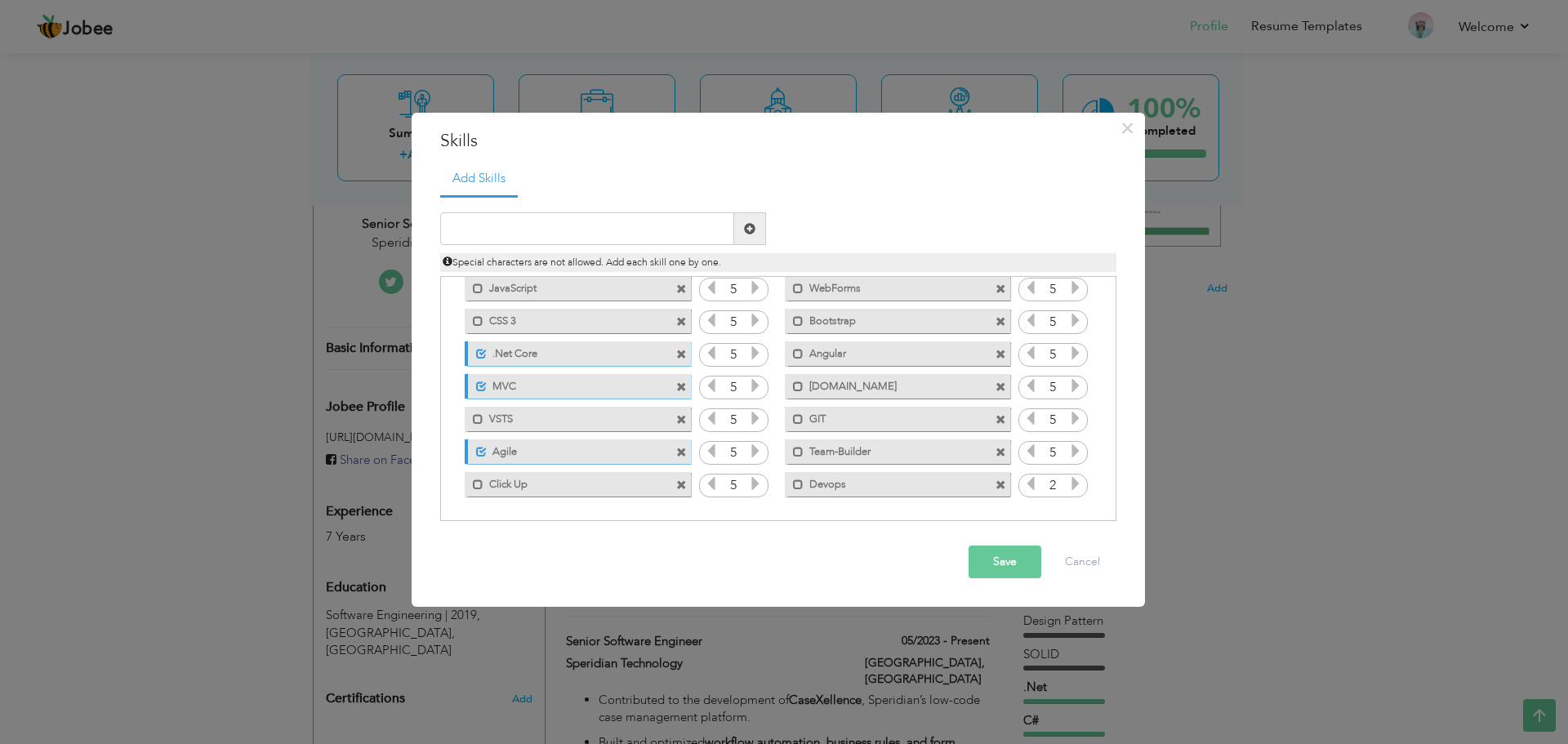
scroll to position [0, 0]
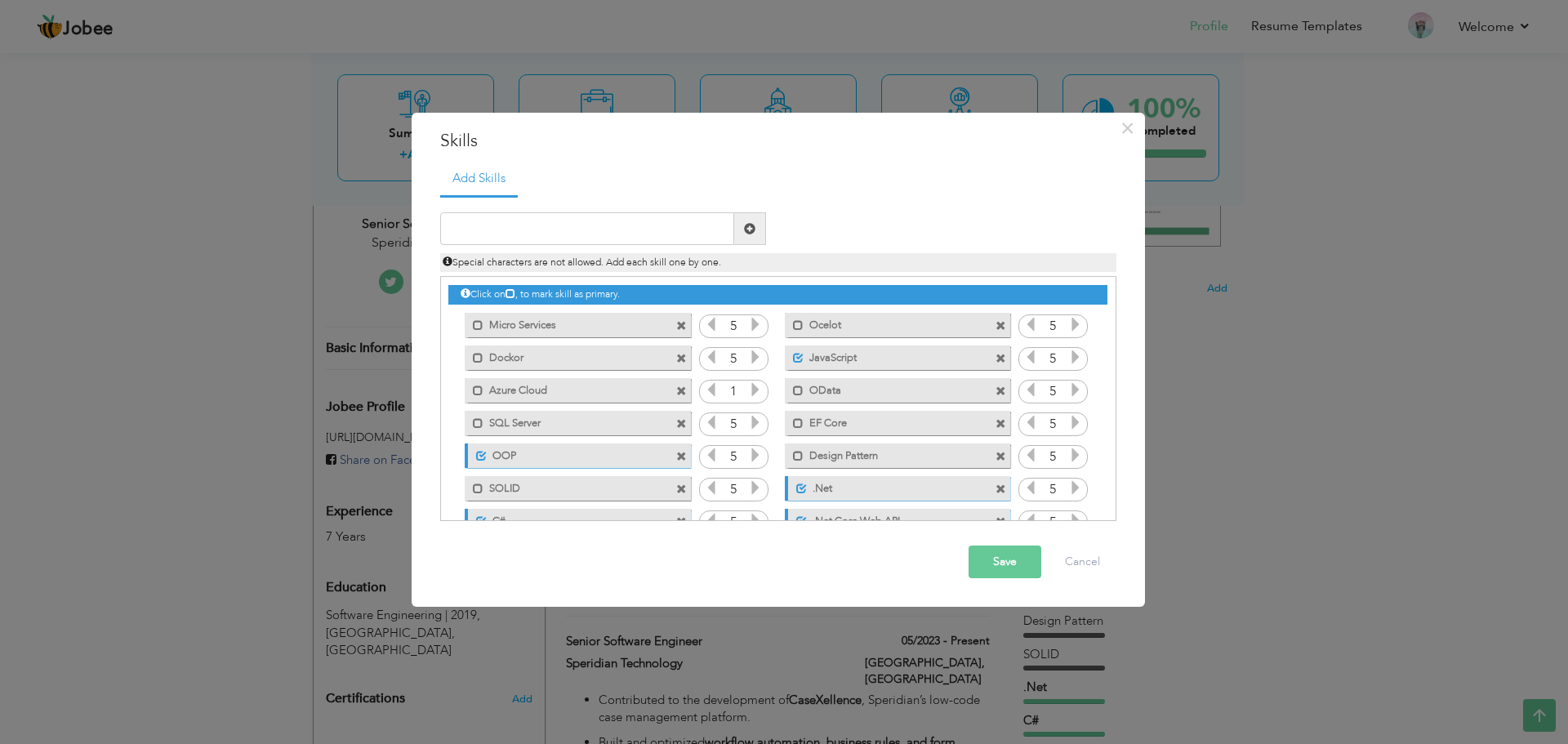
drag, startPoint x: 912, startPoint y: 322, endPoint x: 917, endPoint y: 446, distance: 124.1
click at [917, 446] on div "Click on , to mark skill as primary. Mark as primary skill. Micro Services 5 Oc…" at bounding box center [777, 603] width 658 height 652
drag, startPoint x: 877, startPoint y: 319, endPoint x: 889, endPoint y: 448, distance: 129.6
click at [889, 448] on div "Click on , to mark skill as primary. Mark as primary skill. Micro Services 5 Oc…" at bounding box center [777, 603] width 658 height 652
drag, startPoint x: 795, startPoint y: 326, endPoint x: 823, endPoint y: 327, distance: 28.0
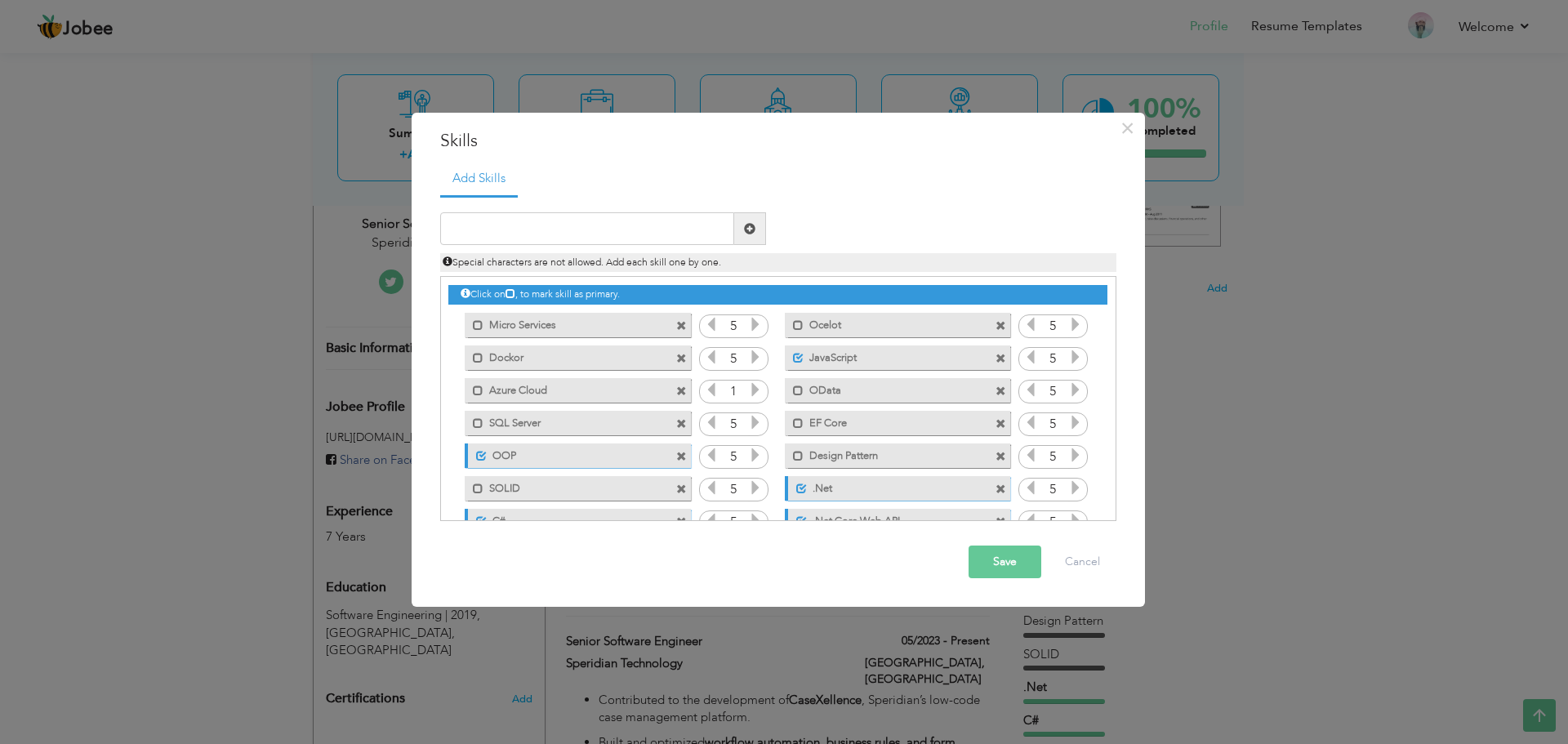
click at [823, 327] on div "Mark as primary skill. Ocelot" at bounding box center [897, 325] width 225 height 25
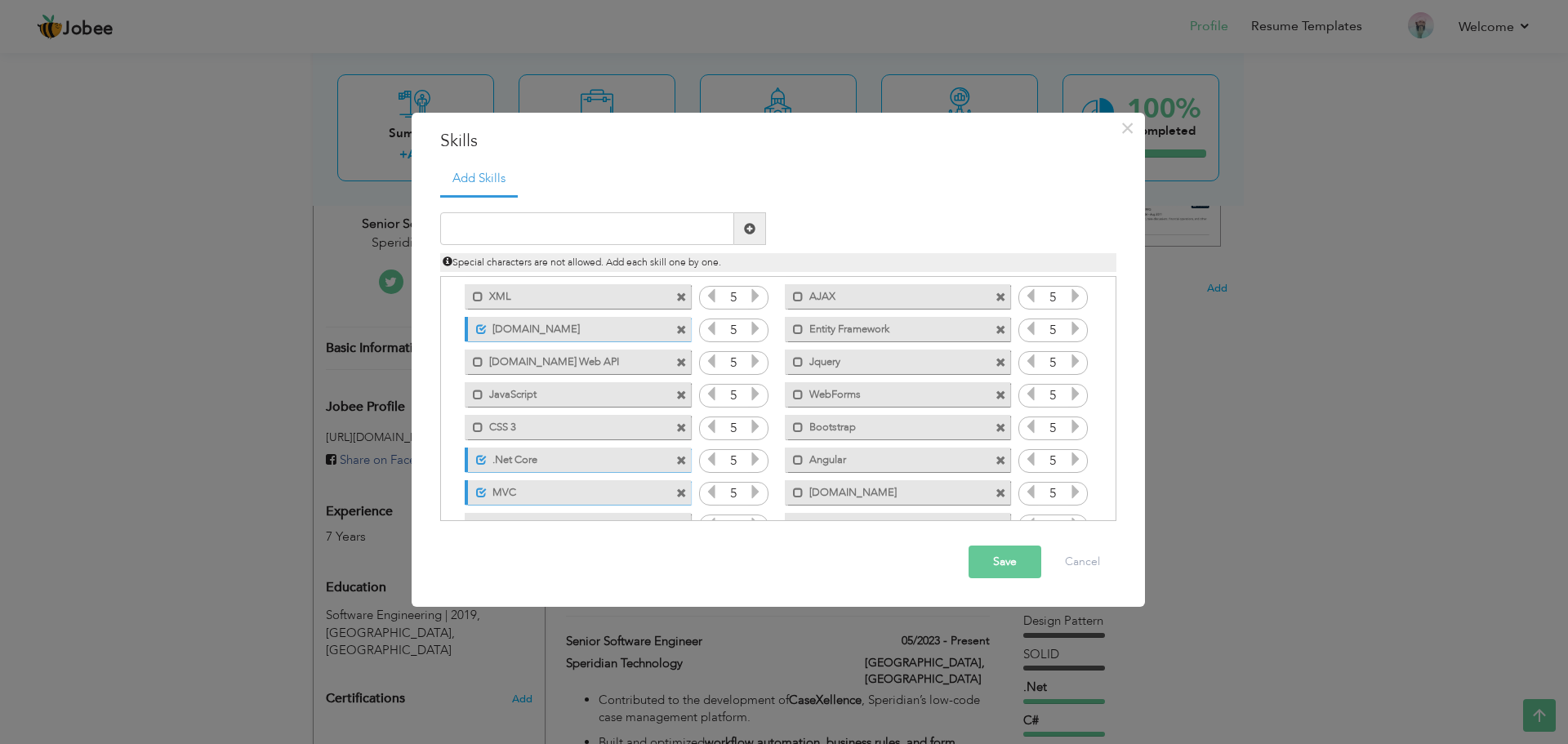
scroll to position [323, 0]
click at [473, 366] on span at bounding box center [477, 361] width 10 height 10
click at [473, 366] on div "Unmark as primary skill." at bounding box center [477, 357] width 19 height 17
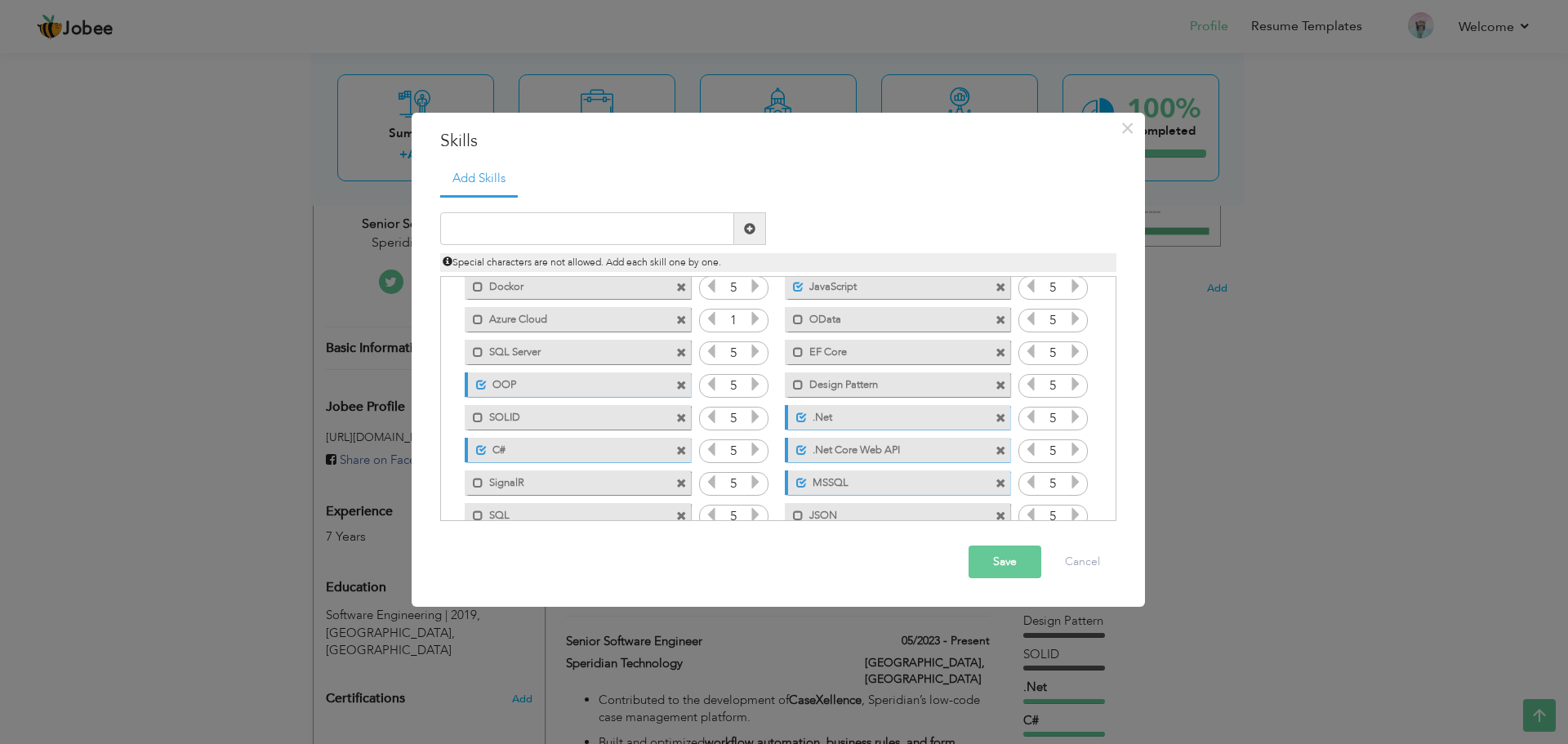
scroll to position [0, 0]
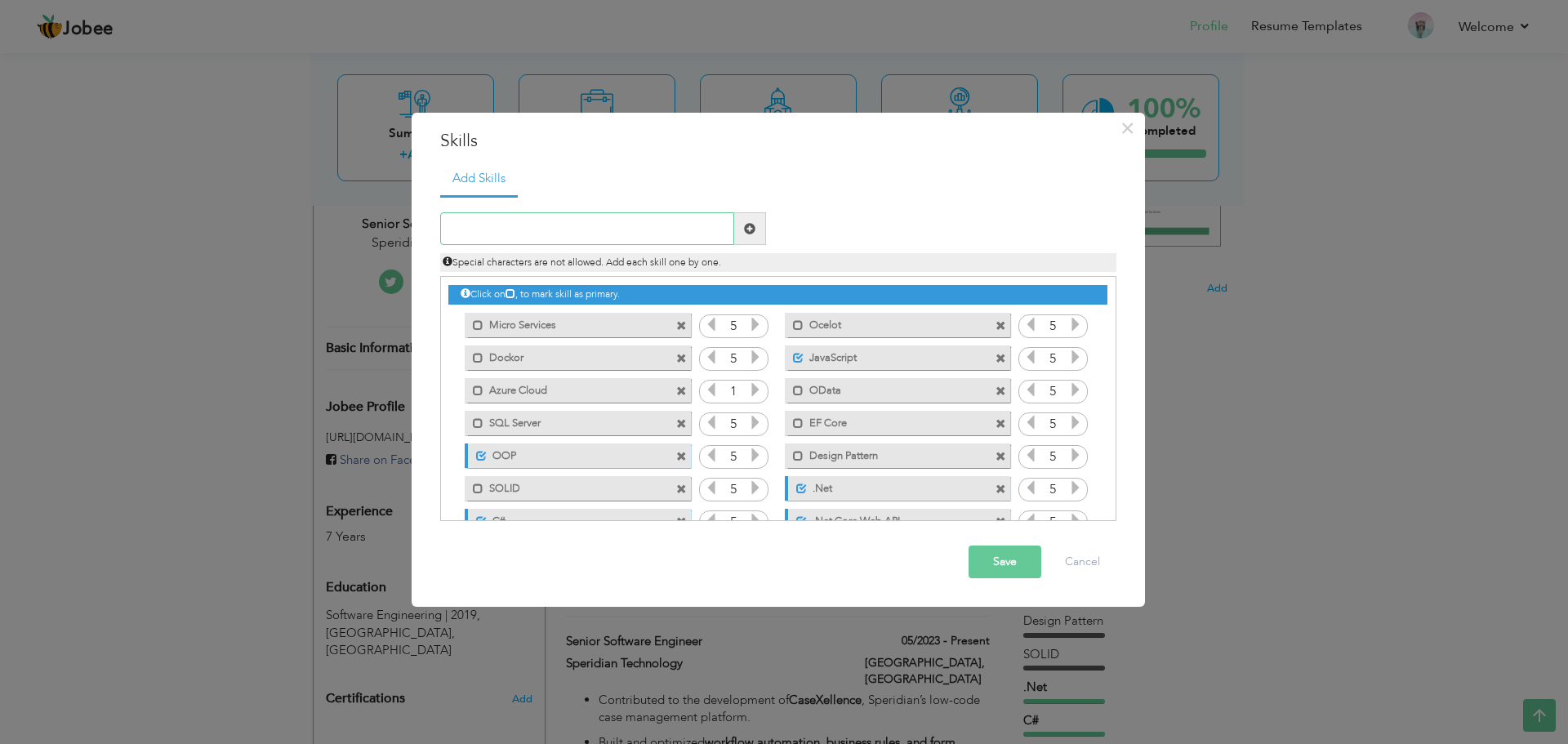
click at [561, 237] on input "text" at bounding box center [587, 228] width 294 height 33
type input "Copilot"
click at [757, 232] on span at bounding box center [751, 228] width 32 height 33
click at [534, 217] on input "text" at bounding box center [587, 228] width 294 height 33
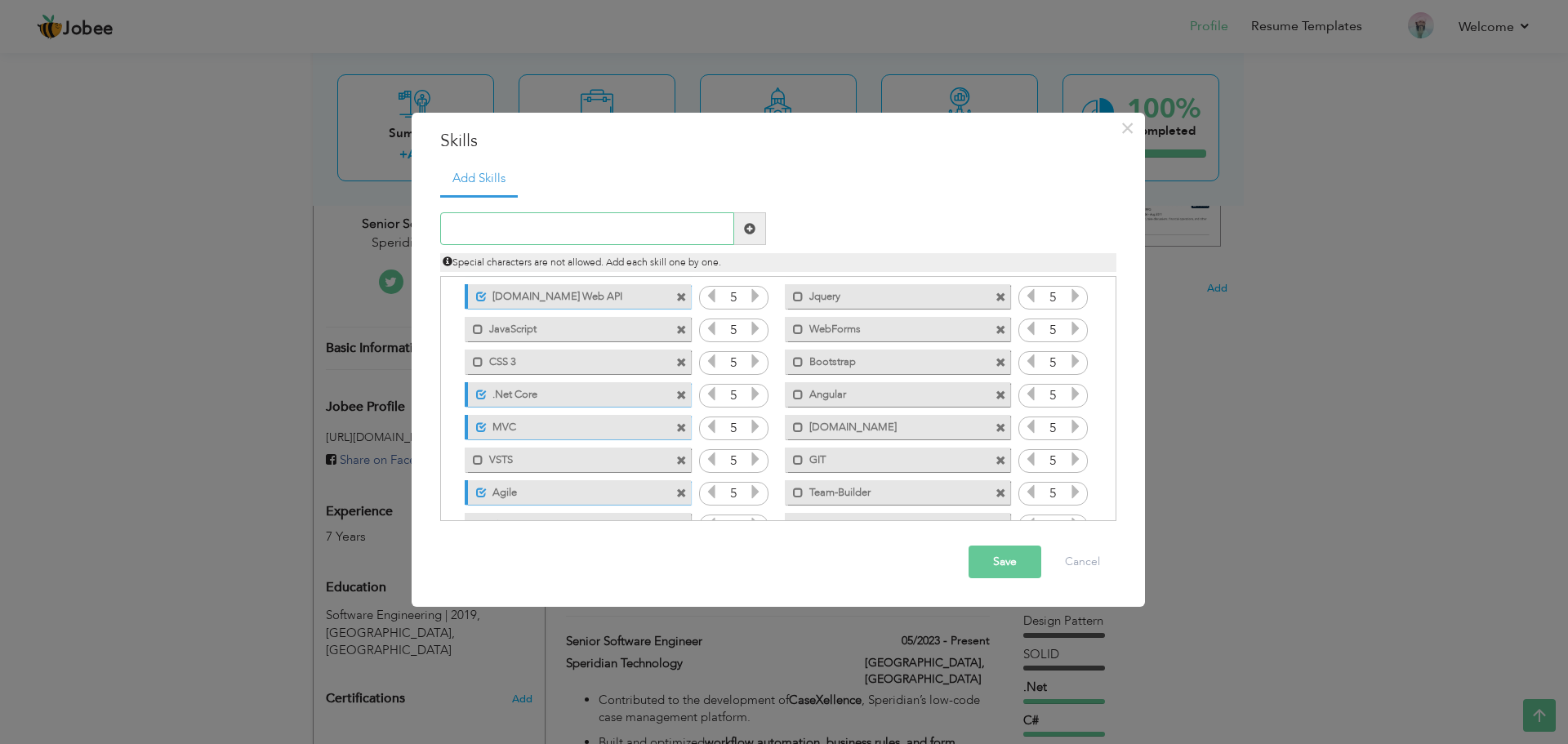
scroll to position [461, 0]
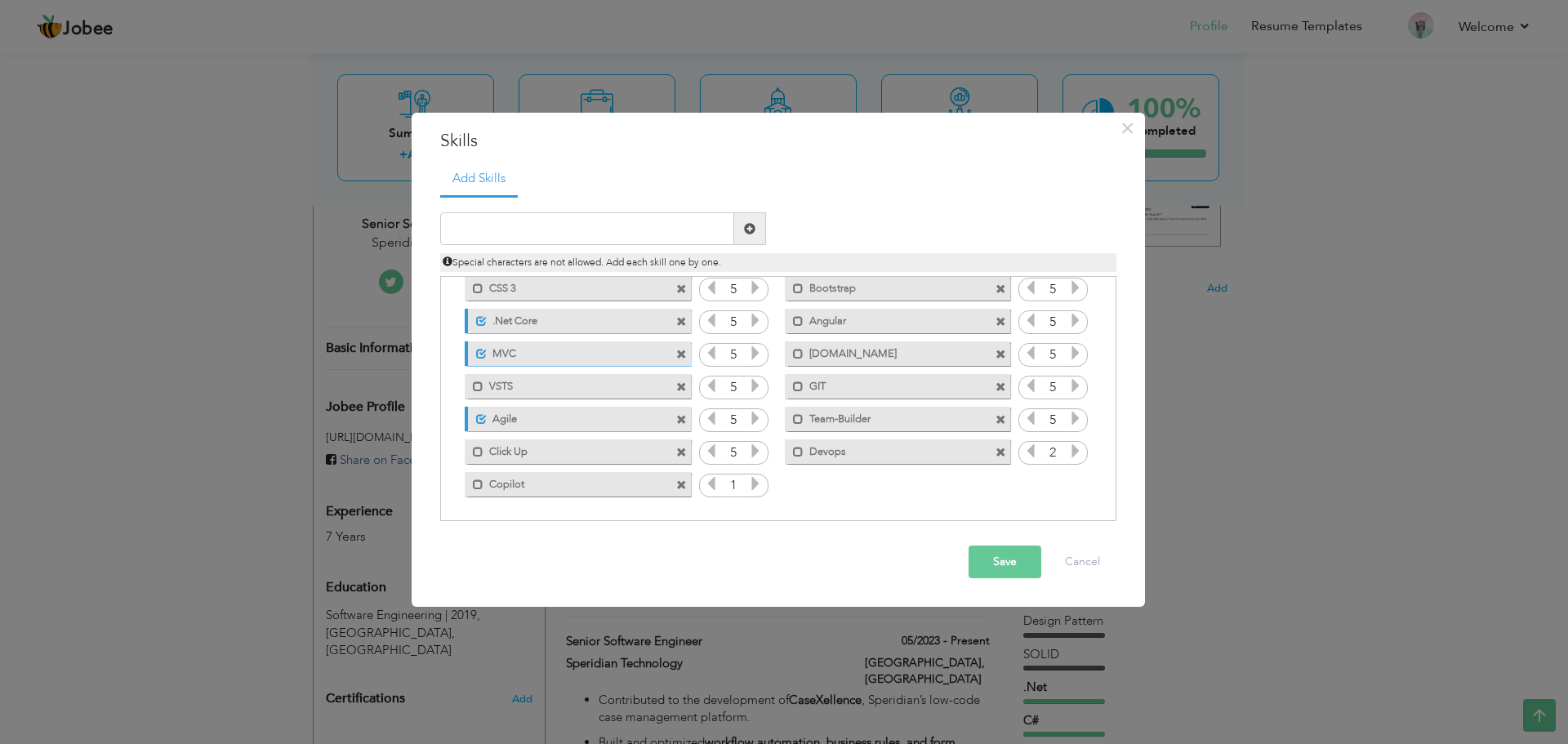
click at [998, 564] on button "Save" at bounding box center [1004, 562] width 73 height 33
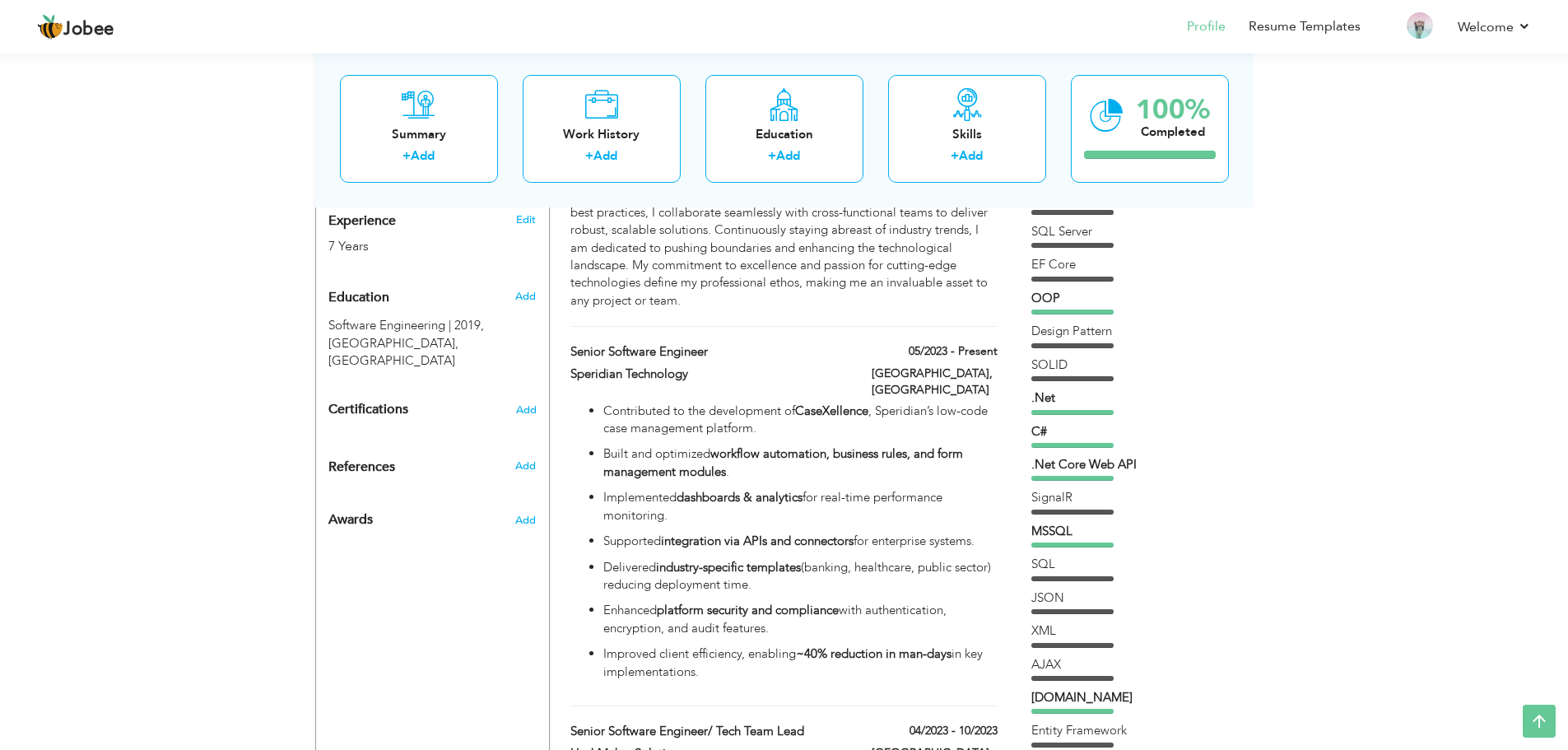
scroll to position [0, 0]
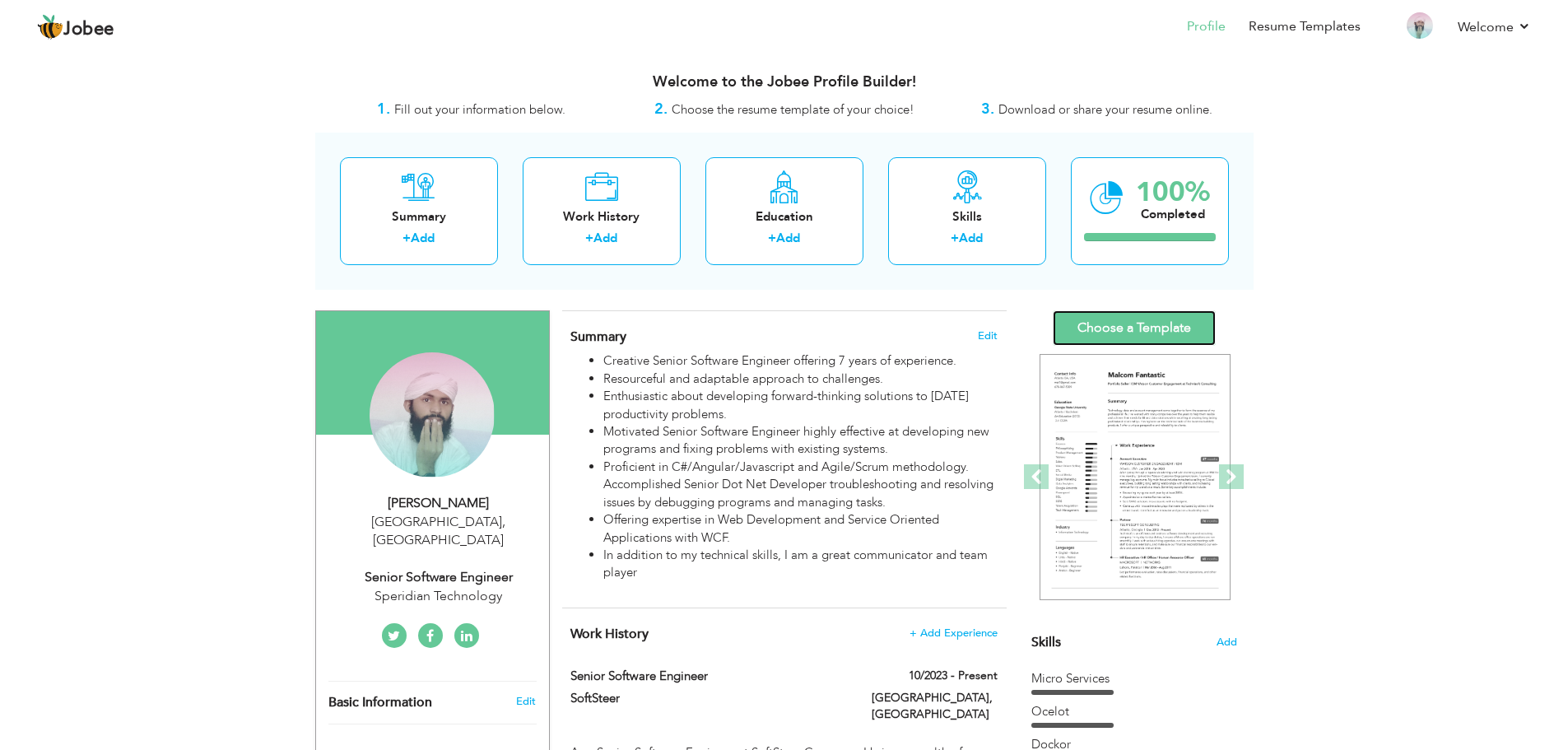
click at [1135, 321] on link "Choose a Template" at bounding box center [1134, 327] width 163 height 35
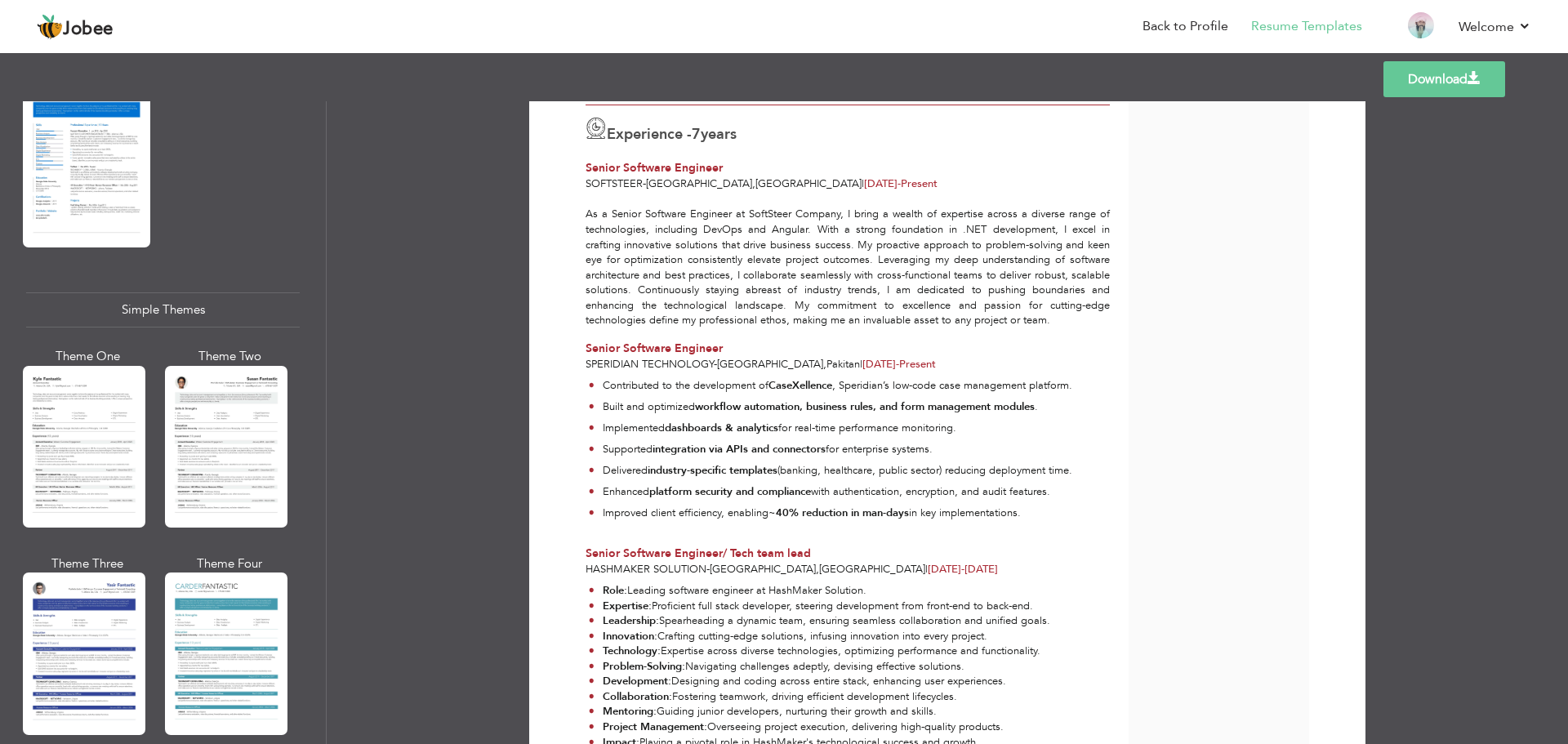
scroll to position [593, 0]
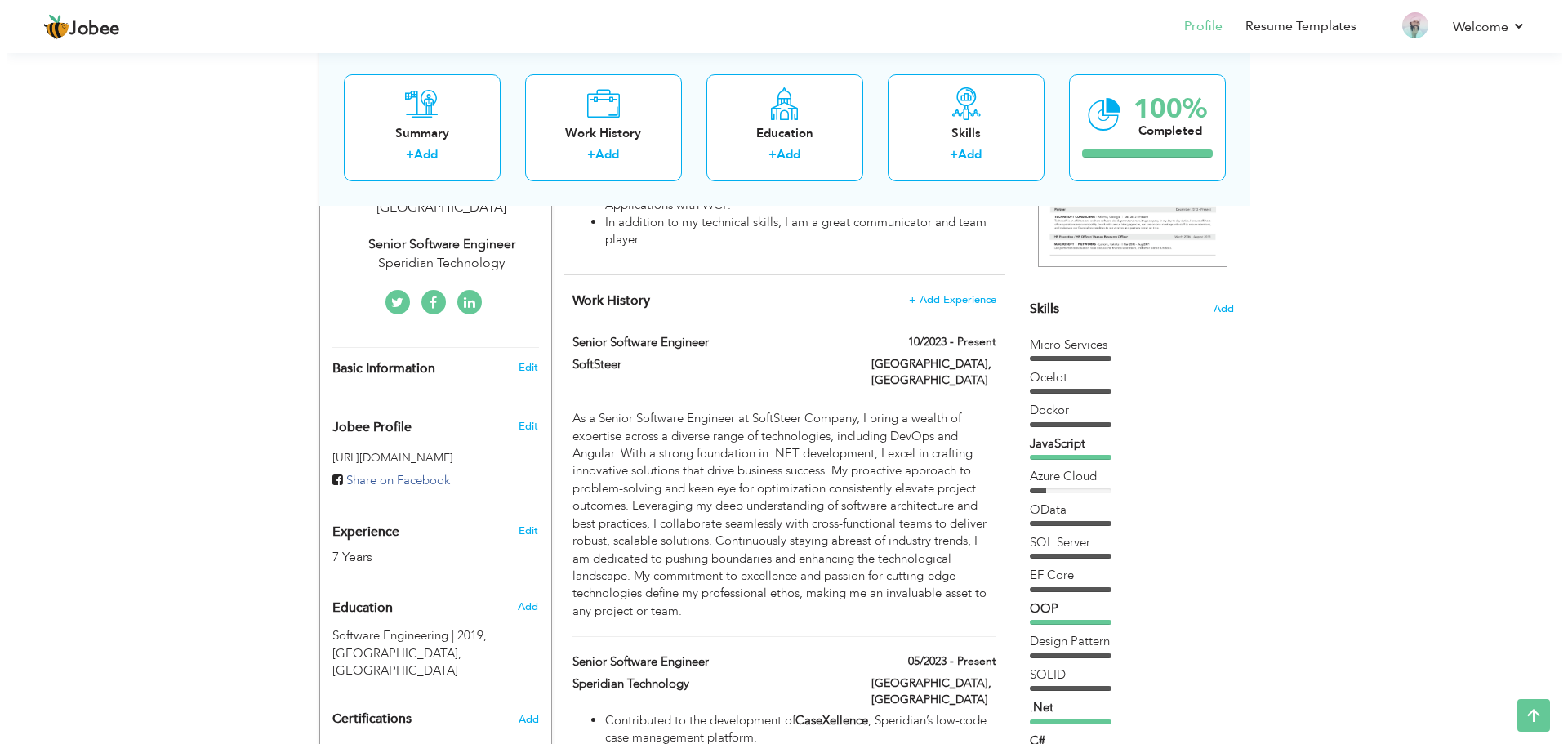
scroll to position [297, 0]
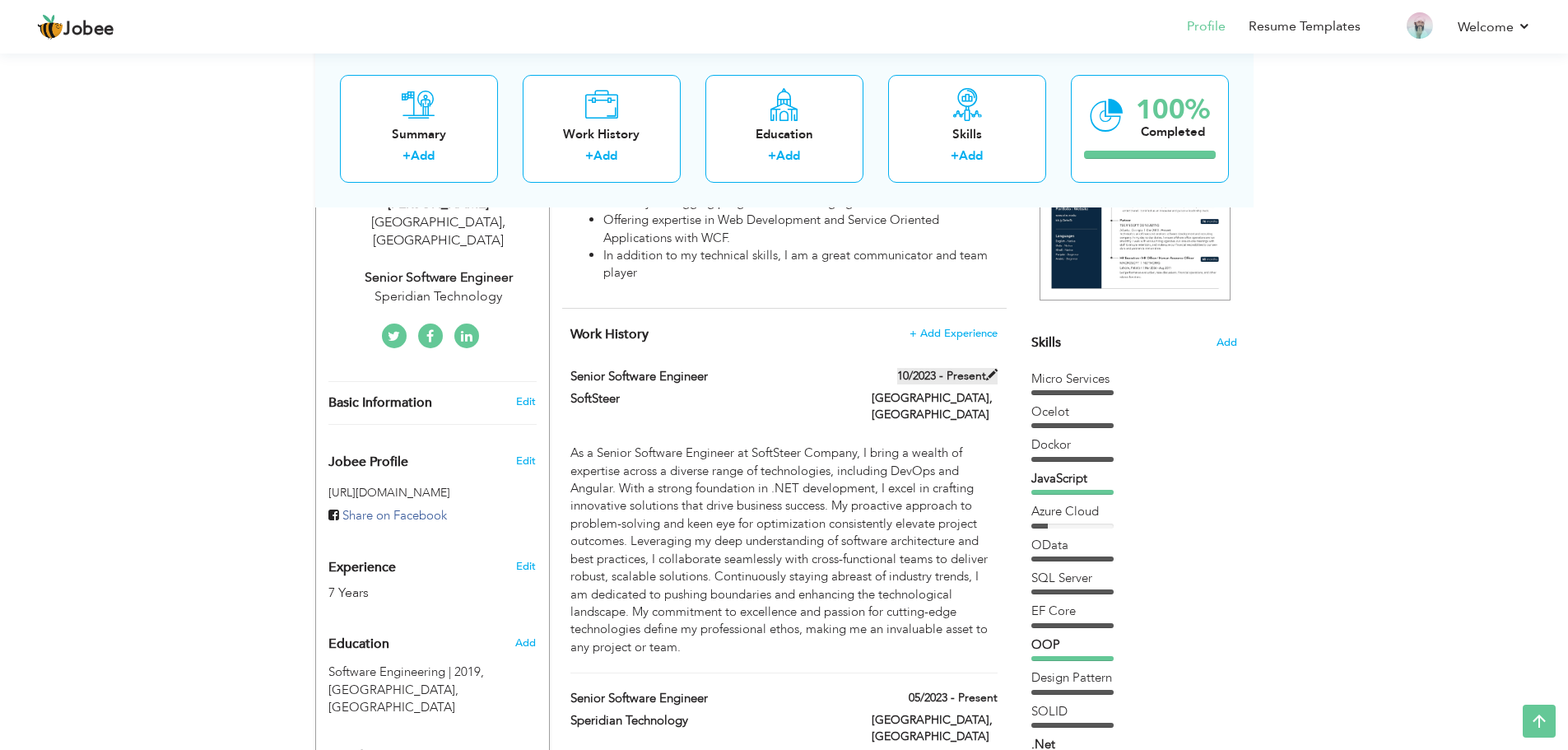
click at [987, 378] on span at bounding box center [992, 375] width 11 height 11
type input "Senior Software Engineer"
type input "SoftSteer"
type input "10/2023"
type input "[GEOGRAPHIC_DATA]"
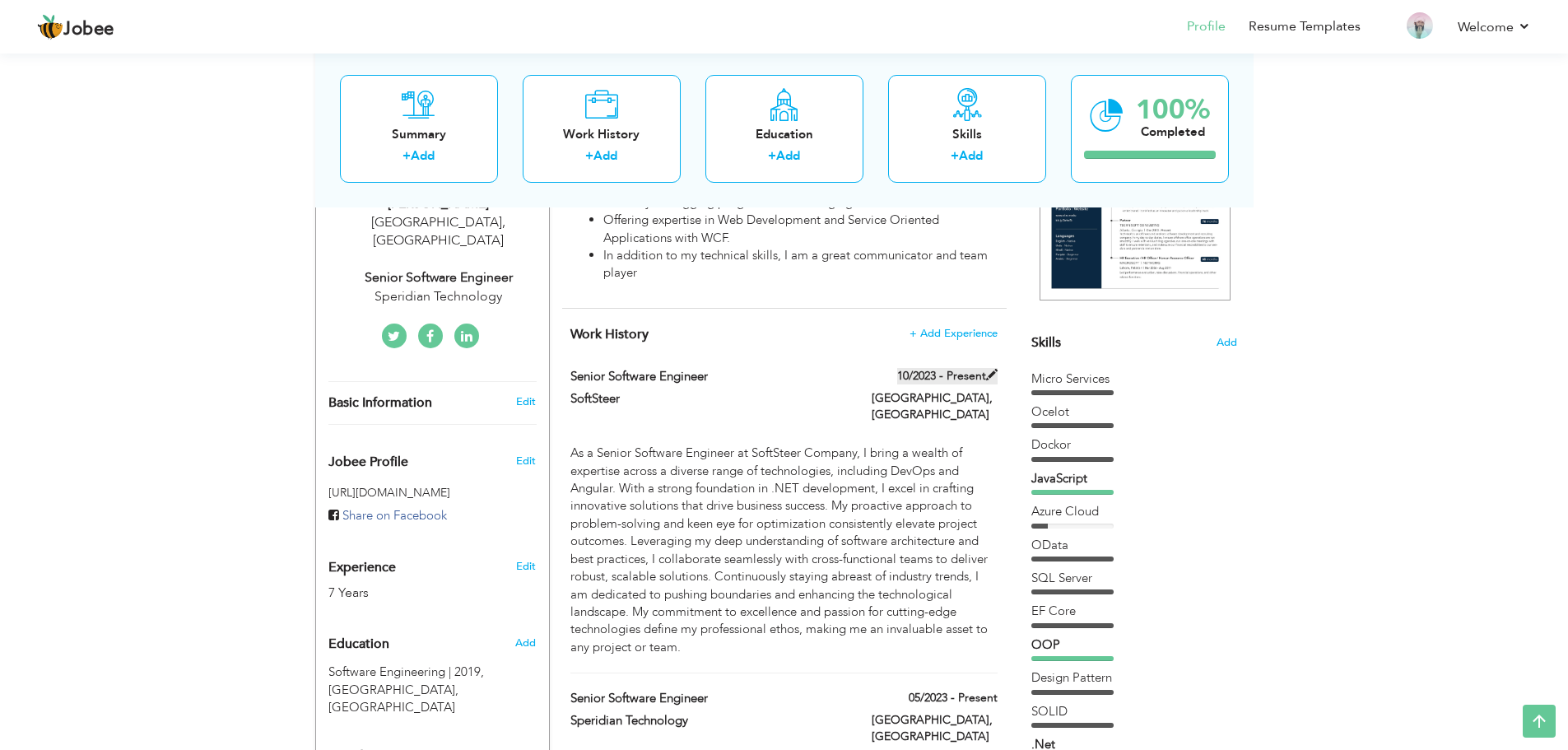
type input "[GEOGRAPHIC_DATA]"
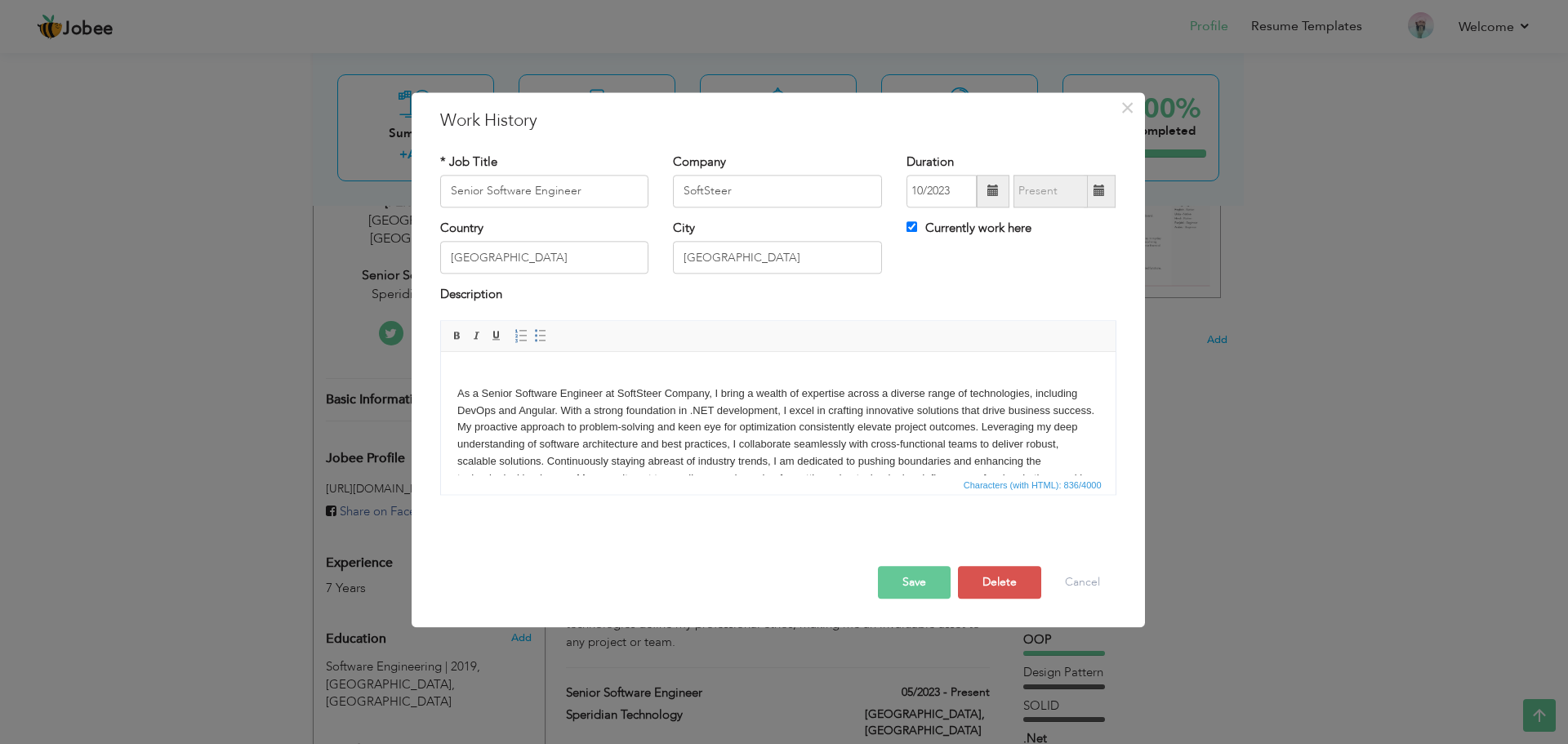
click at [917, 228] on label "Currently work here" at bounding box center [968, 228] width 125 height 17
click at [917, 228] on input "Currently work here" at bounding box center [911, 226] width 10 height 10
checkbox input "false"
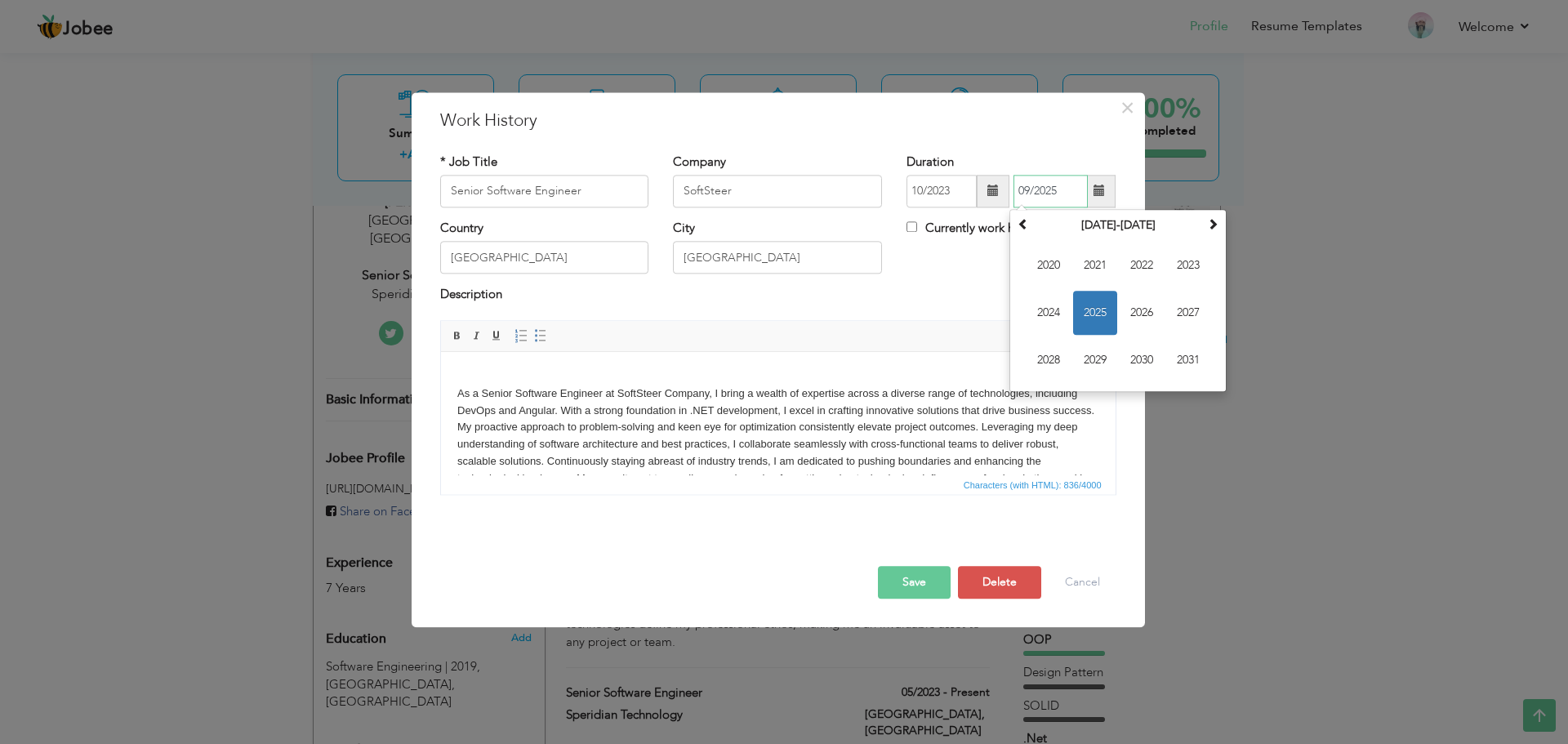
click at [1070, 182] on input "09/2025" at bounding box center [1050, 190] width 74 height 33
click at [1184, 271] on span "2023" at bounding box center [1188, 265] width 44 height 44
click at [1047, 318] on span "May" at bounding box center [1048, 312] width 44 height 44
type input "05/2023"
